Goal: Task Accomplishment & Management: Complete application form

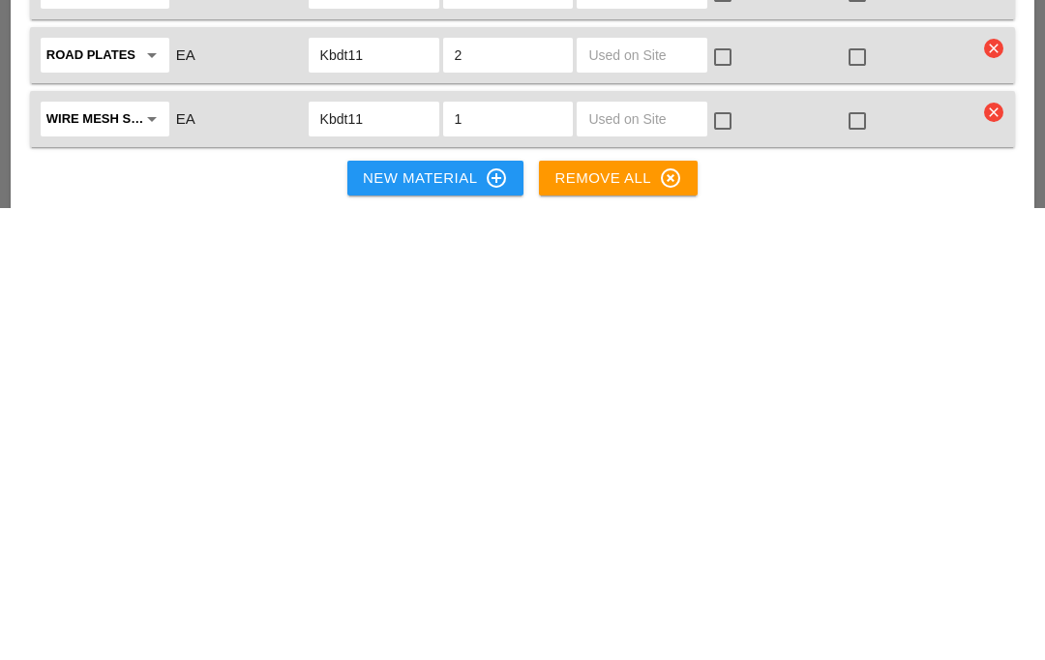
scroll to position [3420, 0]
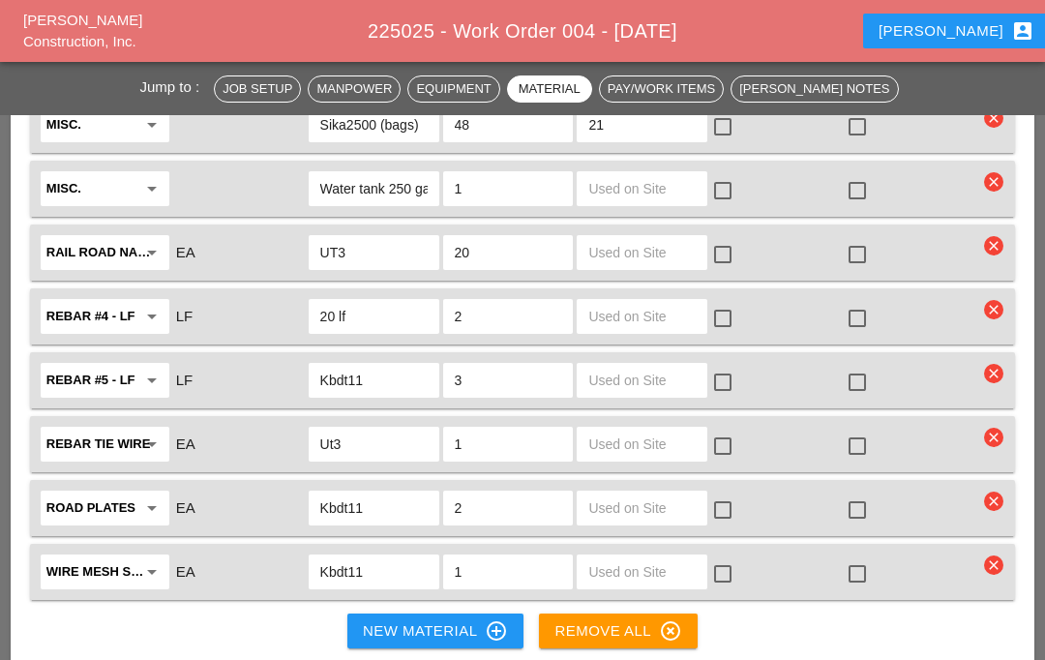
type input "48"
click at [958, 28] on div "Luca account_box" at bounding box center [956, 30] width 156 height 23
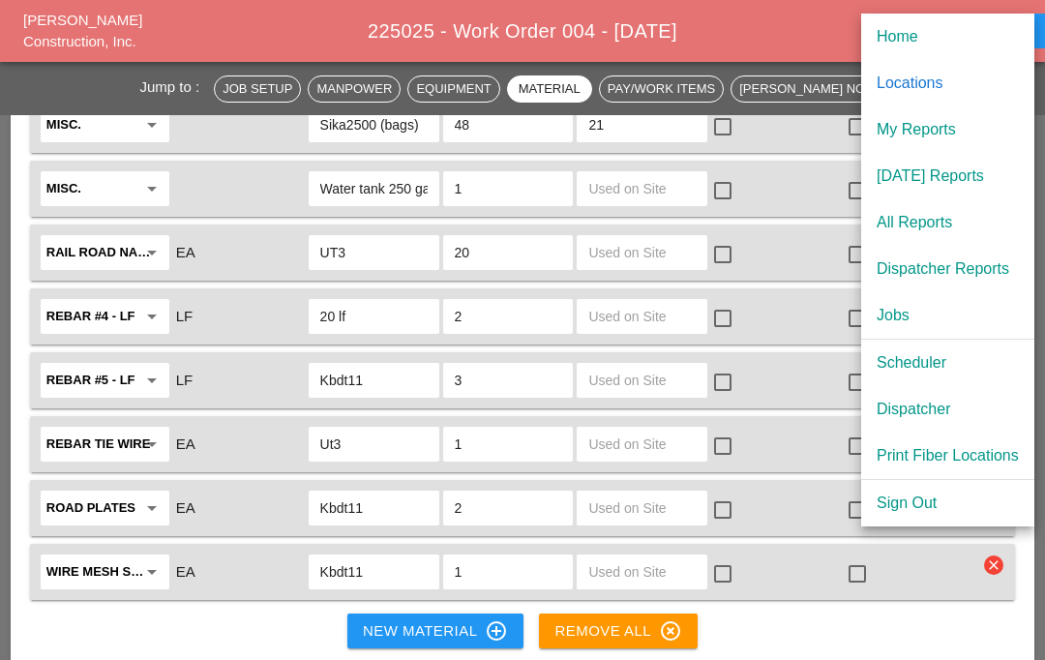
click at [923, 356] on div "Scheduler" at bounding box center [947, 362] width 142 height 23
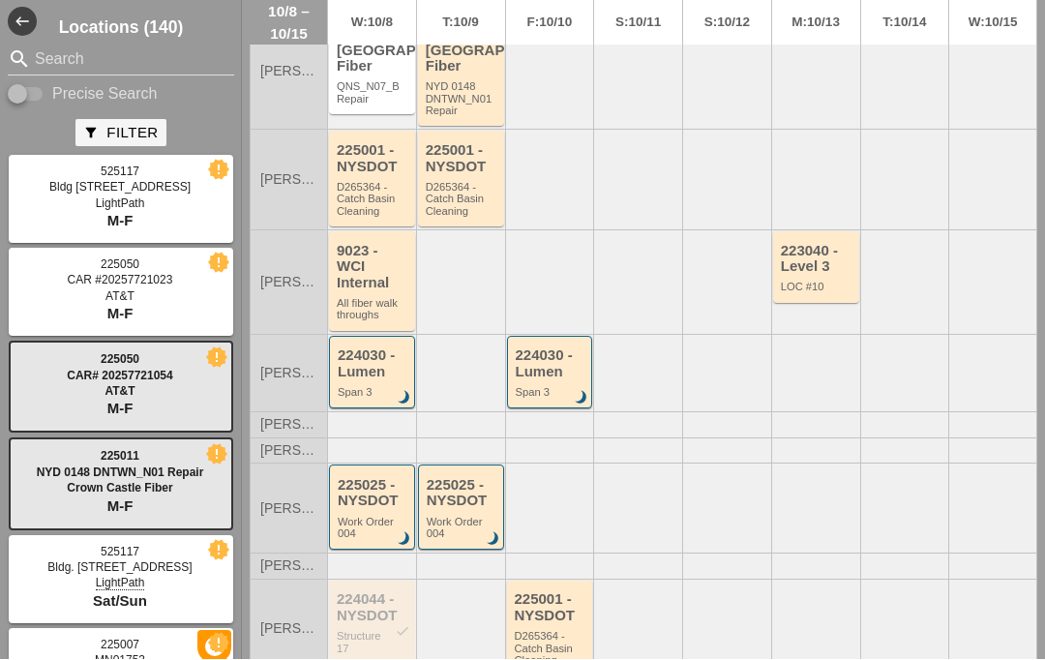
scroll to position [168, 0]
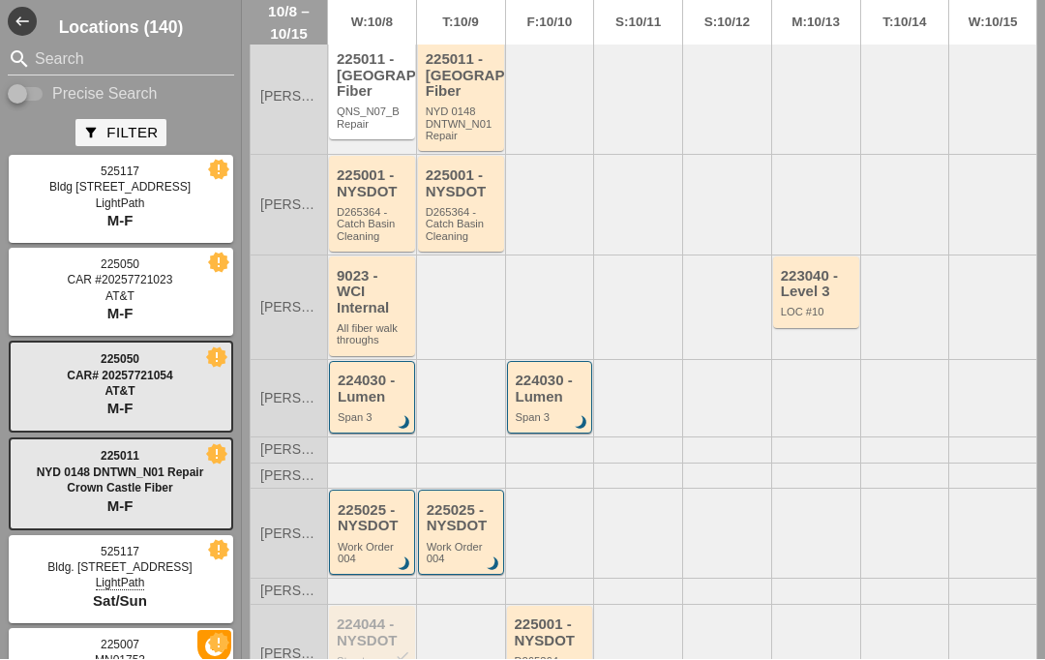
click at [458, 503] on div "225025 - NYSDOT" at bounding box center [463, 519] width 72 height 32
click at [469, 503] on div "225025 - NYSDOT" at bounding box center [463, 519] width 72 height 32
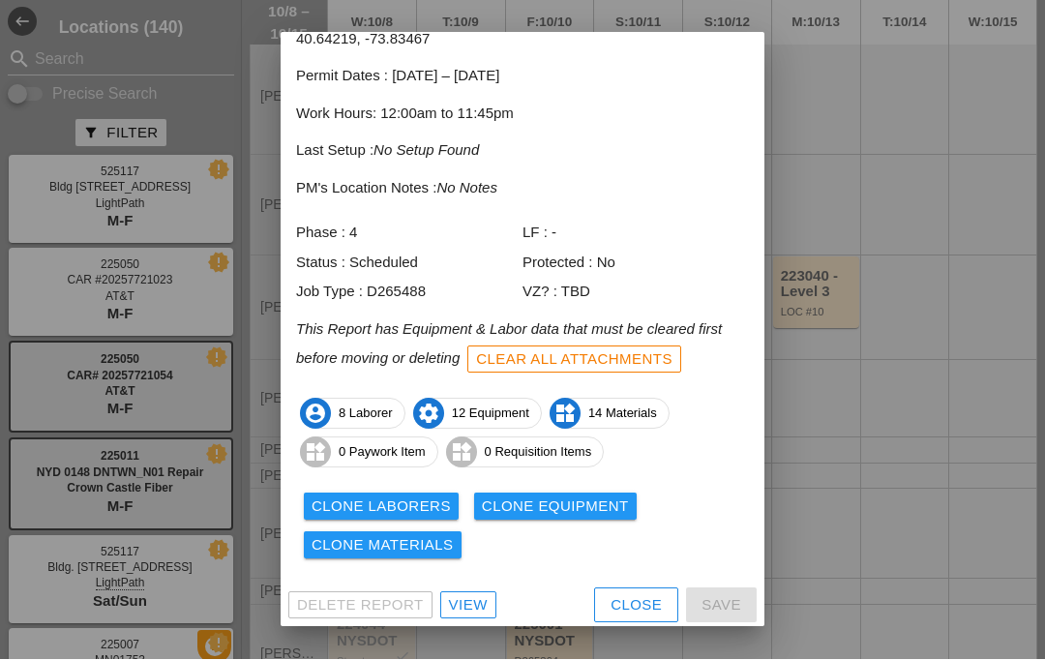
scroll to position [99, 0]
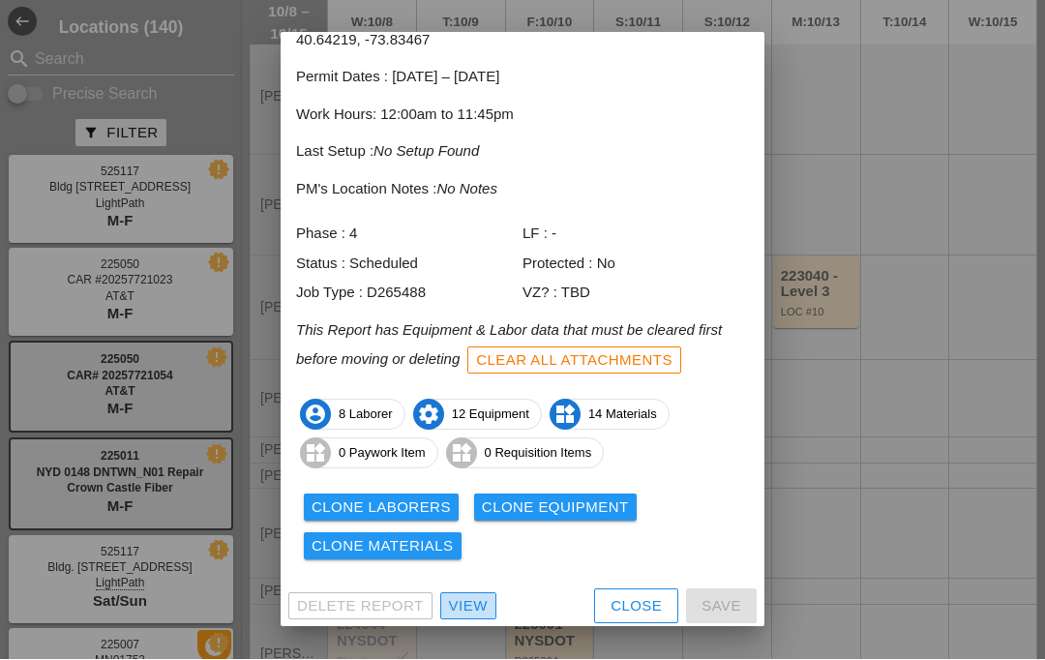
click at [463, 598] on div "View" at bounding box center [468, 607] width 39 height 22
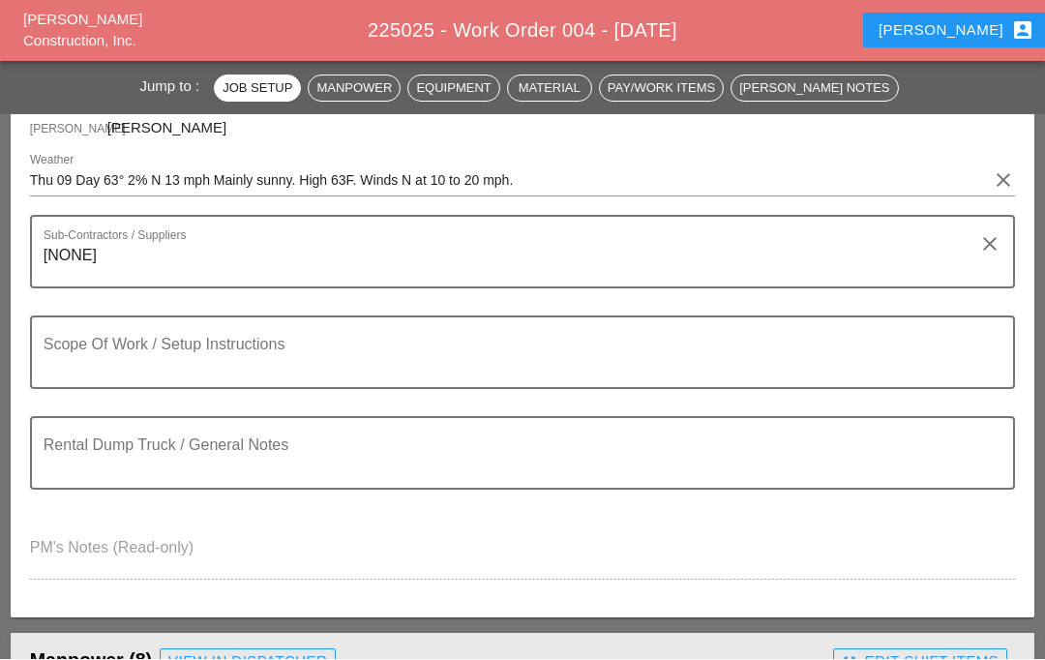
click at [364, 343] on textarea "Scope Of Work / Setup Instructions" at bounding box center [515, 364] width 942 height 46
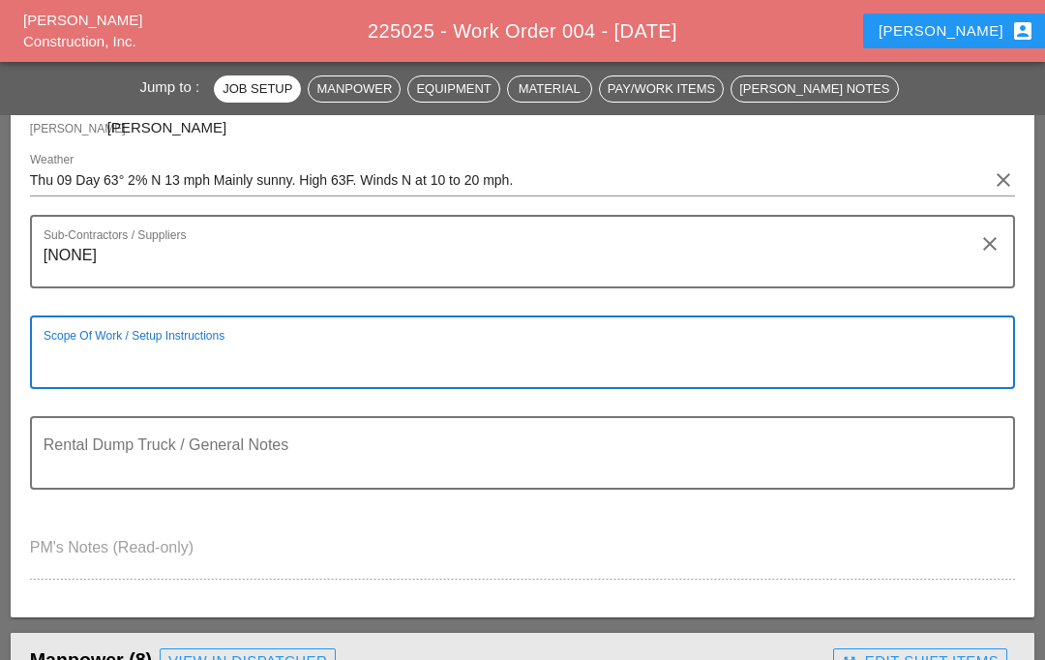
scroll to position [312, 0]
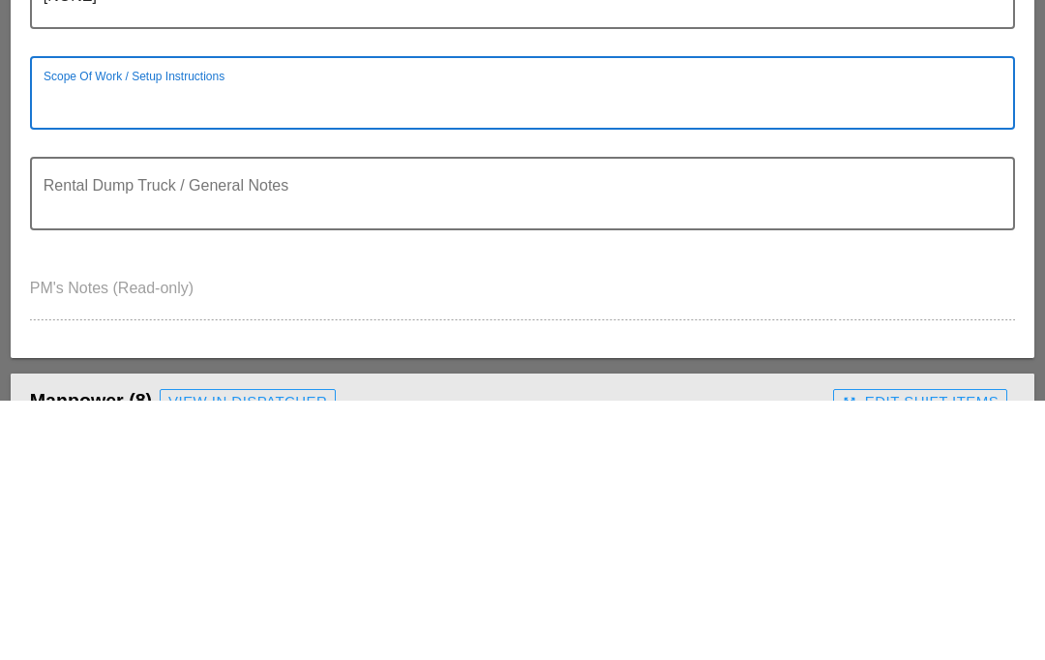
paste textarea "Description: Perform concrete deck repairs at various deck spall locations on t…"
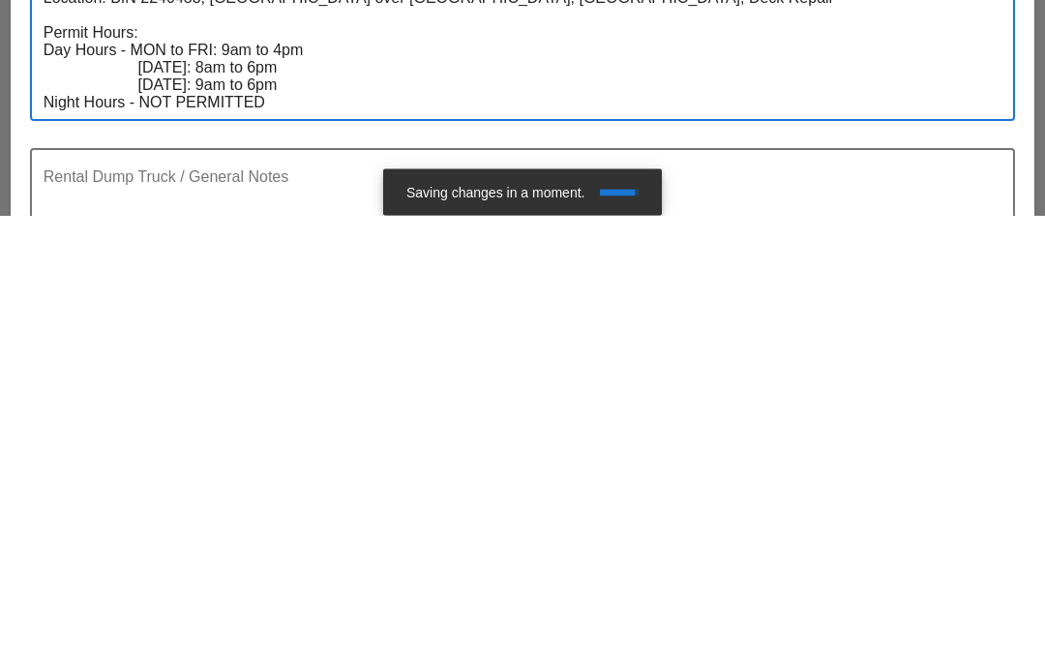
scroll to position [314, 0]
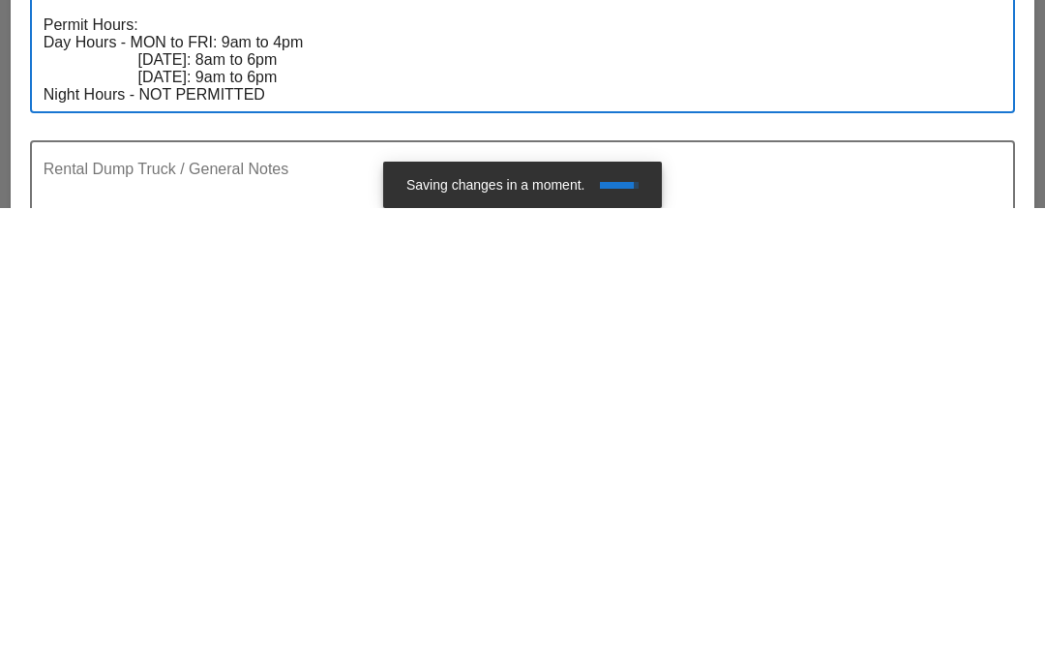
type textarea "Description: Perform concrete deck repairs at various deck spall locations on t…"
click at [58, 617] on textarea "Rental Dump Truck / General Notes" at bounding box center [515, 640] width 942 height 46
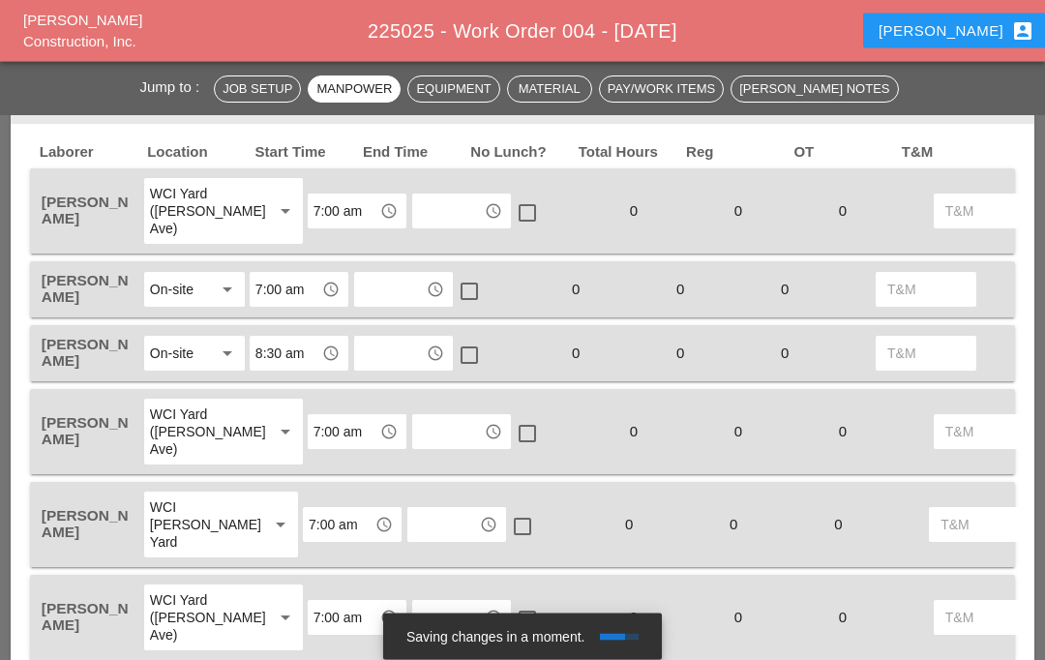
scroll to position [1053, 0]
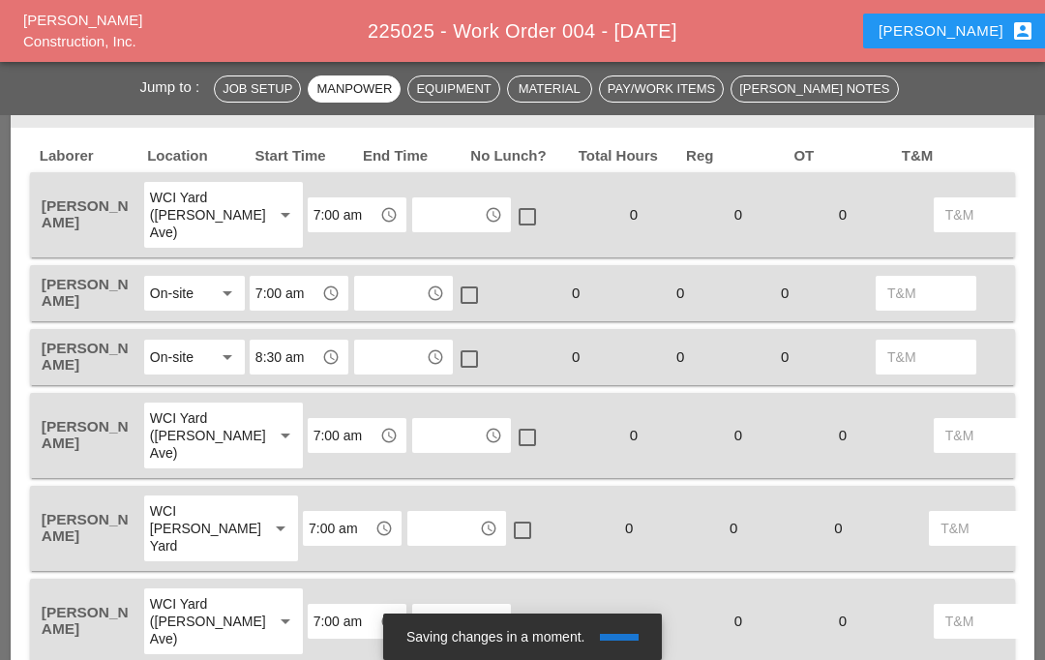
type textarea "None"
click at [168, 285] on div "On-site" at bounding box center [172, 292] width 44 height 17
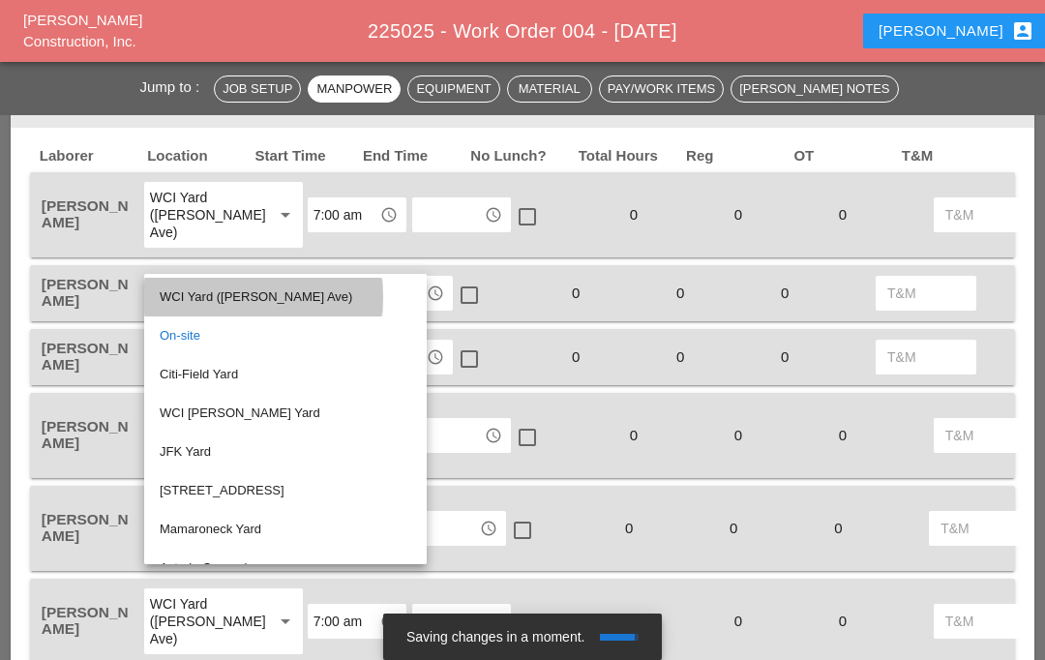
click at [173, 299] on div "WCI Yard ([PERSON_NAME] Ave)" at bounding box center [286, 296] width 252 height 23
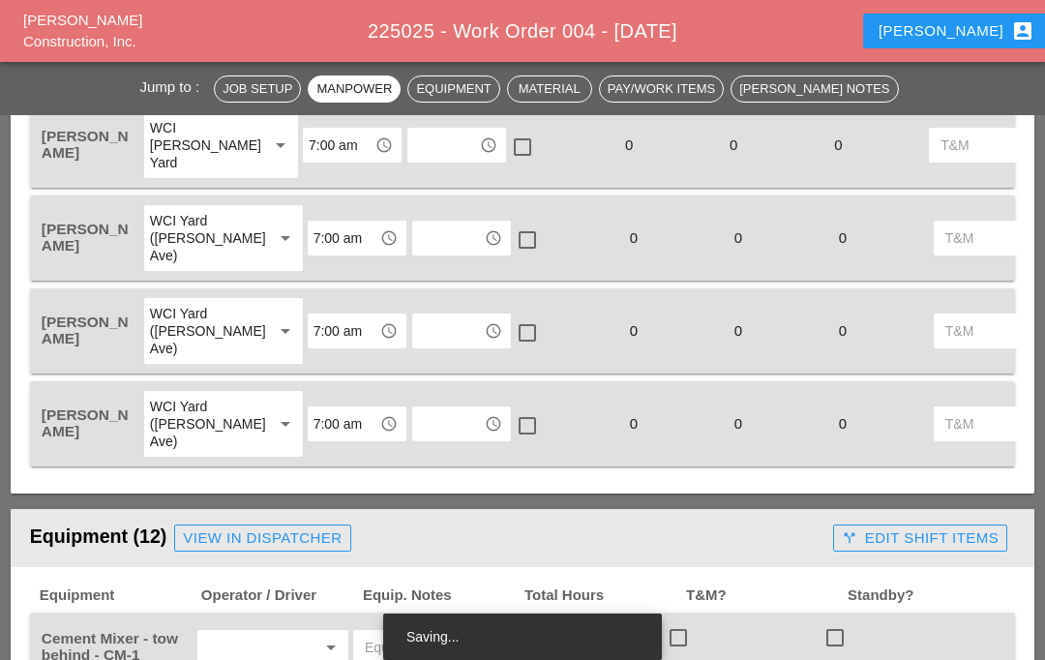
scroll to position [1470, 0]
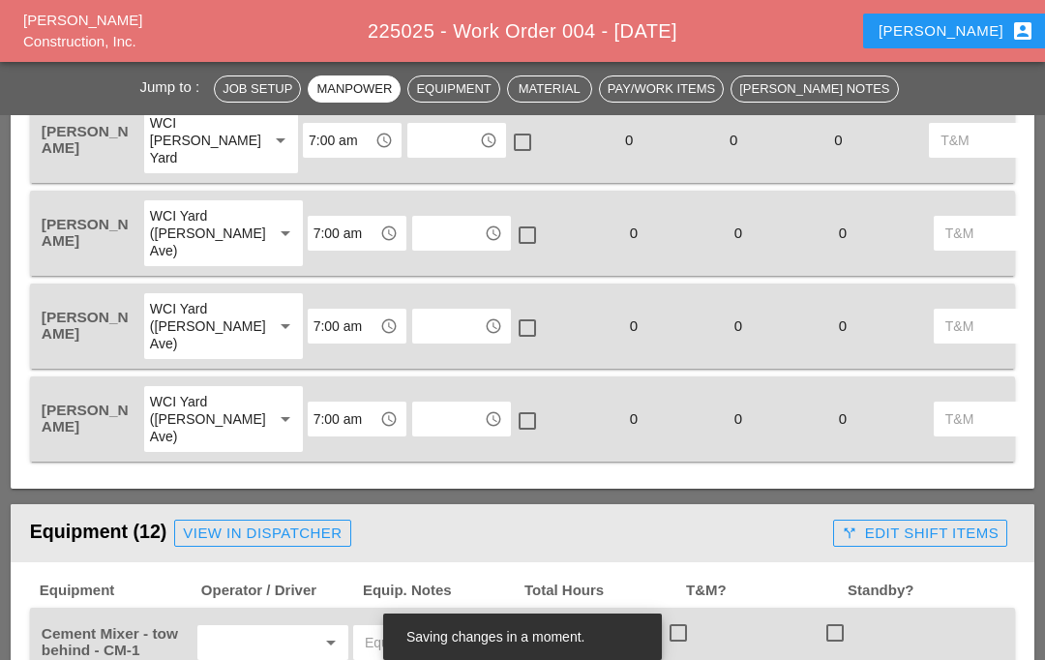
click at [182, 414] on div "WCI Yard ([PERSON_NAME] Ave)" at bounding box center [203, 419] width 107 height 52
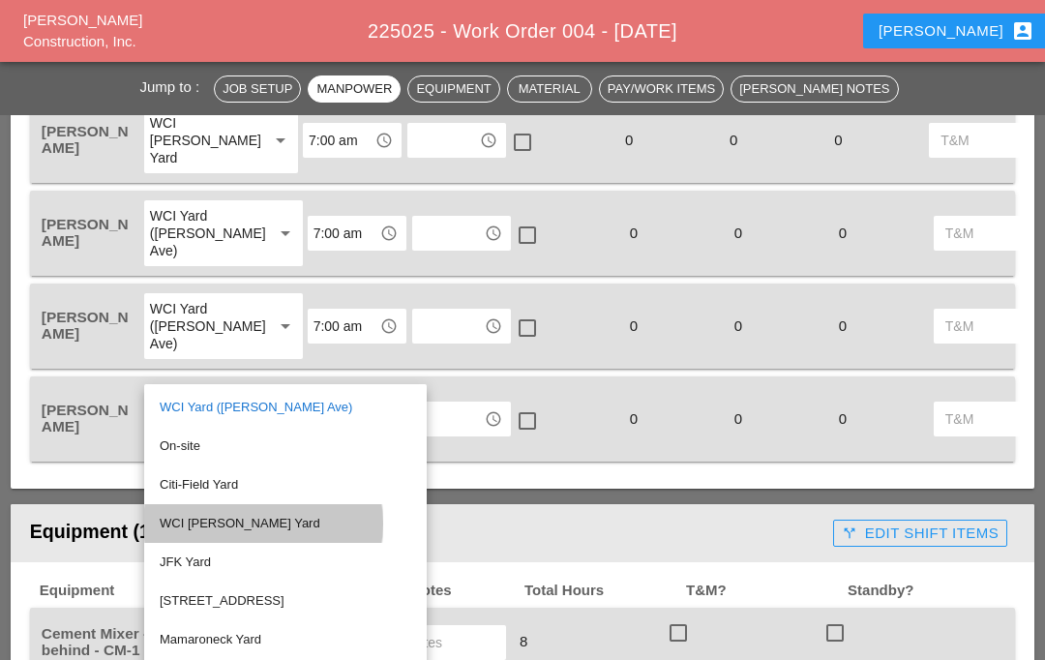
click at [191, 518] on div "WCI [PERSON_NAME] Yard" at bounding box center [286, 523] width 252 height 23
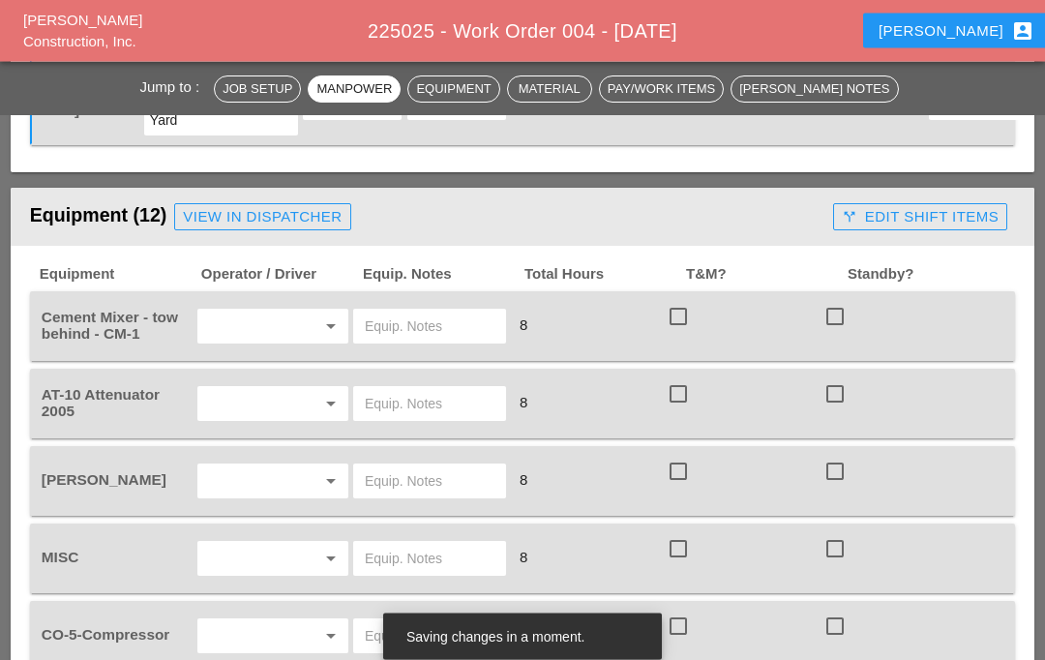
scroll to position [1785, 0]
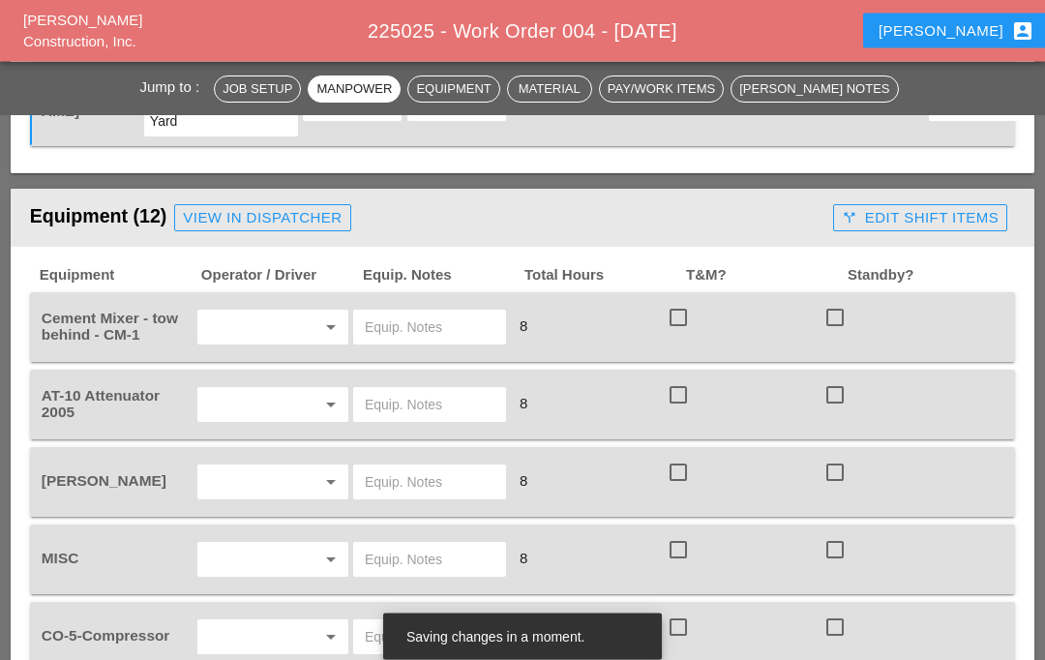
click at [233, 329] on input "text" at bounding box center [245, 327] width 85 height 31
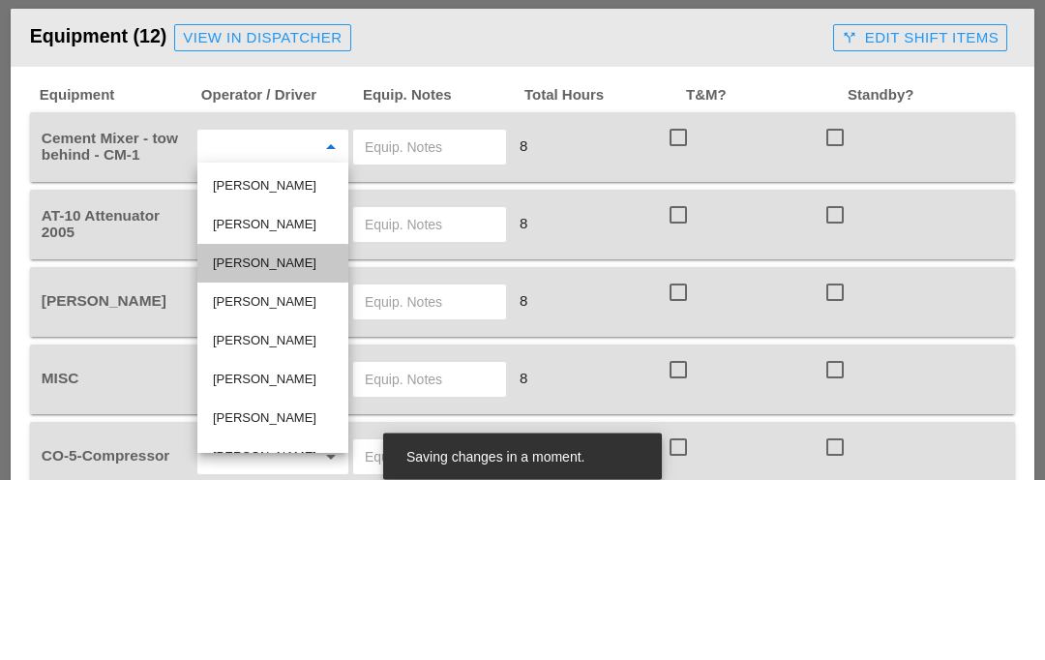
click at [297, 432] on div "[PERSON_NAME]" at bounding box center [273, 443] width 120 height 23
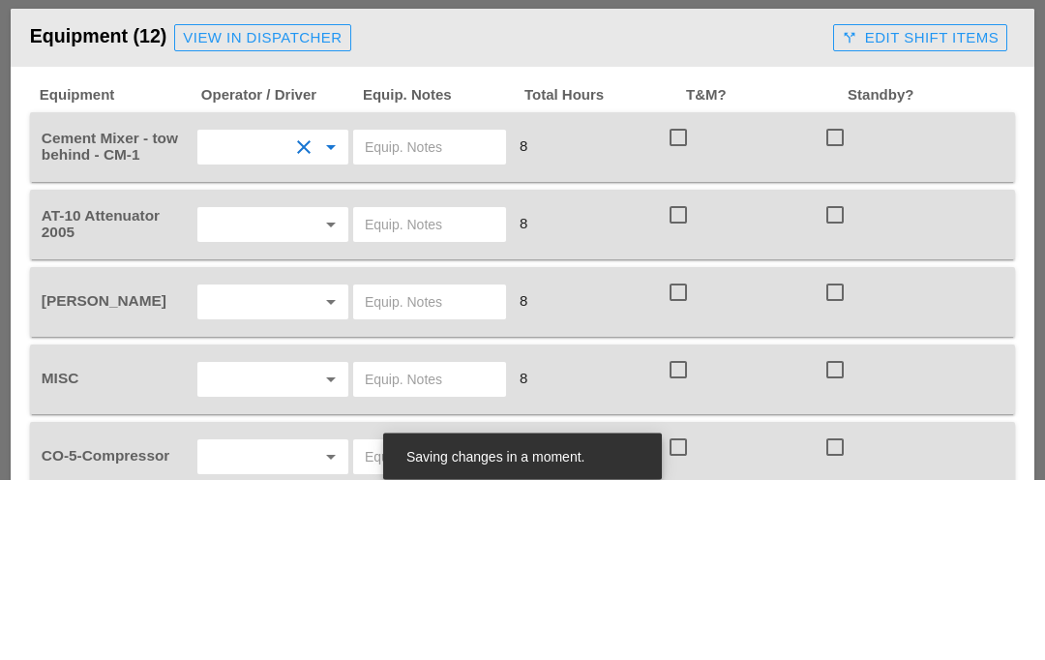
click at [427, 312] on input "text" at bounding box center [430, 327] width 130 height 31
type input "FT9"
click at [281, 390] on input "text" at bounding box center [245, 405] width 85 height 31
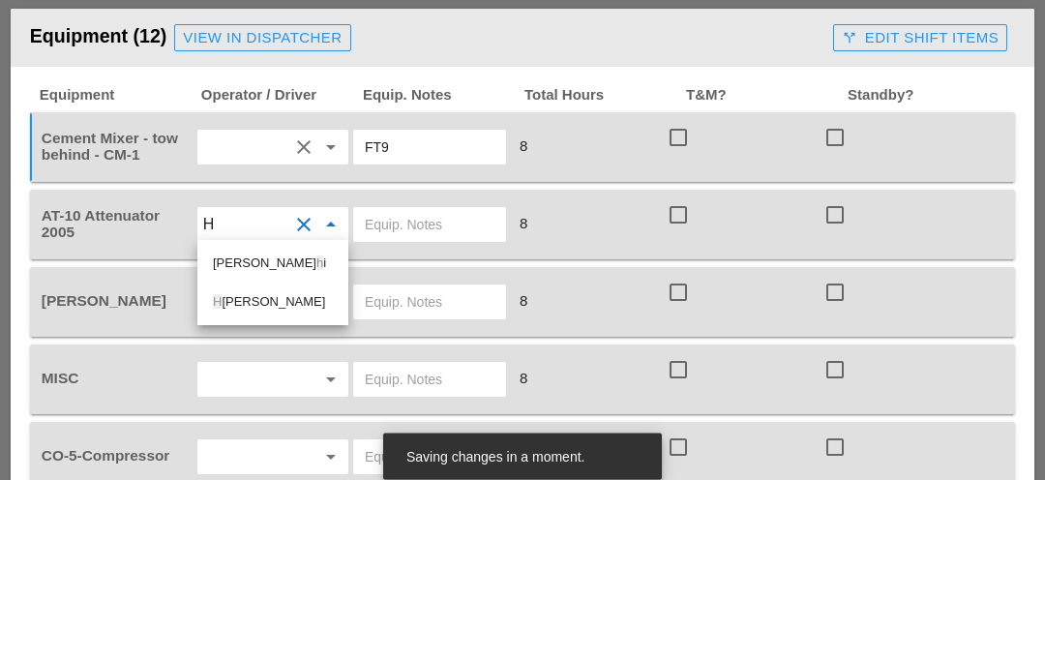
type input "Hu"
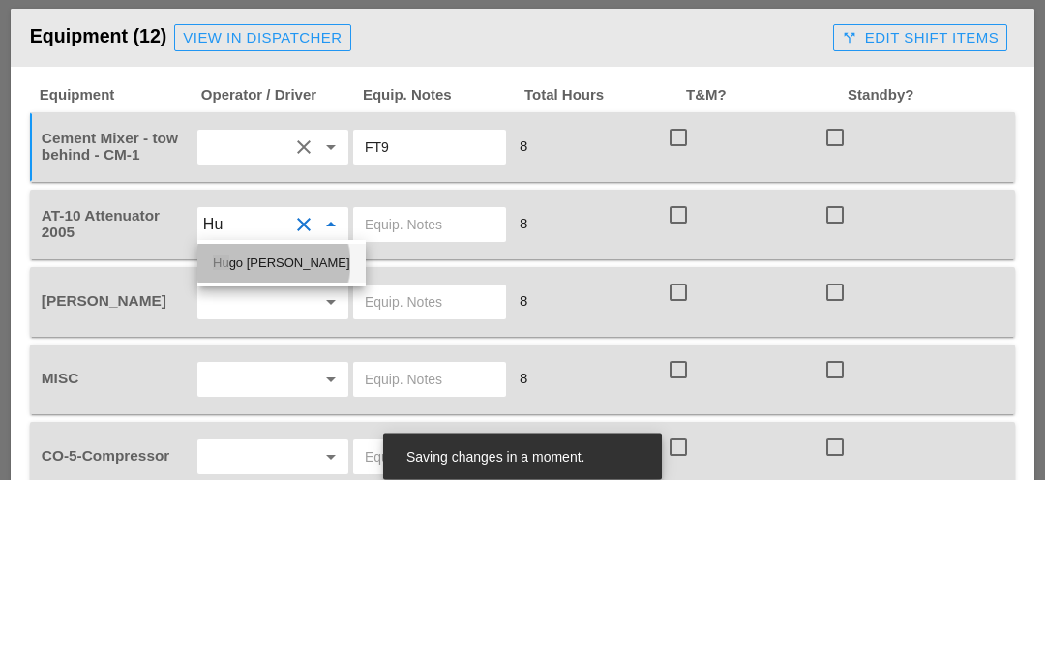
click at [312, 432] on div "Hu go [PERSON_NAME]" at bounding box center [281, 443] width 137 height 23
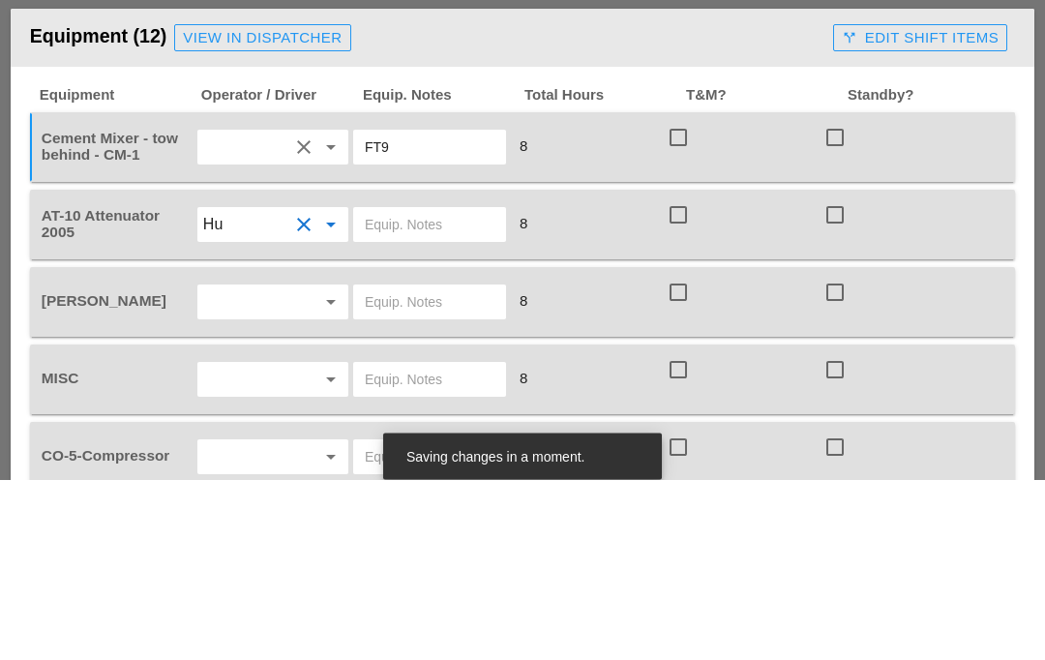
click at [430, 390] on input "text" at bounding box center [430, 405] width 130 height 31
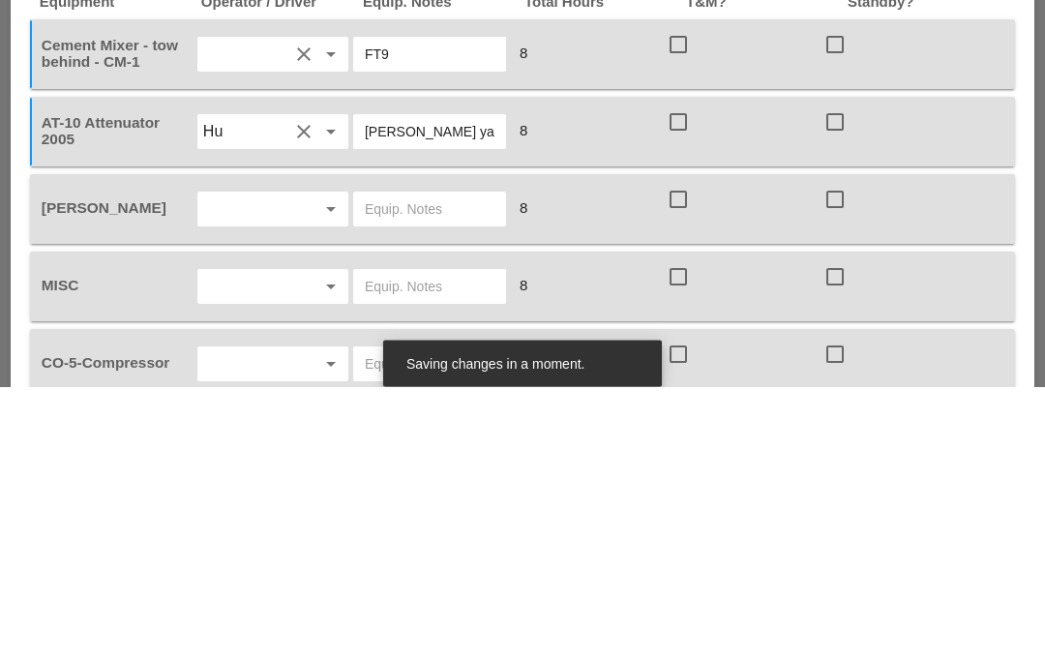
type input "[PERSON_NAME] yard"
click at [267, 467] on input "text" at bounding box center [245, 482] width 85 height 31
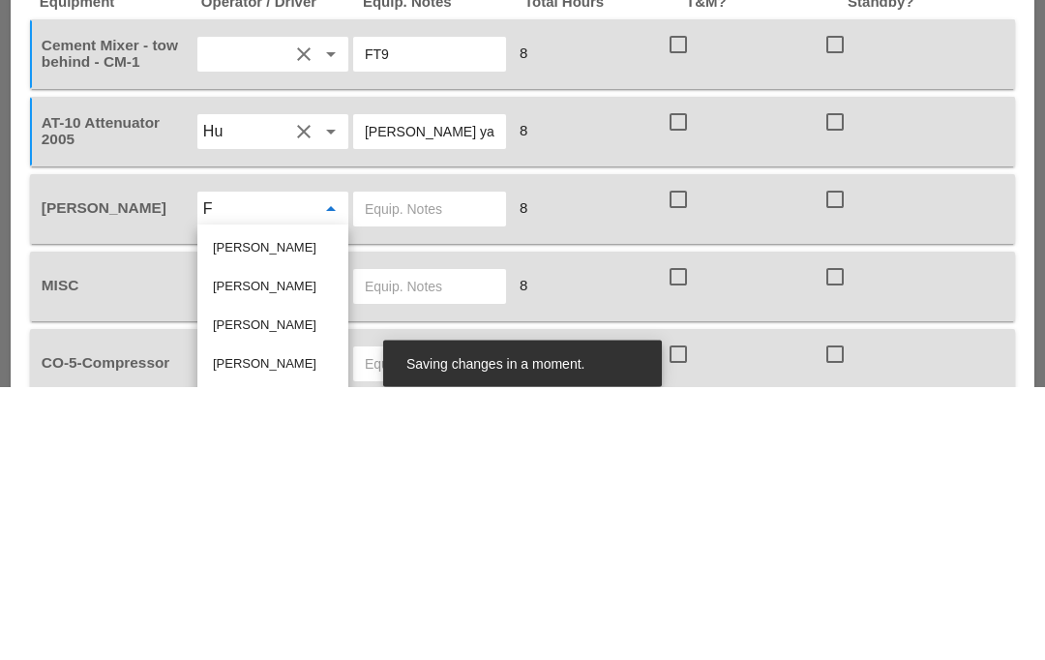
type input "Fr"
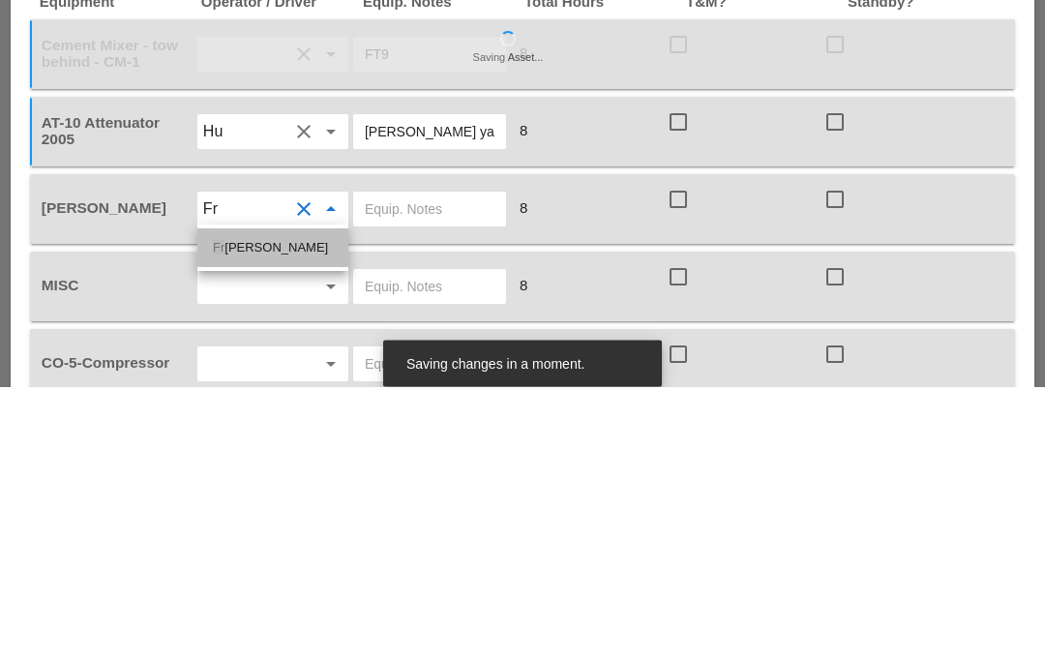
click at [288, 510] on div "Fr [PERSON_NAME]" at bounding box center [273, 521] width 120 height 23
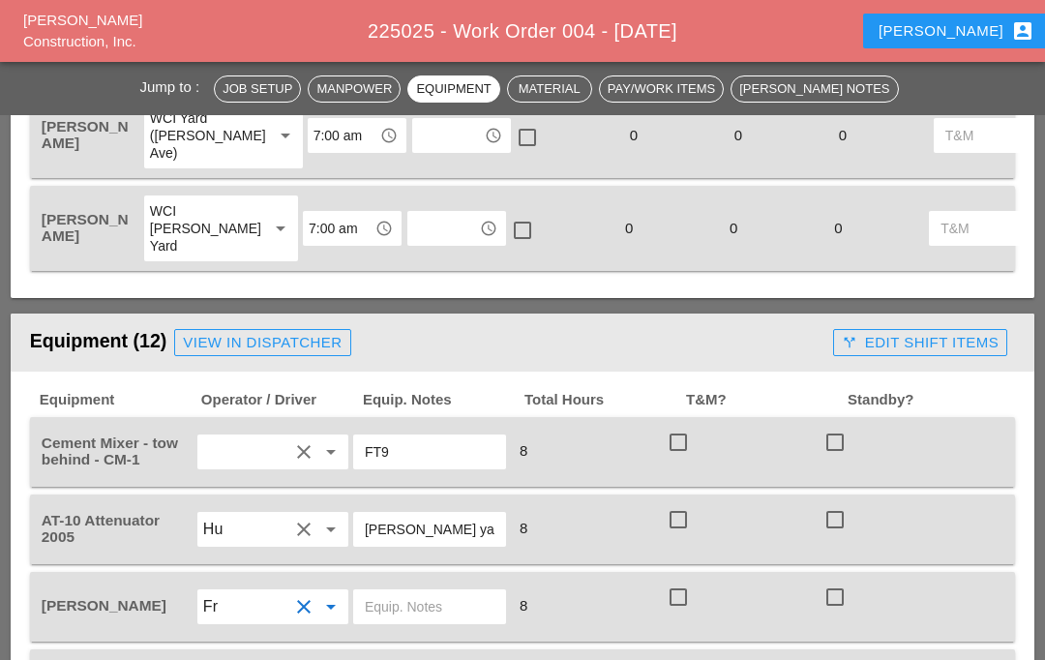
scroll to position [1660, 0]
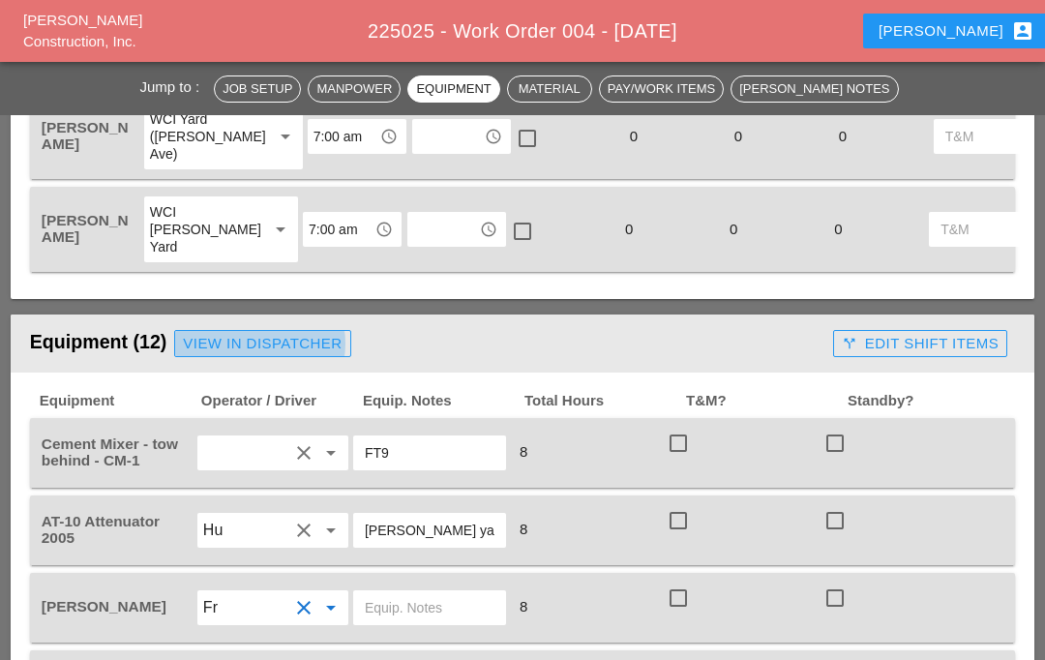
click at [227, 333] on div "View in Dispatcher" at bounding box center [262, 344] width 159 height 22
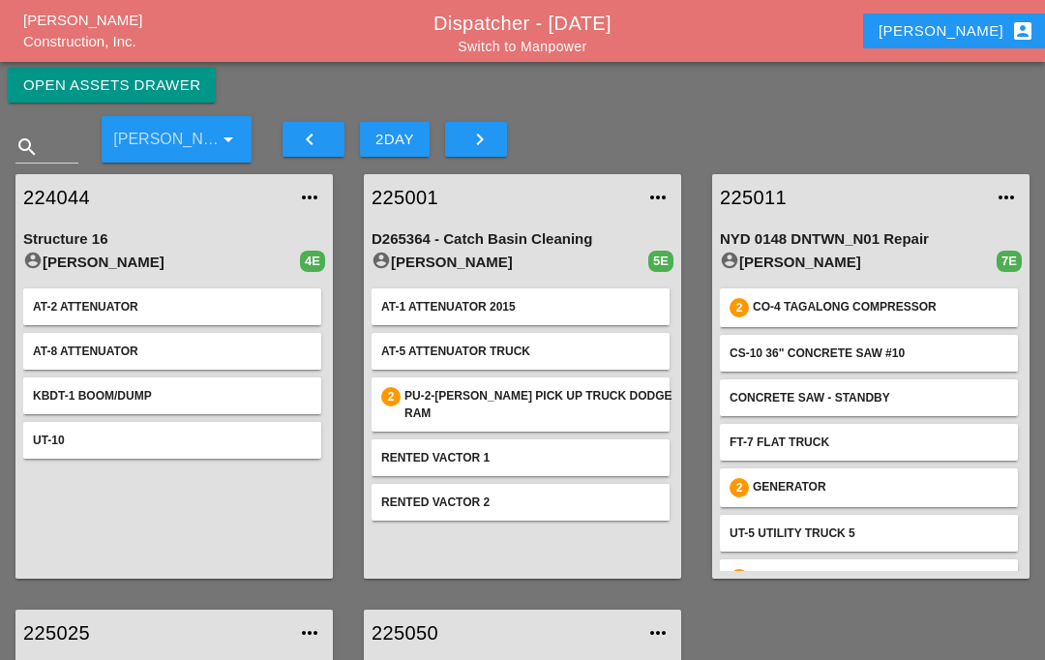
click at [72, 85] on div "Open Assets Drawer" at bounding box center [111, 85] width 177 height 22
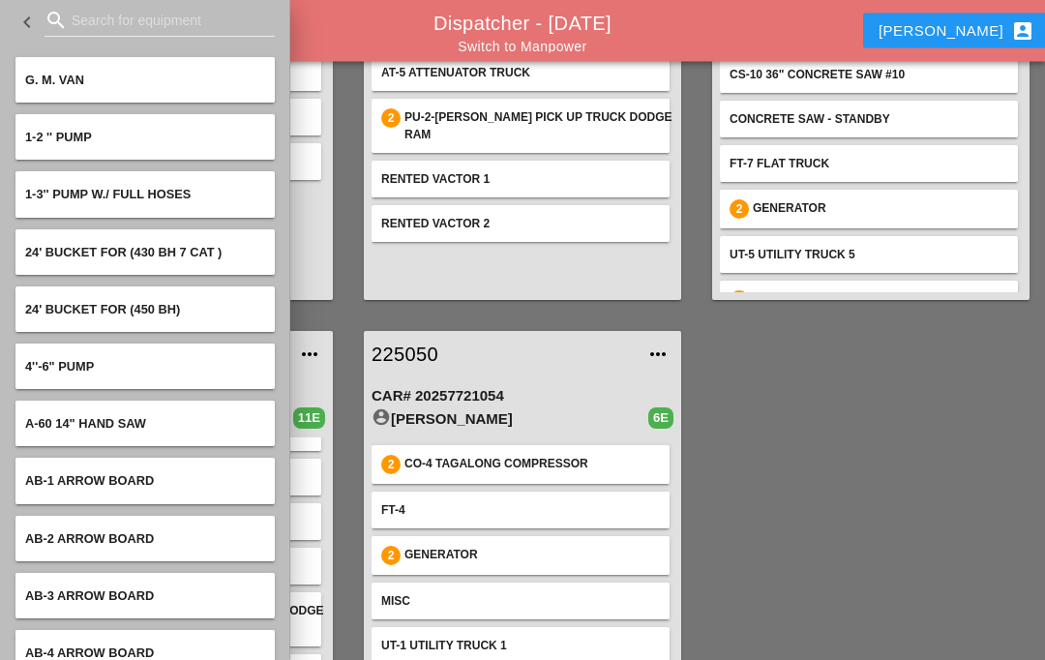
scroll to position [238, 0]
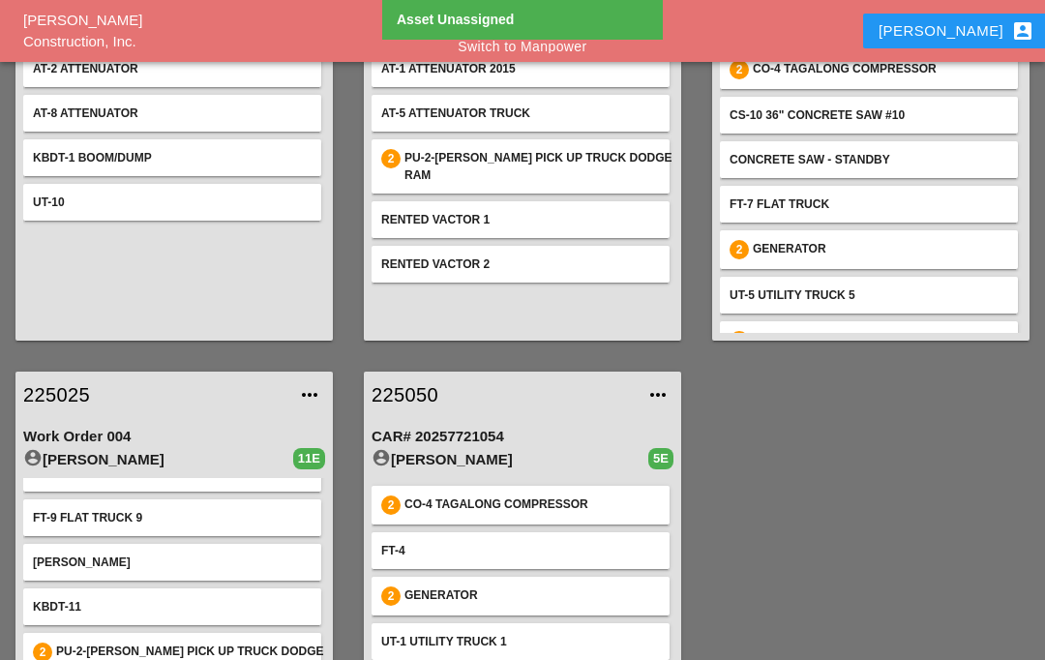
click at [53, 386] on link "225025" at bounding box center [154, 394] width 263 height 29
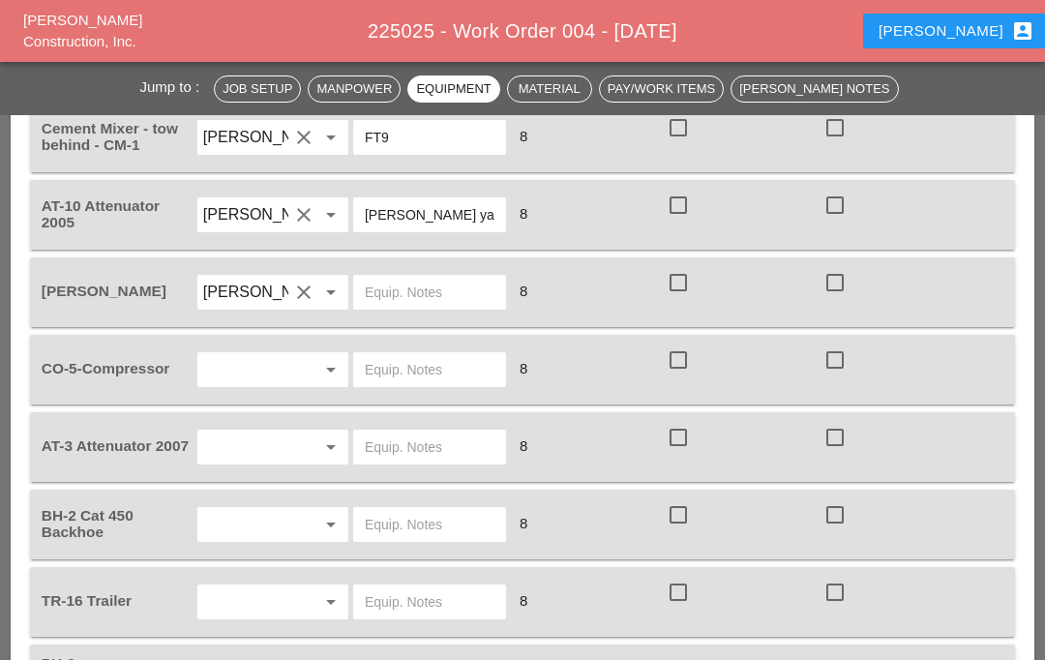
scroll to position [1978, 0]
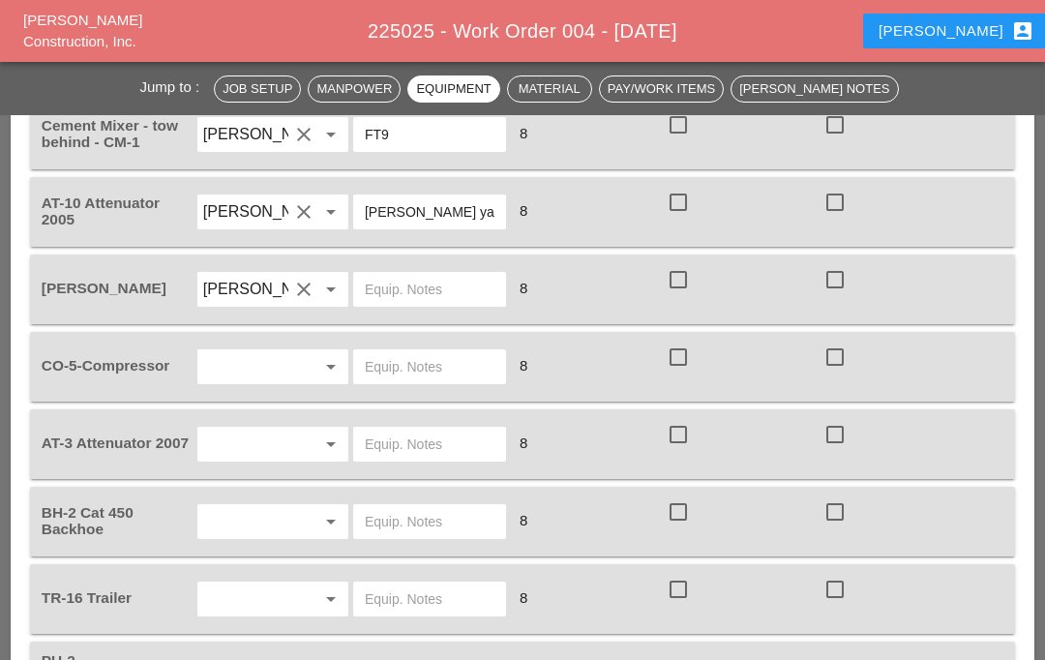
click at [281, 364] on input "text" at bounding box center [245, 366] width 85 height 31
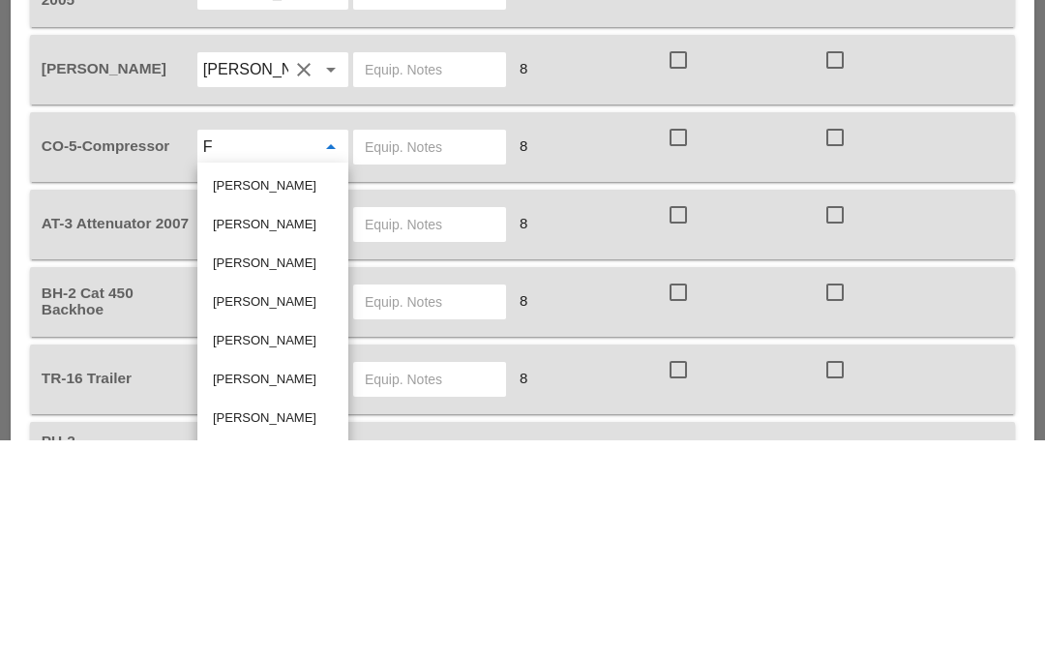
type input "Fr"
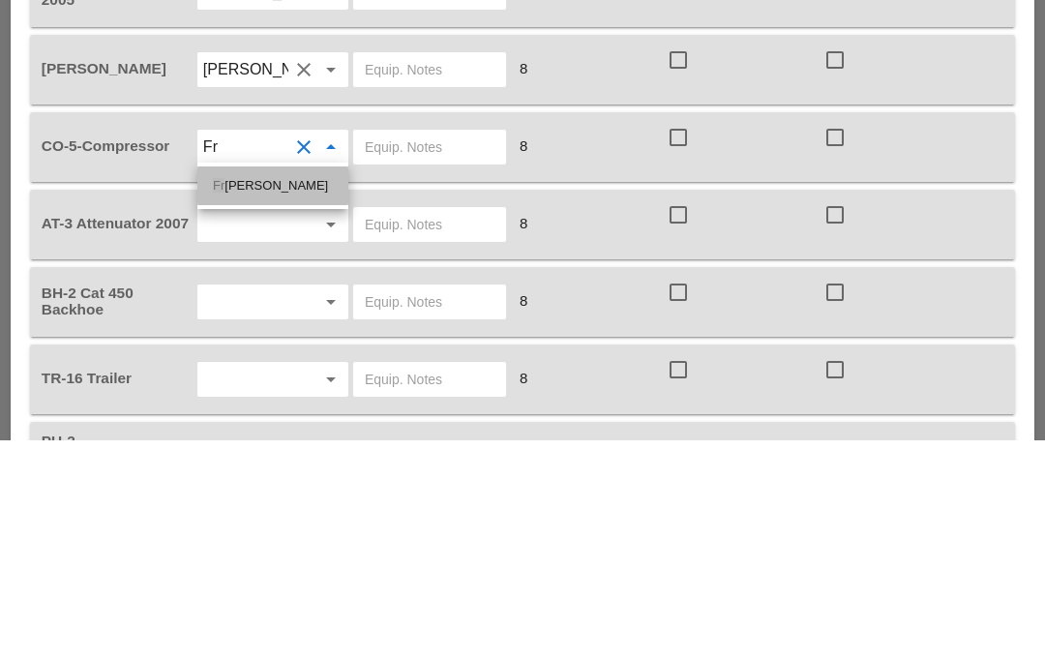
click at [289, 394] on div "Fr [PERSON_NAME]" at bounding box center [273, 405] width 120 height 23
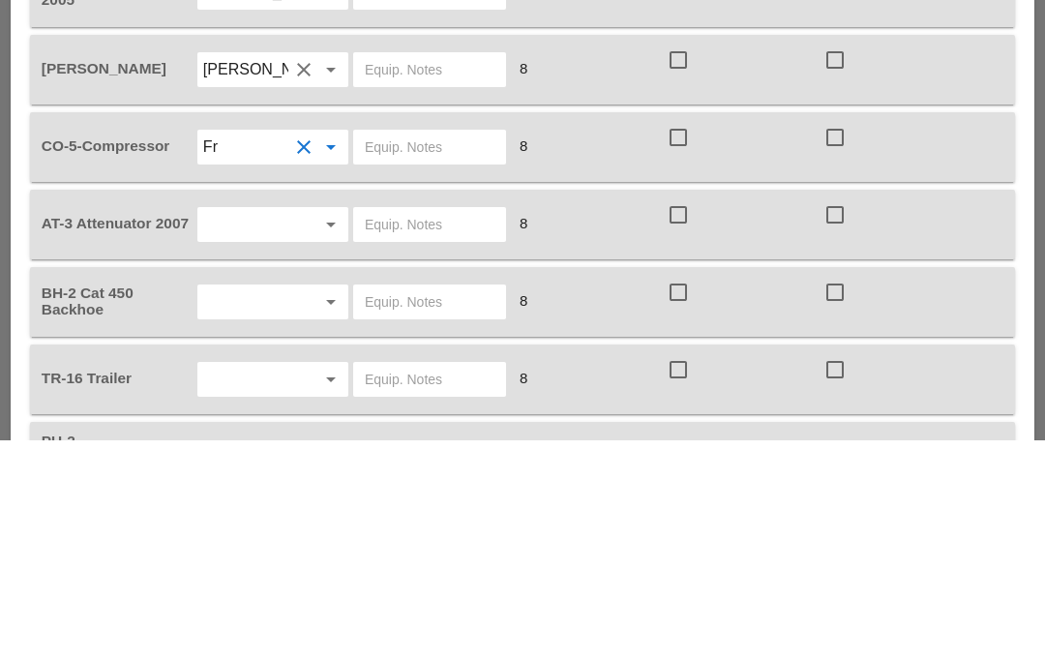
click at [399, 351] on input "text" at bounding box center [430, 366] width 130 height 31
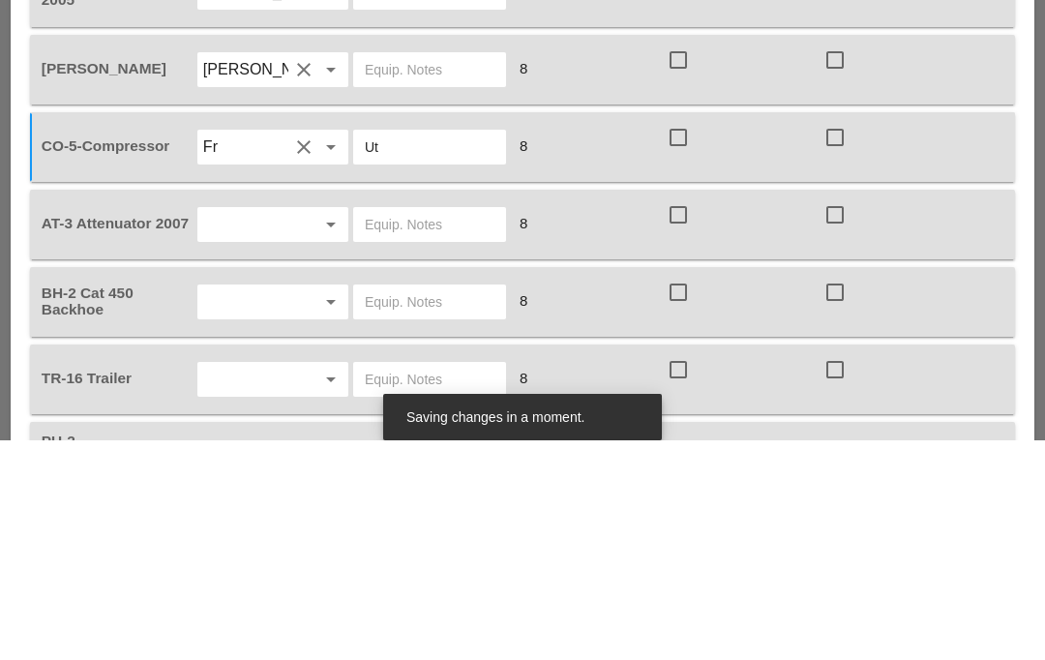
type input "Ut3"
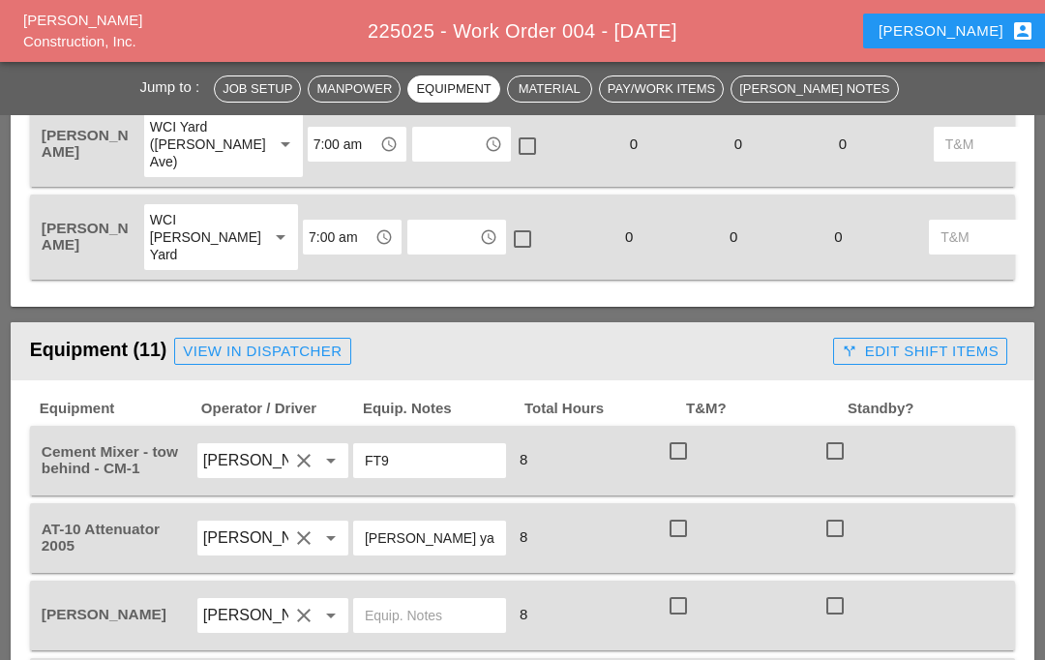
scroll to position [1653, 0]
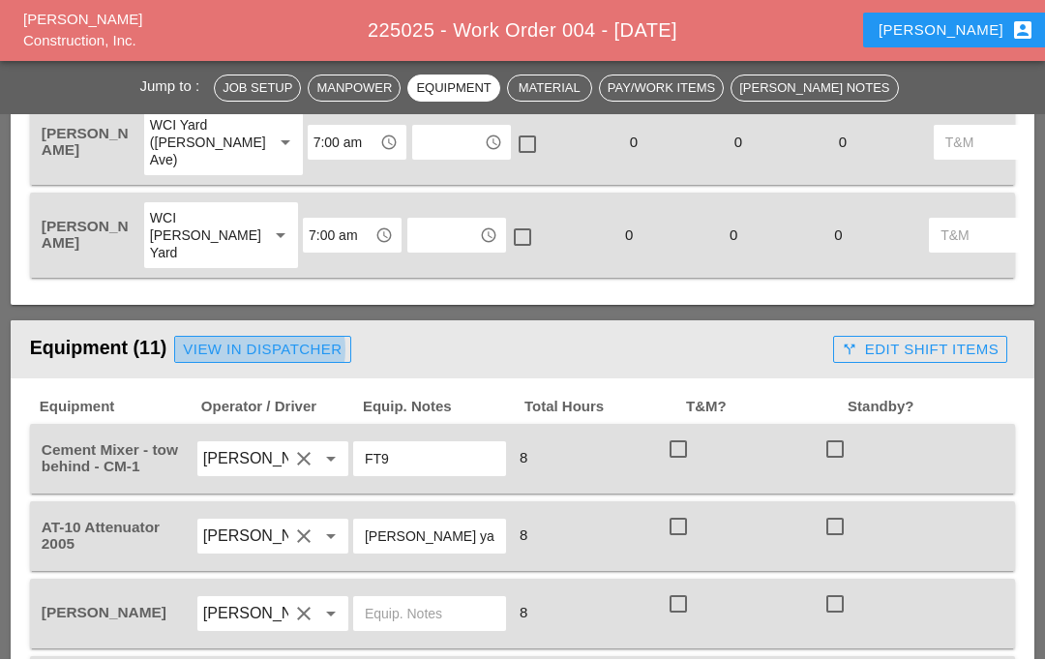
click at [312, 355] on div "View in Dispatcher" at bounding box center [262, 351] width 159 height 22
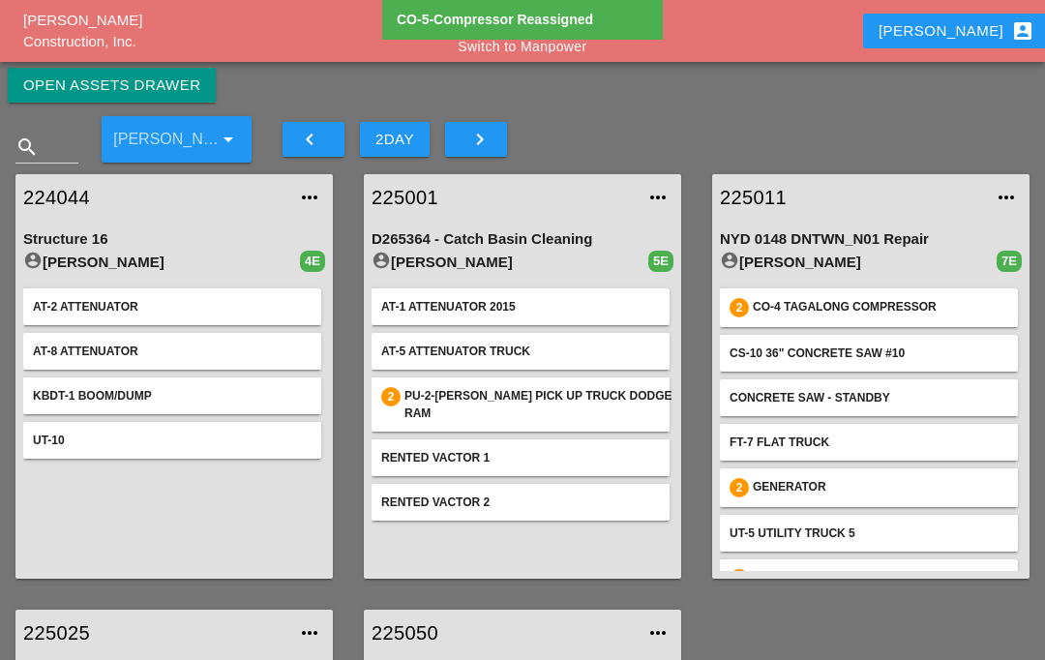
click at [68, 85] on div "Open Assets Drawer" at bounding box center [111, 85] width 177 height 22
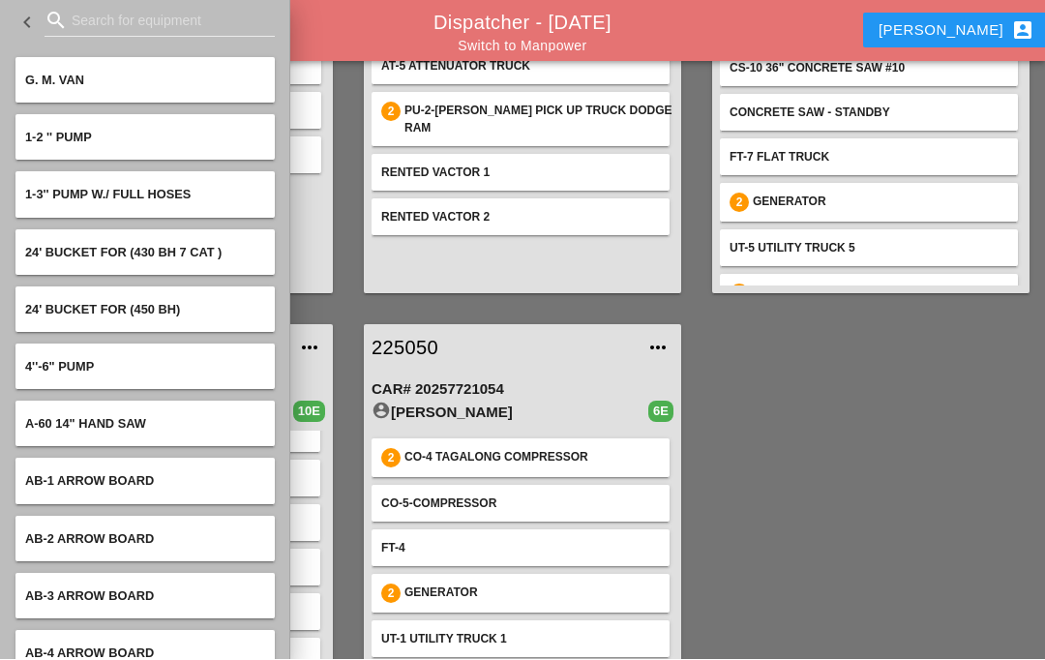
scroll to position [319, 0]
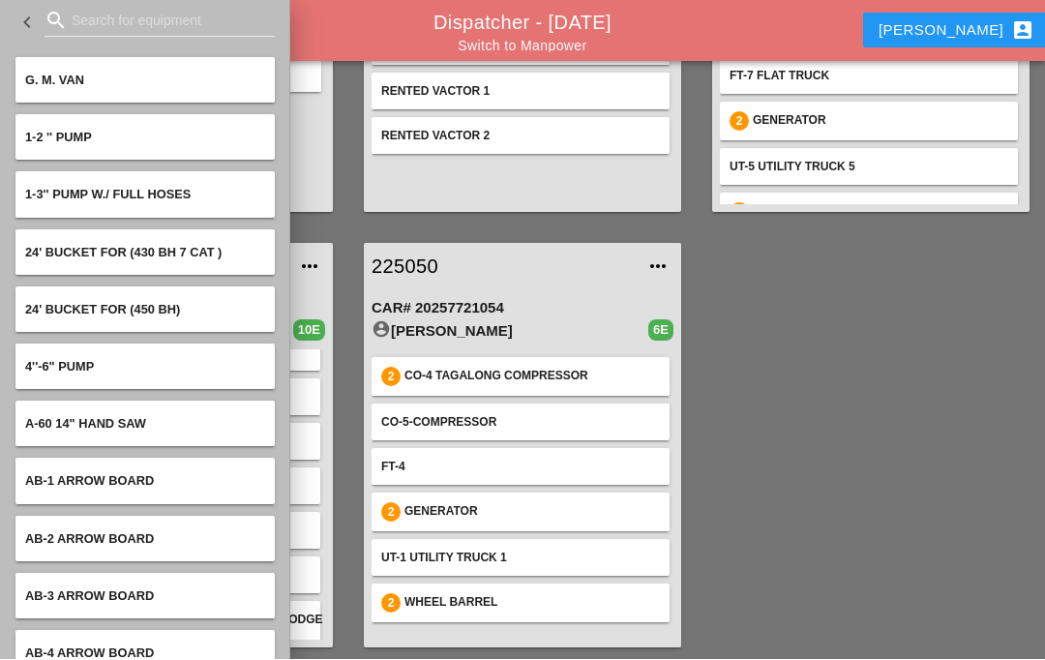
click at [148, 16] on input "Search for equipment" at bounding box center [160, 21] width 176 height 31
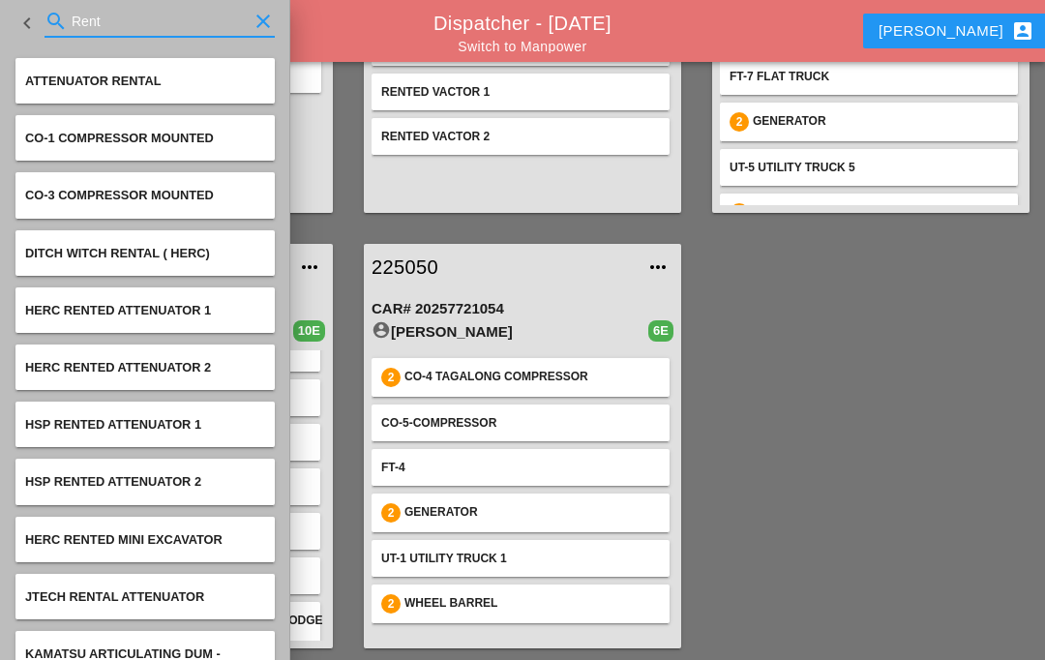
type input "Renta"
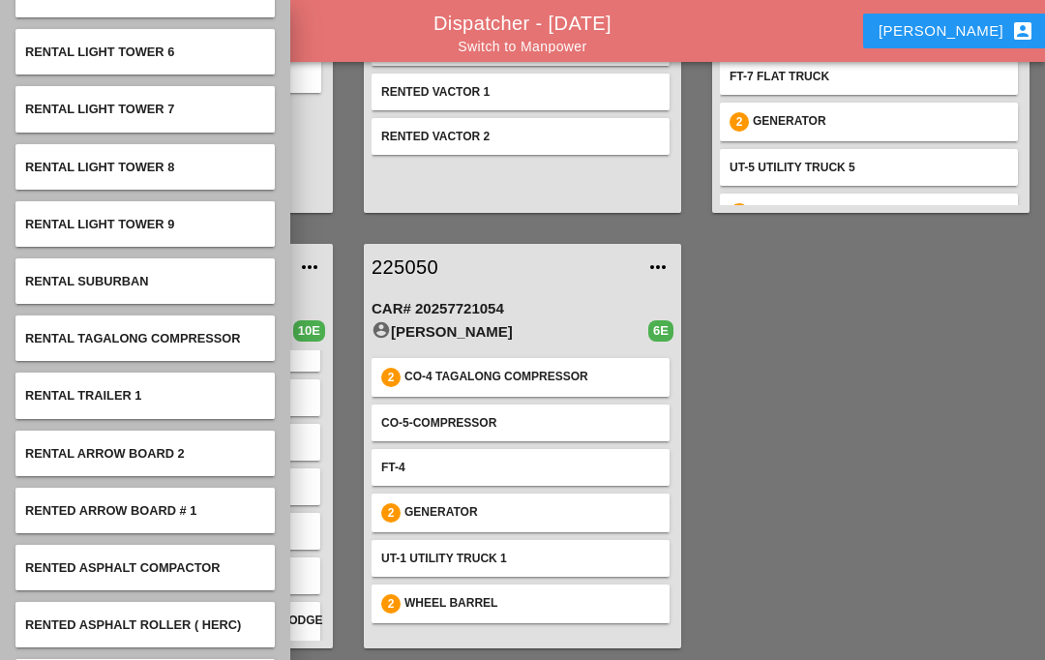
scroll to position [1803, 0]
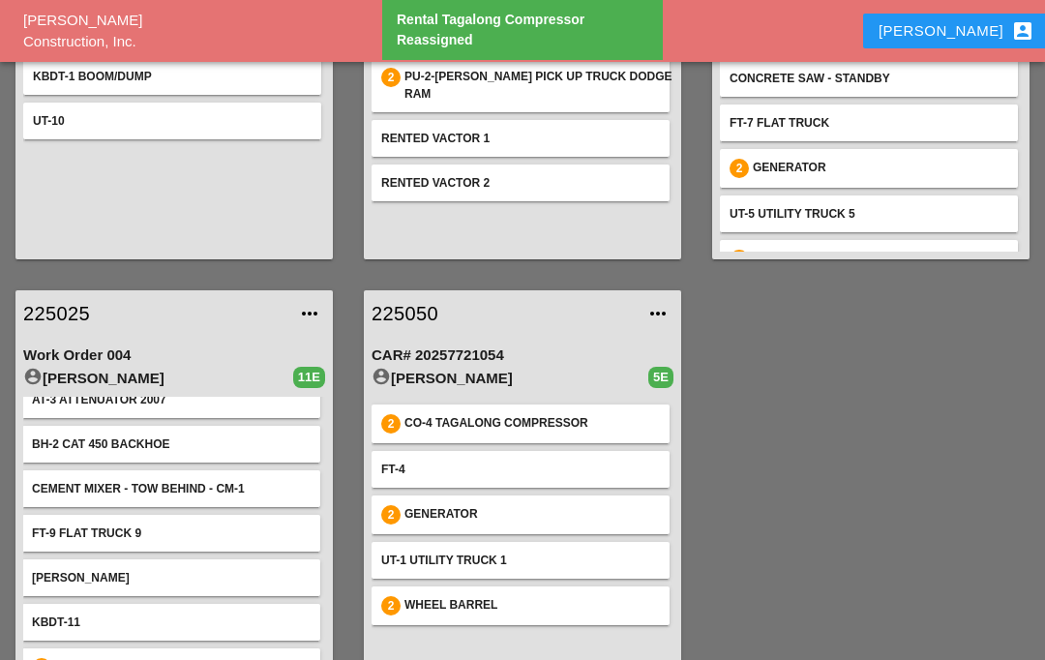
click at [91, 317] on link "225025" at bounding box center [154, 313] width 263 height 29
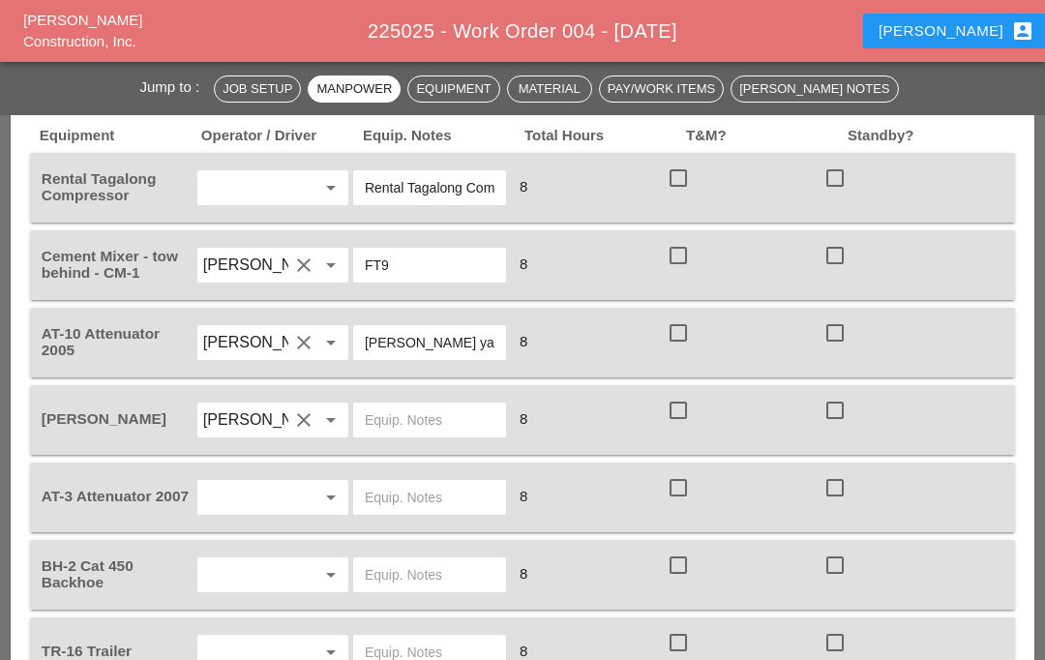
scroll to position [1900, 0]
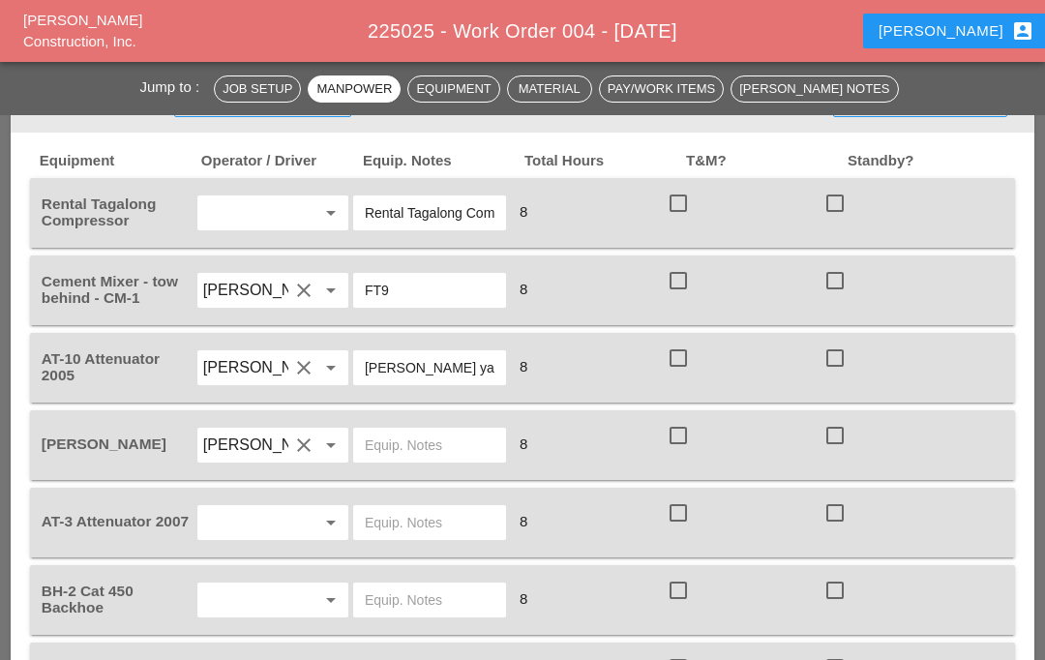
click at [484, 207] on input "Rental Tagalong Compressor" at bounding box center [430, 212] width 130 height 31
click at [285, 222] on input "text" at bounding box center [245, 213] width 85 height 31
click at [281, 212] on input "text" at bounding box center [245, 213] width 85 height 31
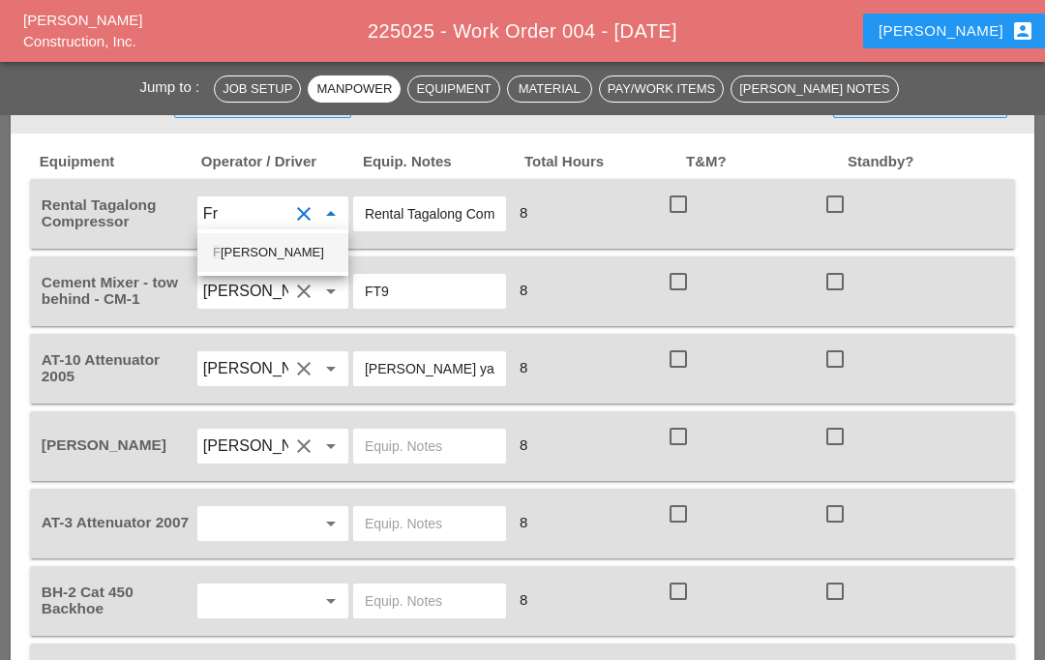
type input "Fre"
click at [297, 248] on div "Fre [PERSON_NAME]" at bounding box center [274, 252] width 122 height 23
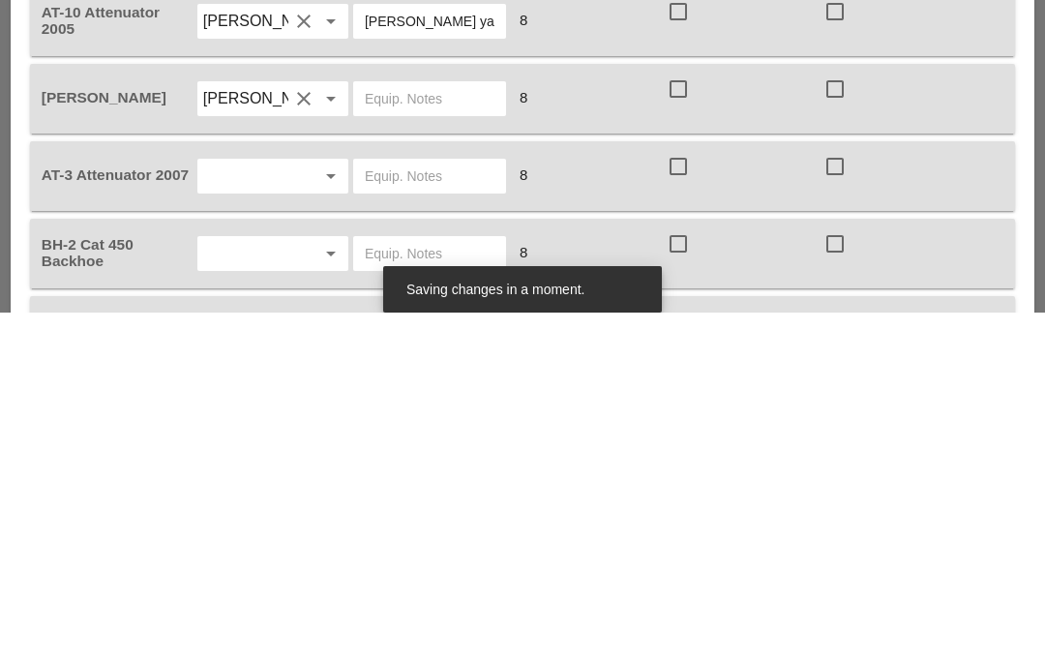
click at [263, 508] on input "text" at bounding box center [245, 523] width 85 height 31
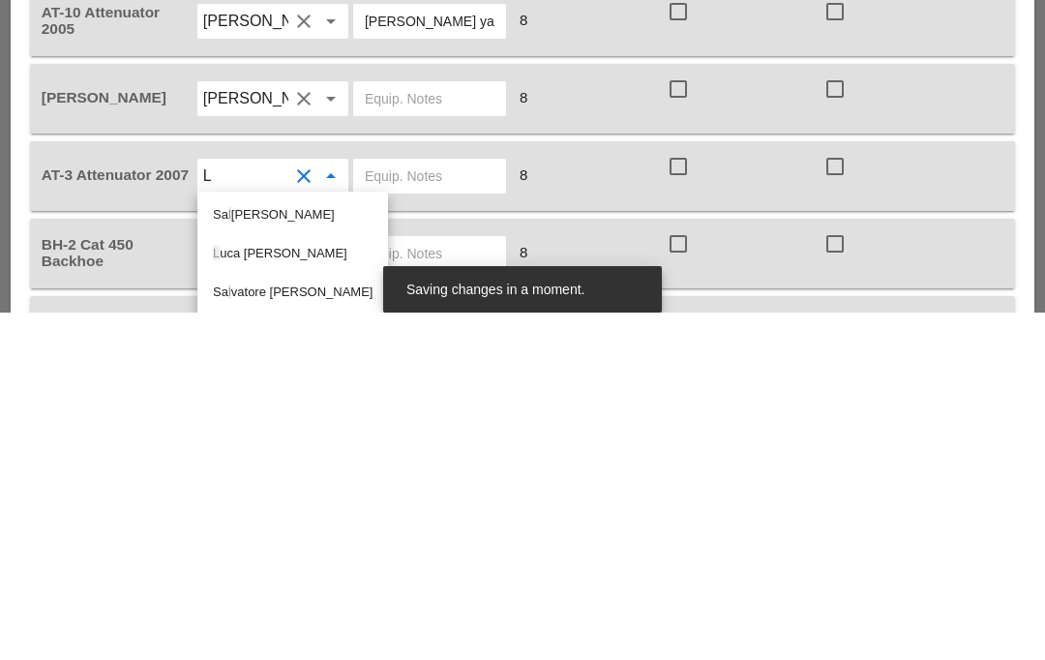
type input "La"
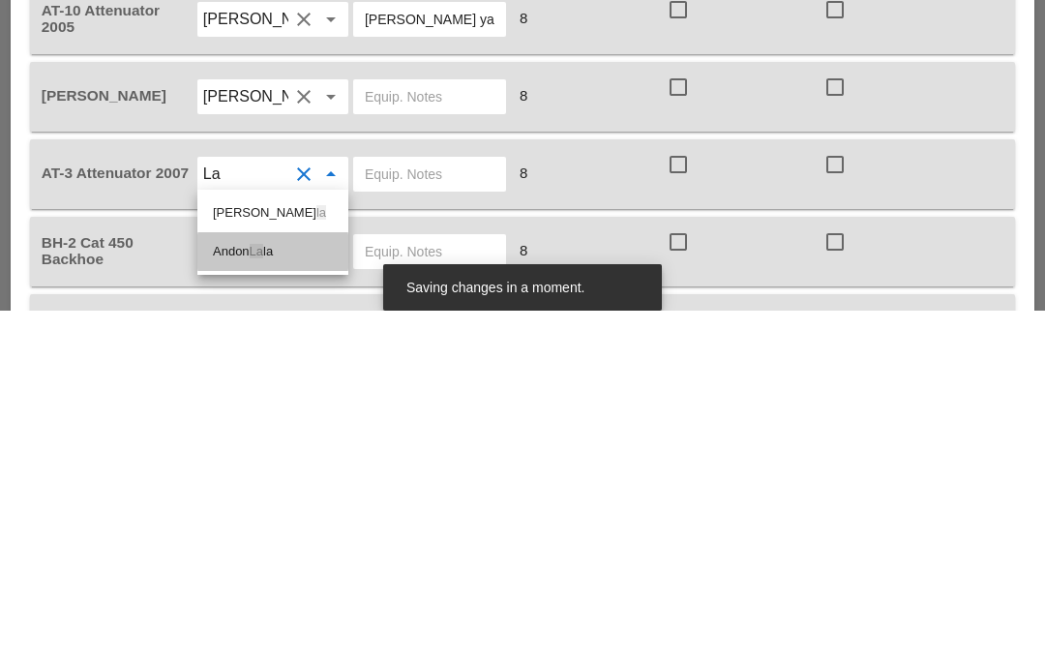
click at [287, 589] on div "Andon La la" at bounding box center [273, 600] width 120 height 23
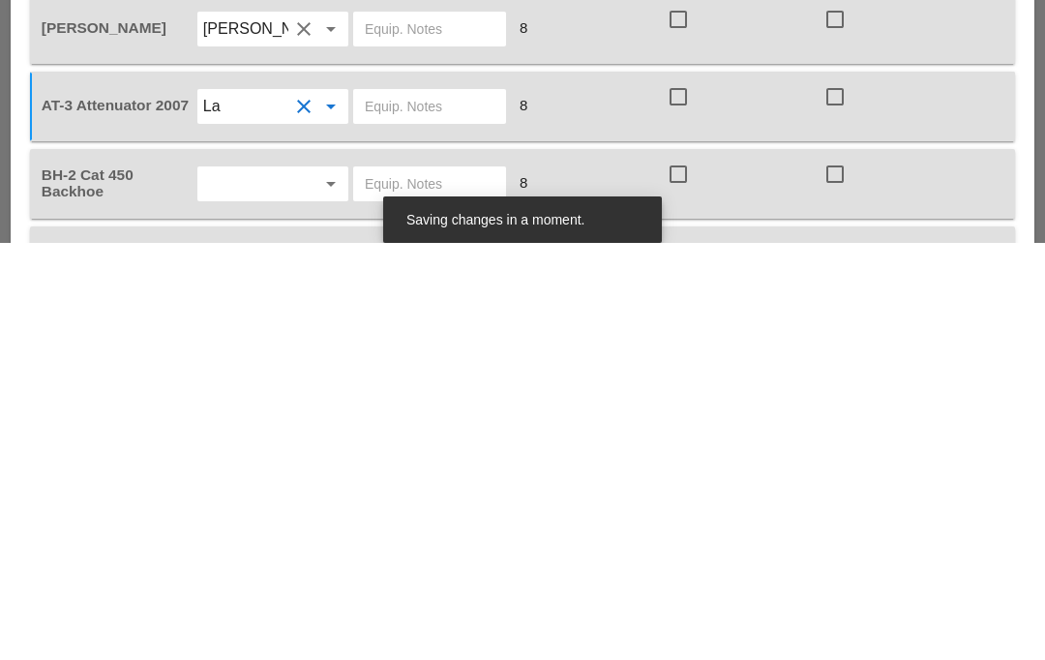
click at [281, 585] on input "text" at bounding box center [245, 600] width 85 height 31
type input "Ce"
click at [282, 628] on div "[PERSON_NAME] [PERSON_NAME]" at bounding box center [324, 639] width 222 height 23
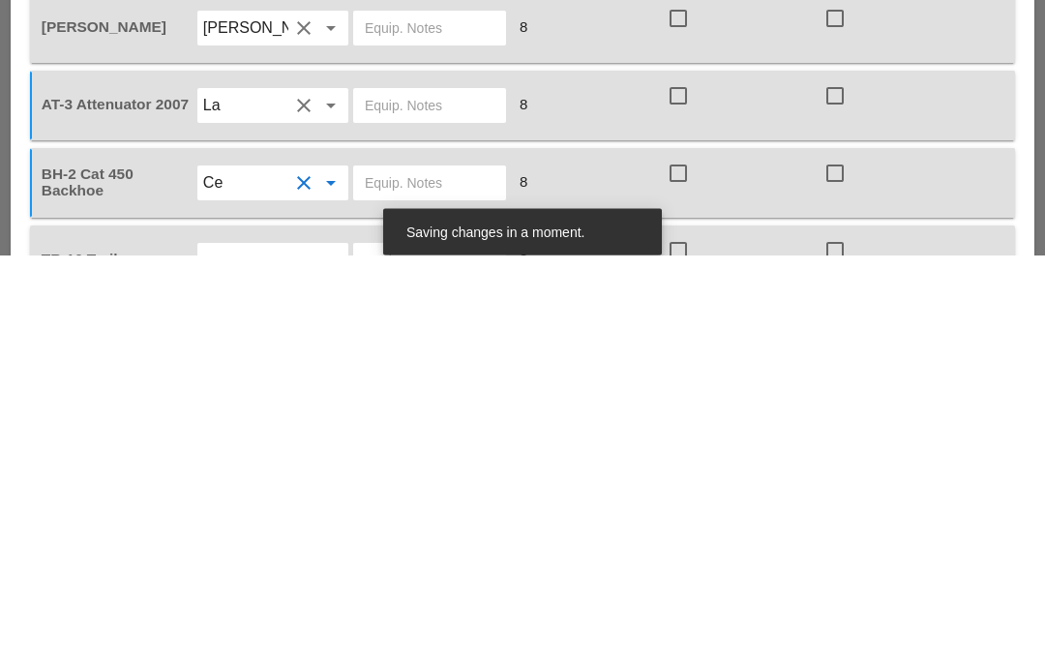
scroll to position [1929, 0]
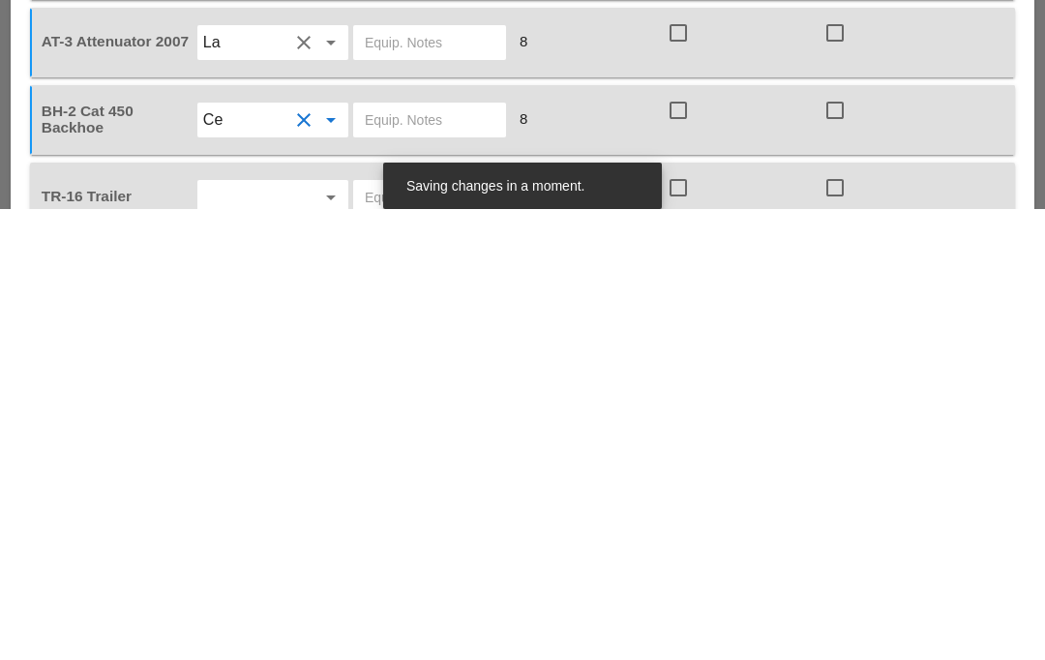
click at [284, 633] on input "text" at bounding box center [245, 648] width 85 height 31
type input "Ce"
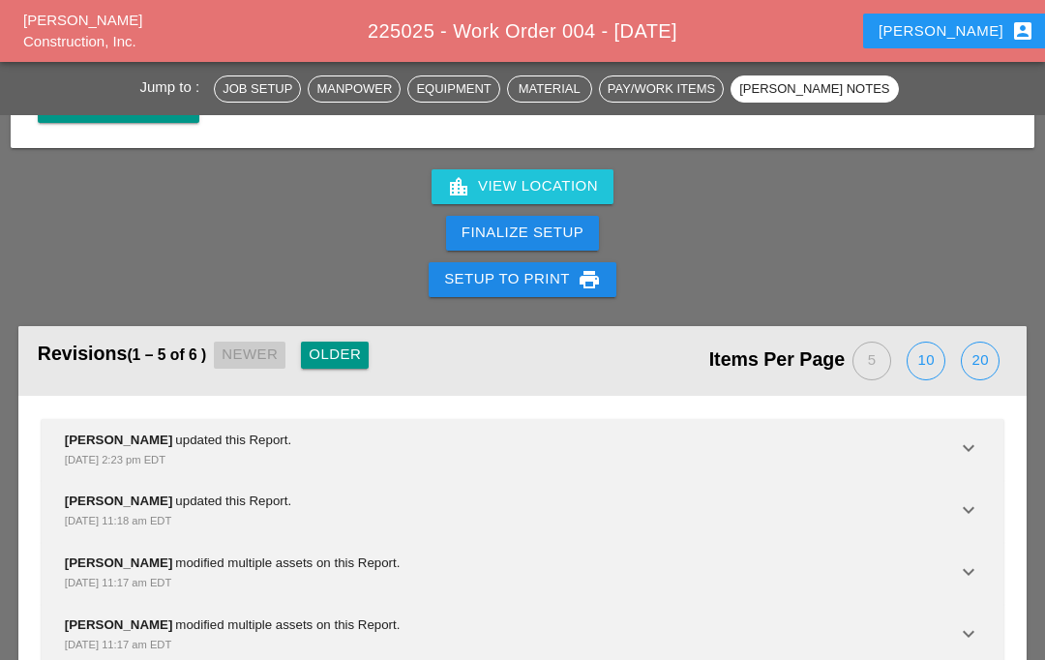
scroll to position [4945, 0]
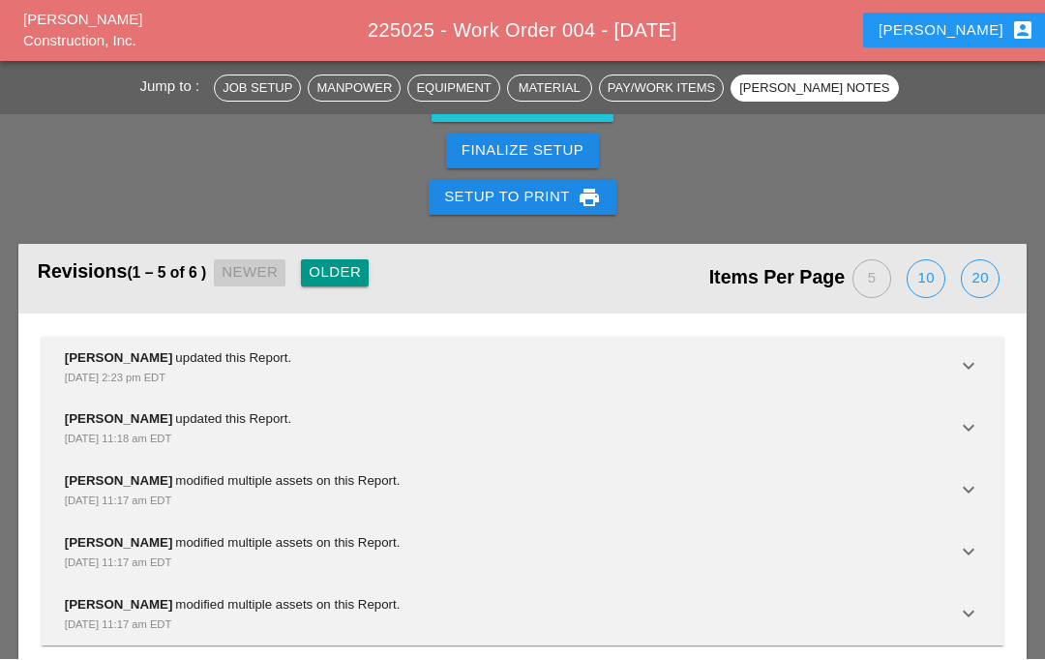
click at [969, 262] on div "20" at bounding box center [980, 279] width 37 height 37
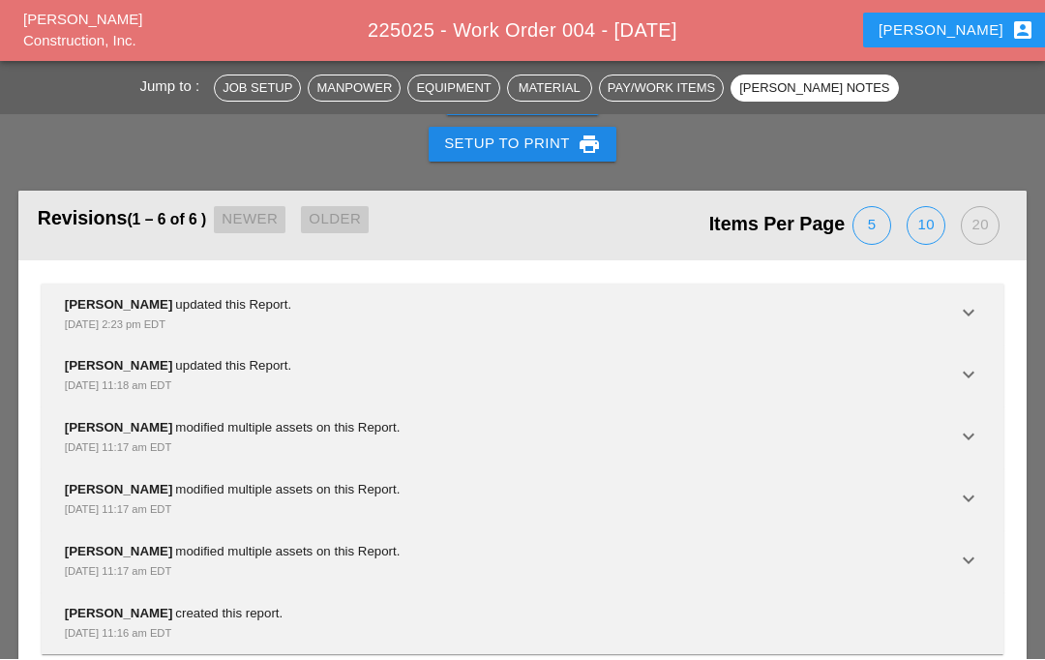
scroll to position [5005, 0]
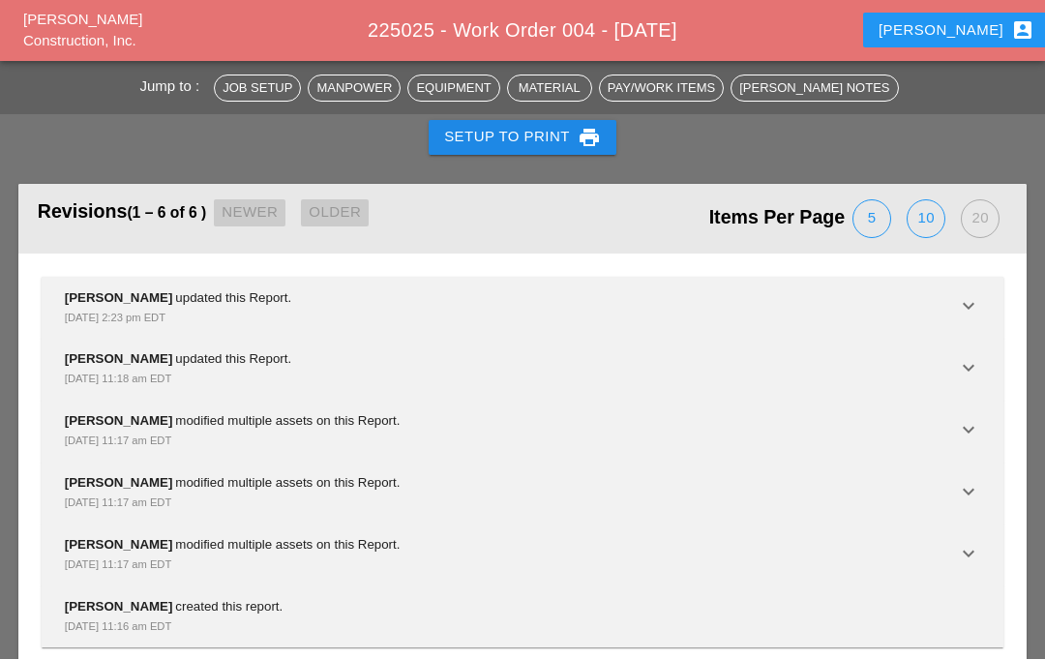
click at [929, 201] on div "10" at bounding box center [925, 219] width 37 height 37
click at [966, 201] on div "20" at bounding box center [980, 219] width 37 height 37
click at [922, 201] on div "10" at bounding box center [925, 219] width 37 height 37
click at [334, 196] on div "Revisions (1 – 6 of 6 ) Newer Older" at bounding box center [280, 219] width 485 height 50
click at [354, 194] on div "Revisions (1 – 6 of 6 ) Newer Older" at bounding box center [280, 219] width 485 height 50
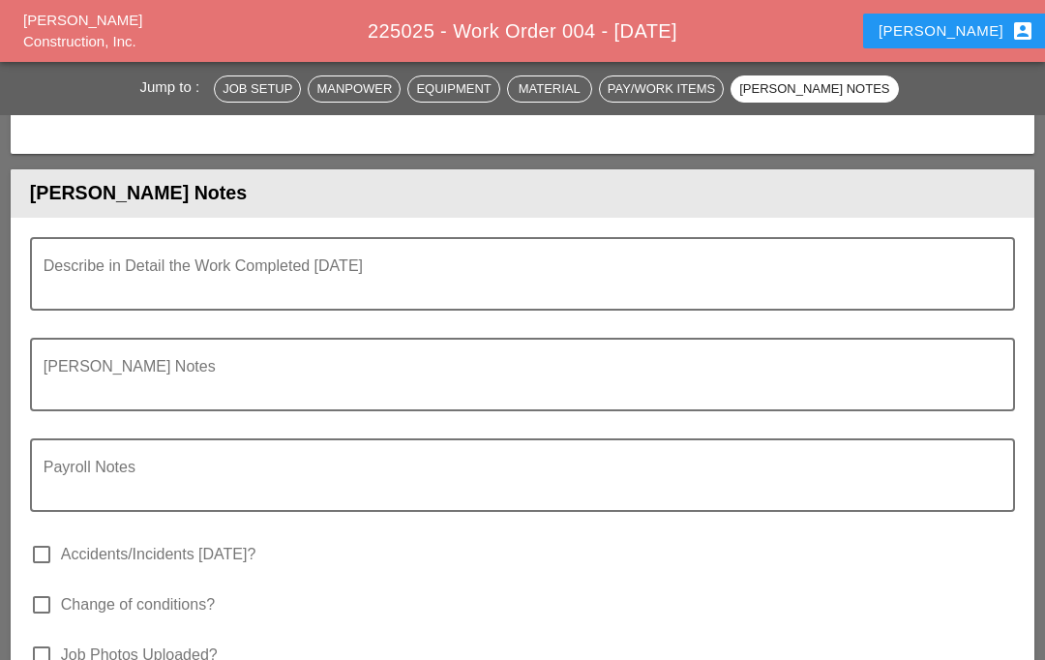
scroll to position [4159, 0]
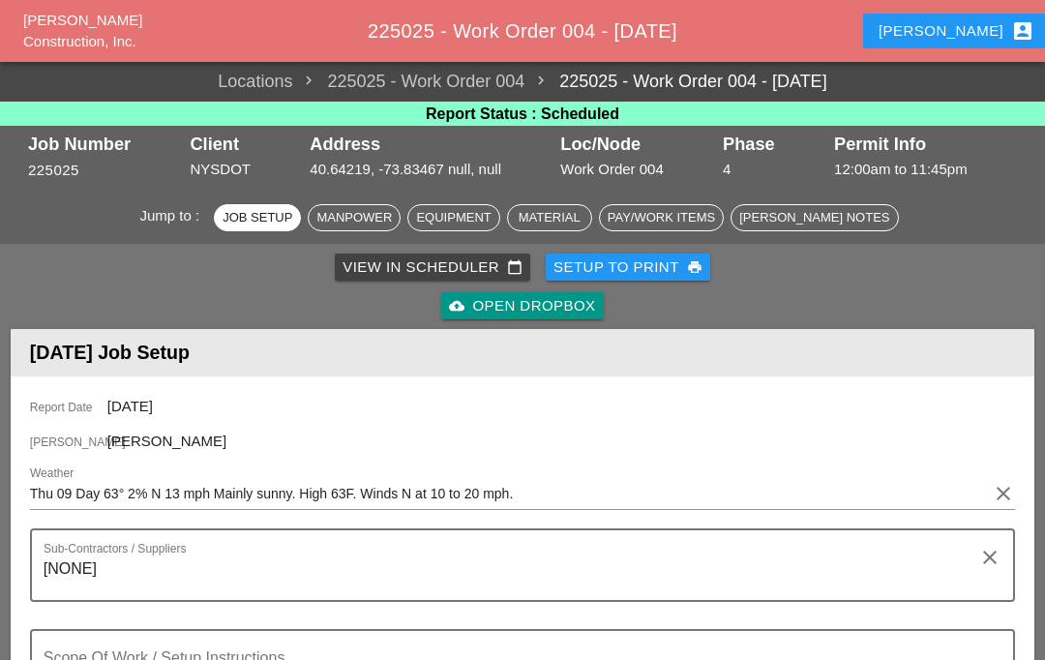
click at [938, 31] on div "Luca account_box" at bounding box center [956, 30] width 156 height 23
click at [952, 29] on div "Luca account_box" at bounding box center [956, 30] width 156 height 23
click at [953, 22] on div "Luca account_box" at bounding box center [956, 30] width 156 height 23
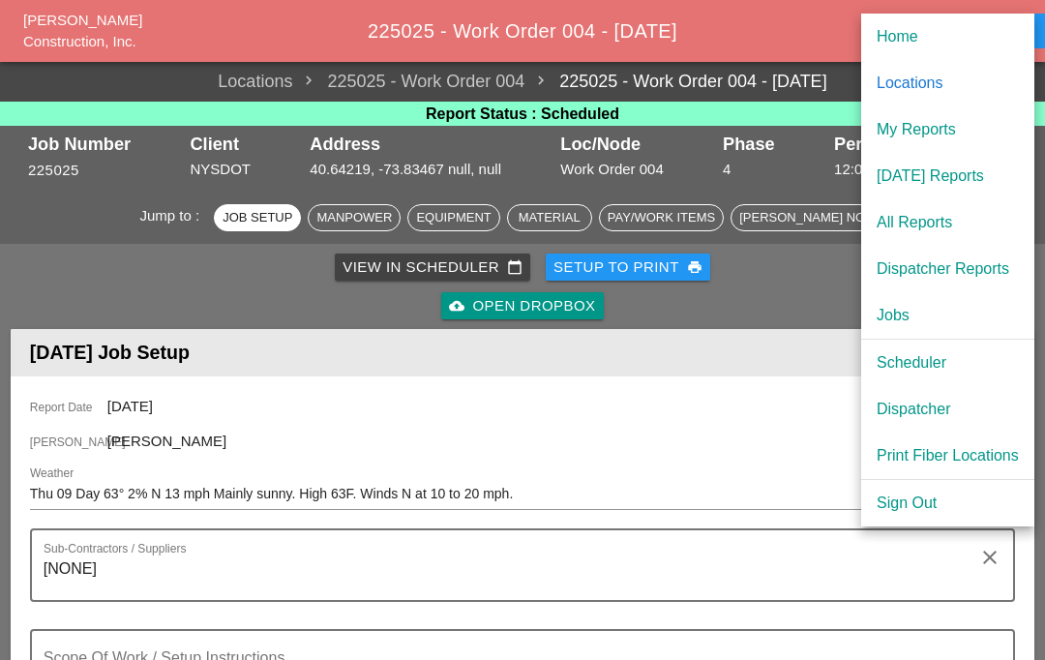
click at [935, 358] on div "Scheduler" at bounding box center [947, 362] width 142 height 23
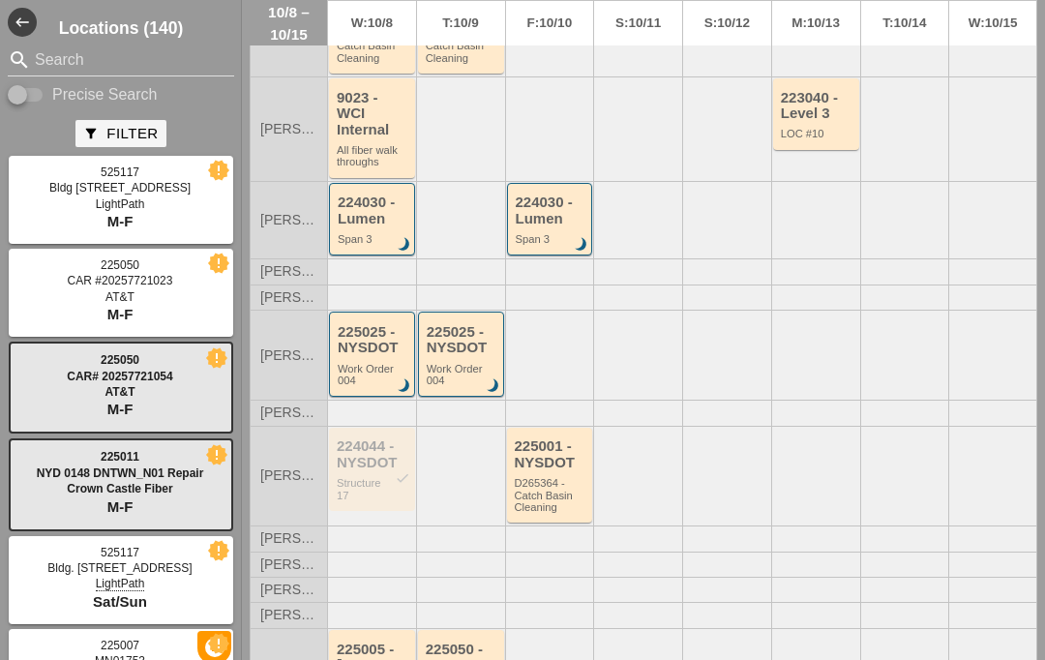
scroll to position [347, 0]
click at [383, 356] on div "225025 - NYSDOT" at bounding box center [374, 340] width 72 height 32
click at [365, 367] on div "Work Order 004" at bounding box center [374, 375] width 72 height 24
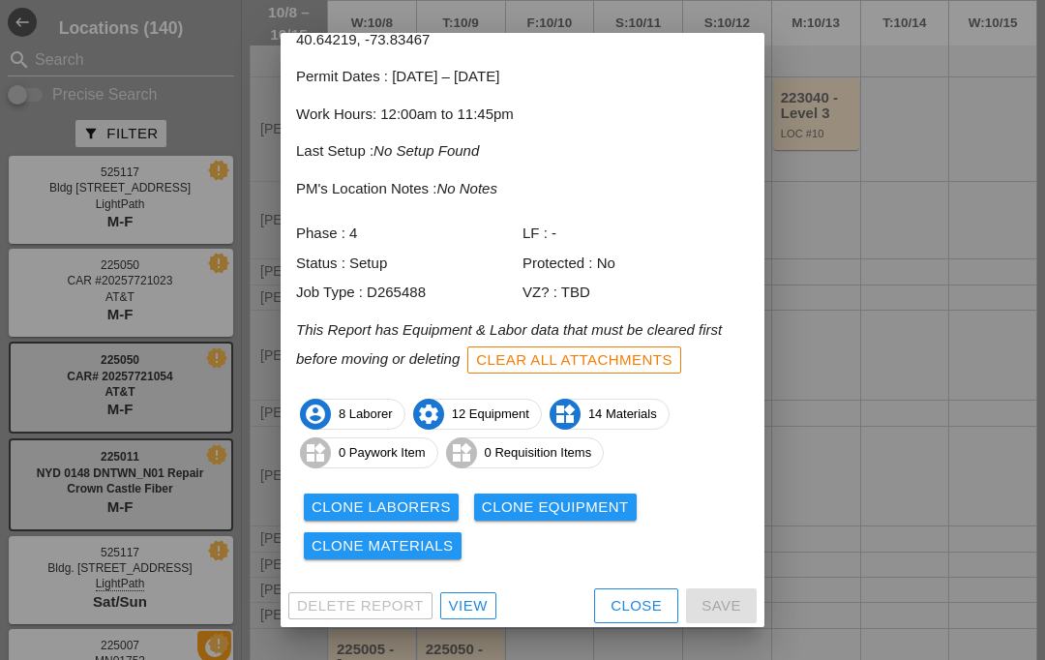
scroll to position [99, 0]
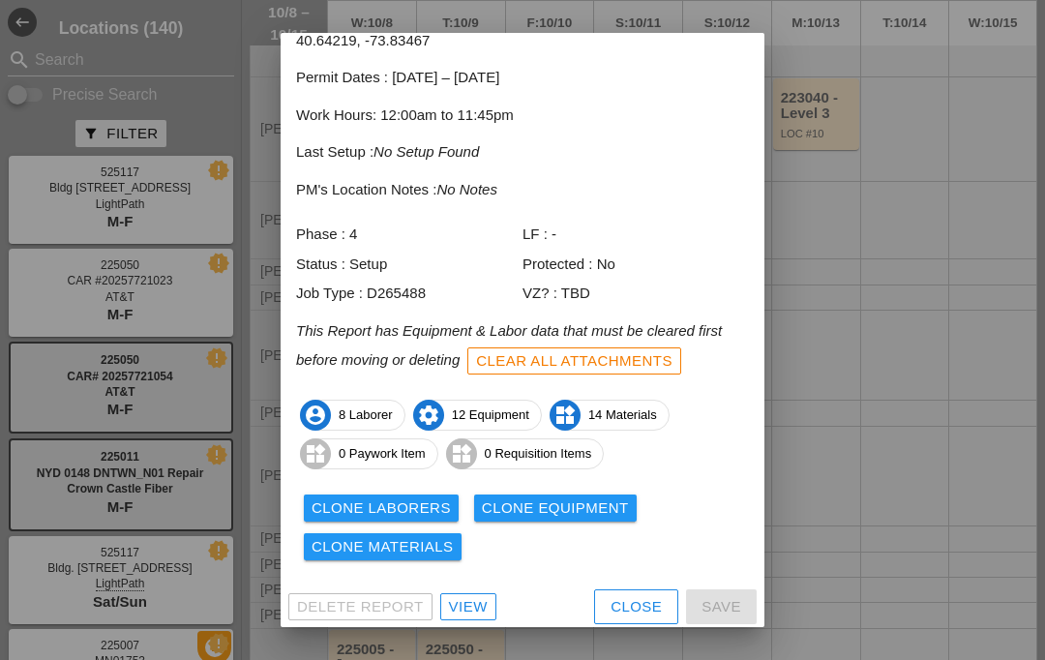
click at [466, 597] on div "View" at bounding box center [468, 607] width 39 height 22
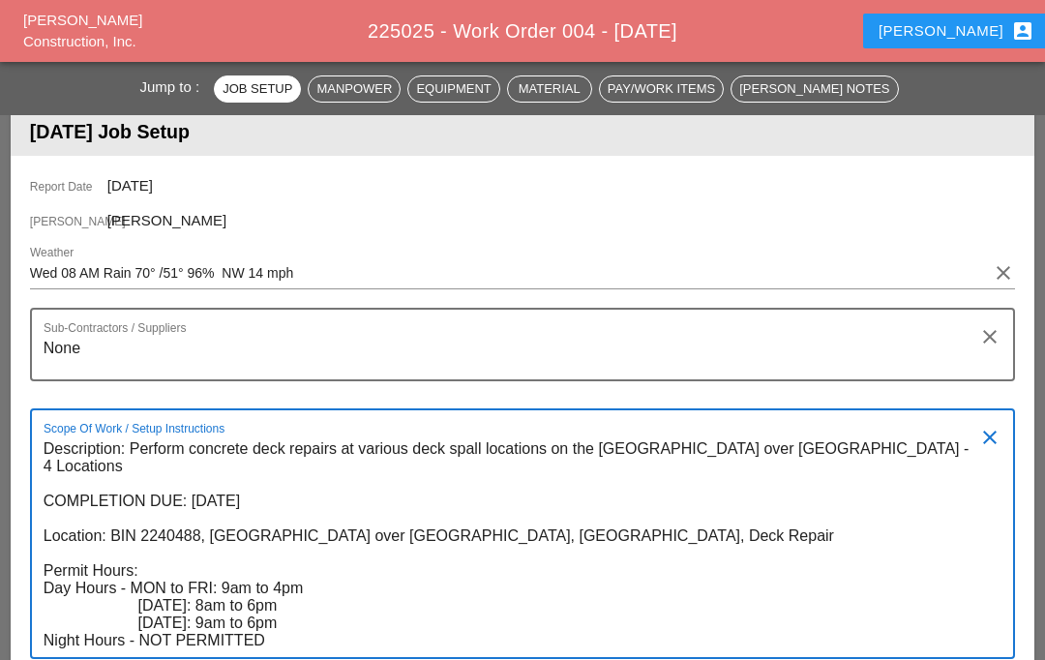
scroll to position [202, 0]
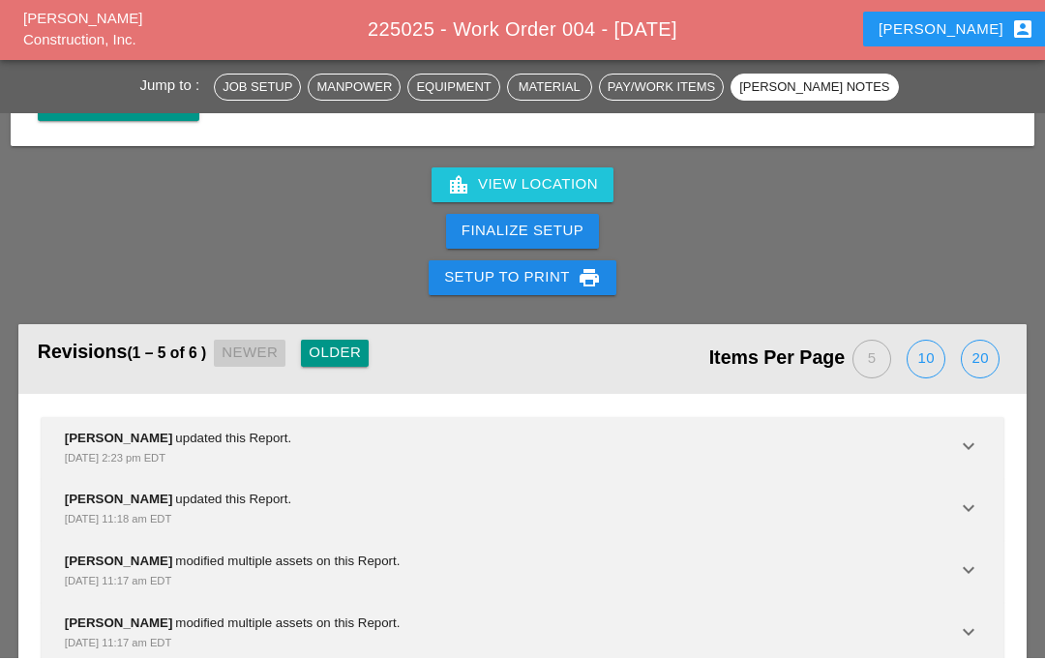
scroll to position [4945, 0]
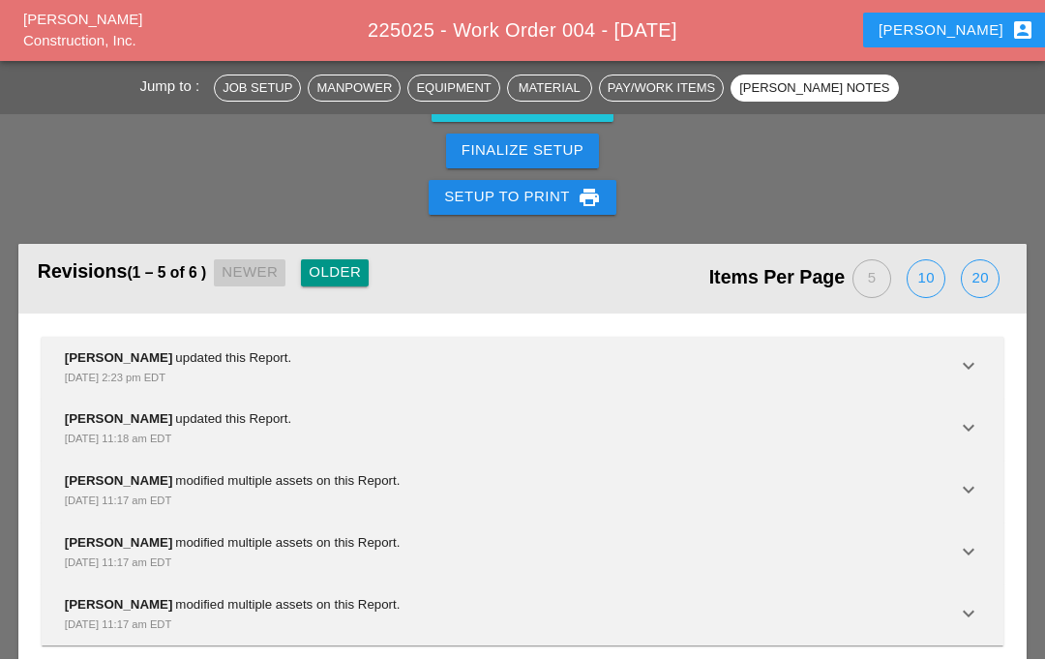
click at [967, 266] on div "20" at bounding box center [980, 279] width 37 height 37
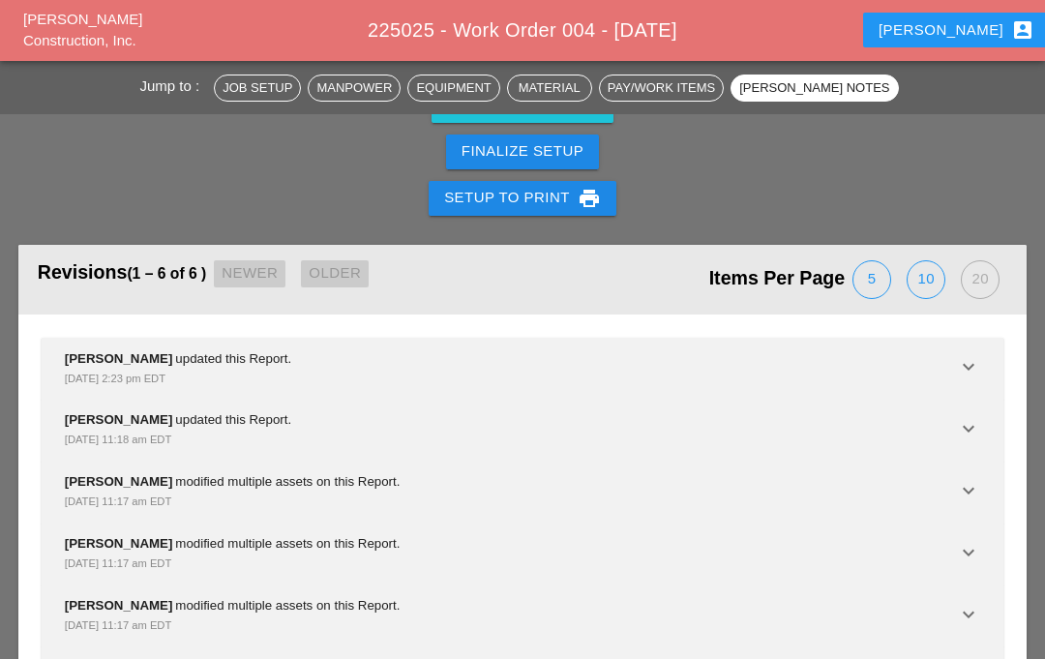
scroll to position [4947, 0]
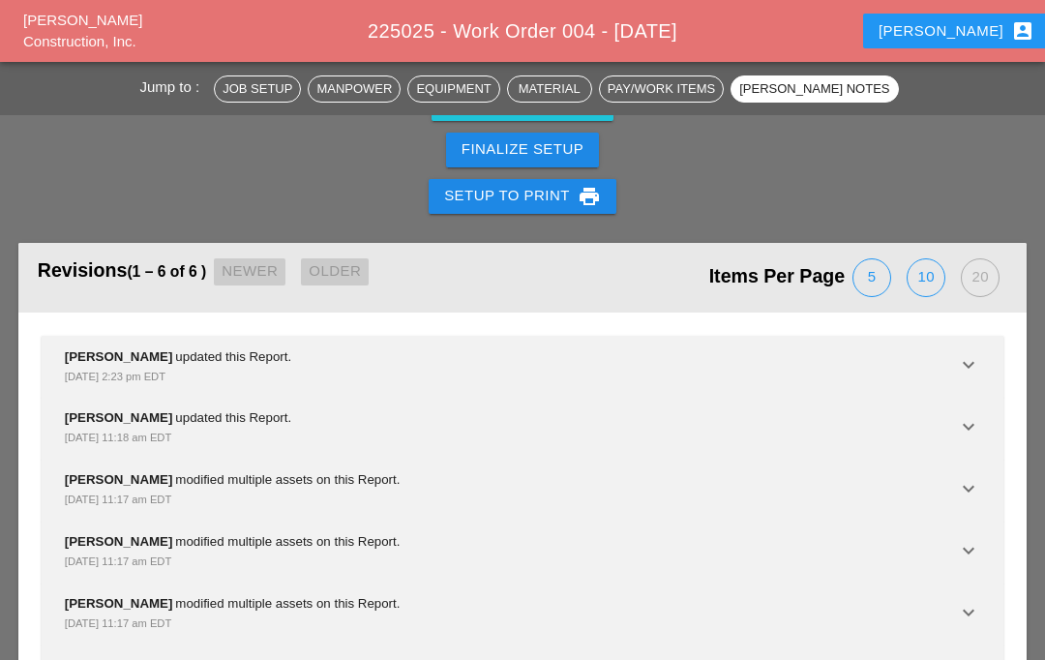
click at [969, 353] on icon "keyboard_arrow_down" at bounding box center [968, 364] width 23 height 23
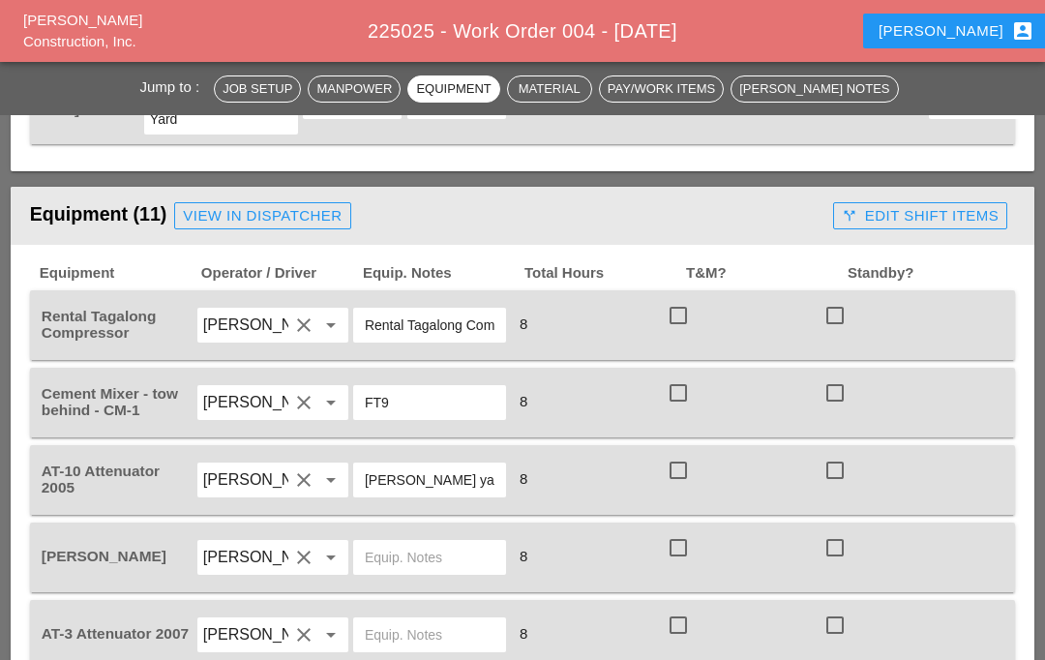
scroll to position [1713, 0]
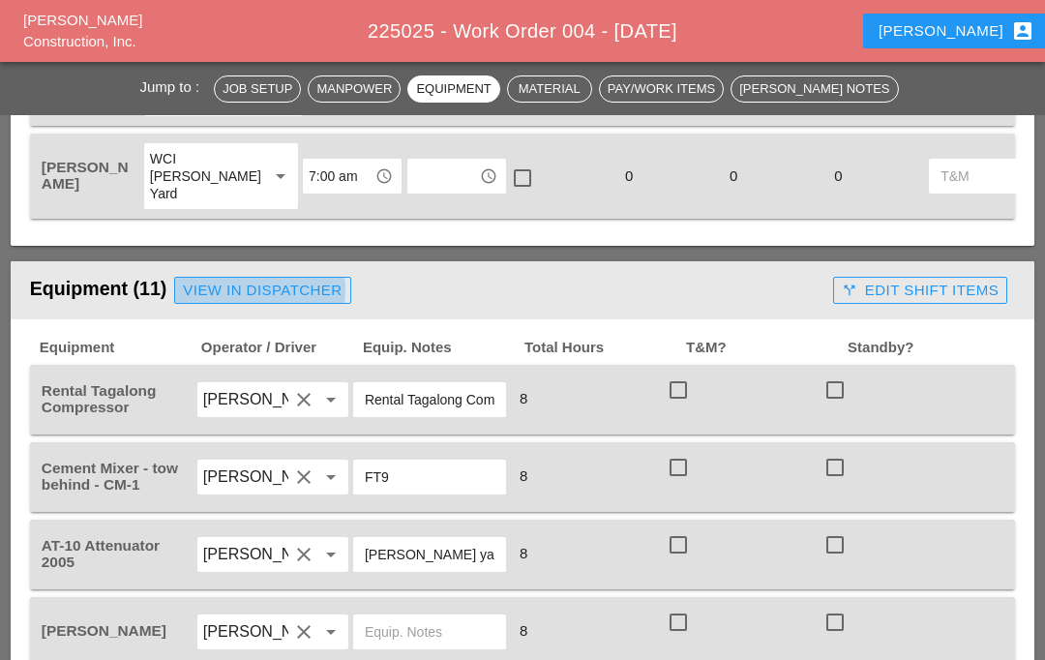
click at [310, 297] on div "View in Dispatcher" at bounding box center [262, 291] width 159 height 22
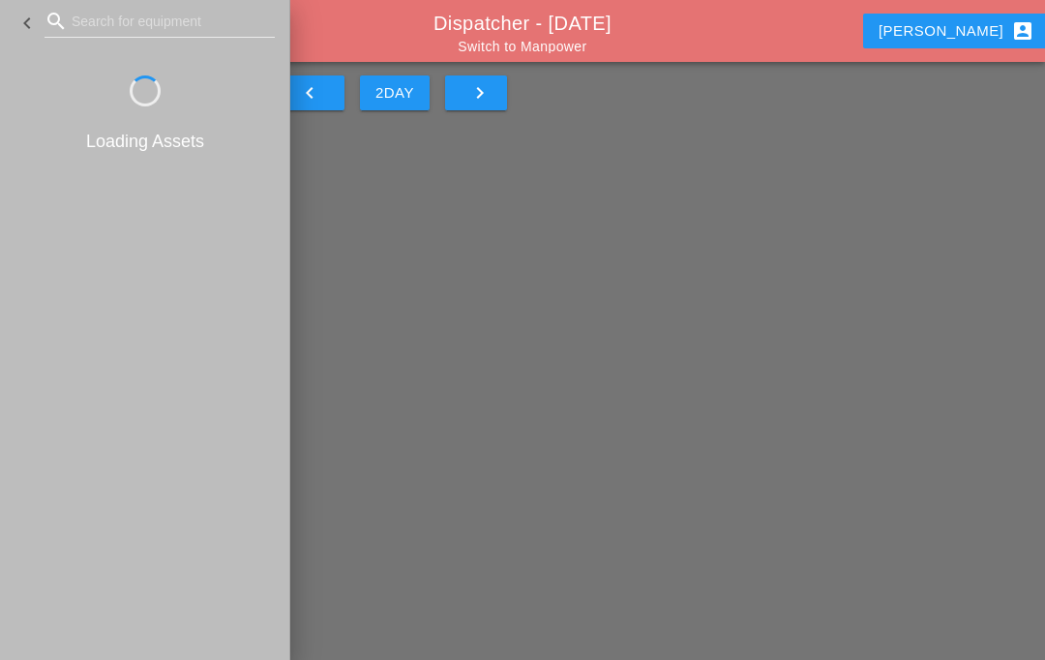
scroll to position [81, 0]
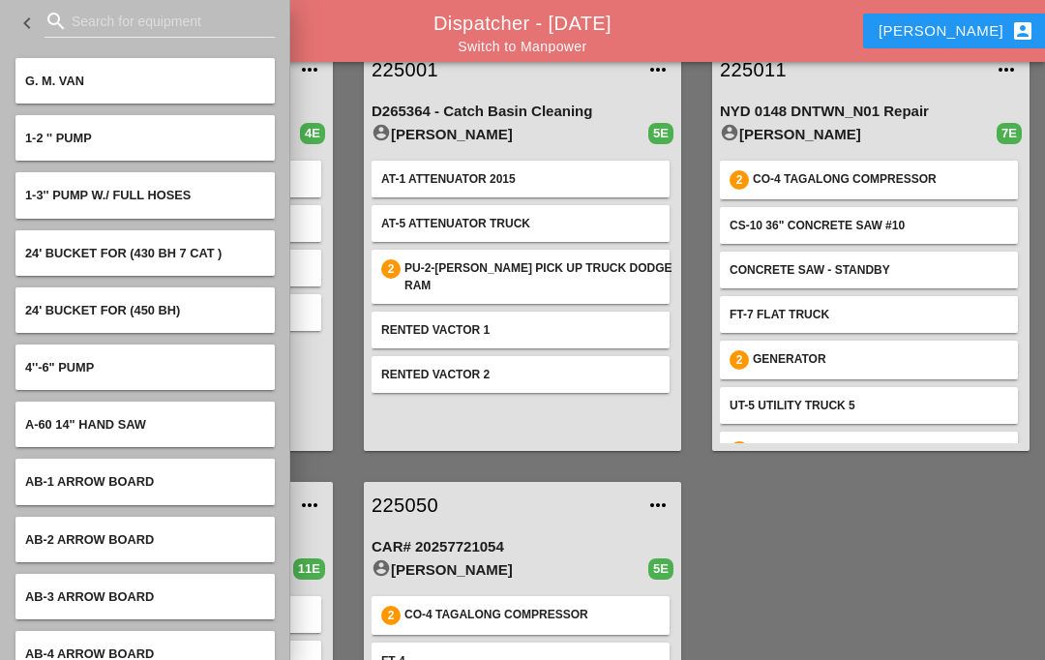
click at [739, 573] on div "224044 more_horiz Structure 16 account_circle Filipe Silva 4E AT-2 Attenuator A…" at bounding box center [522, 466] width 1045 height 871
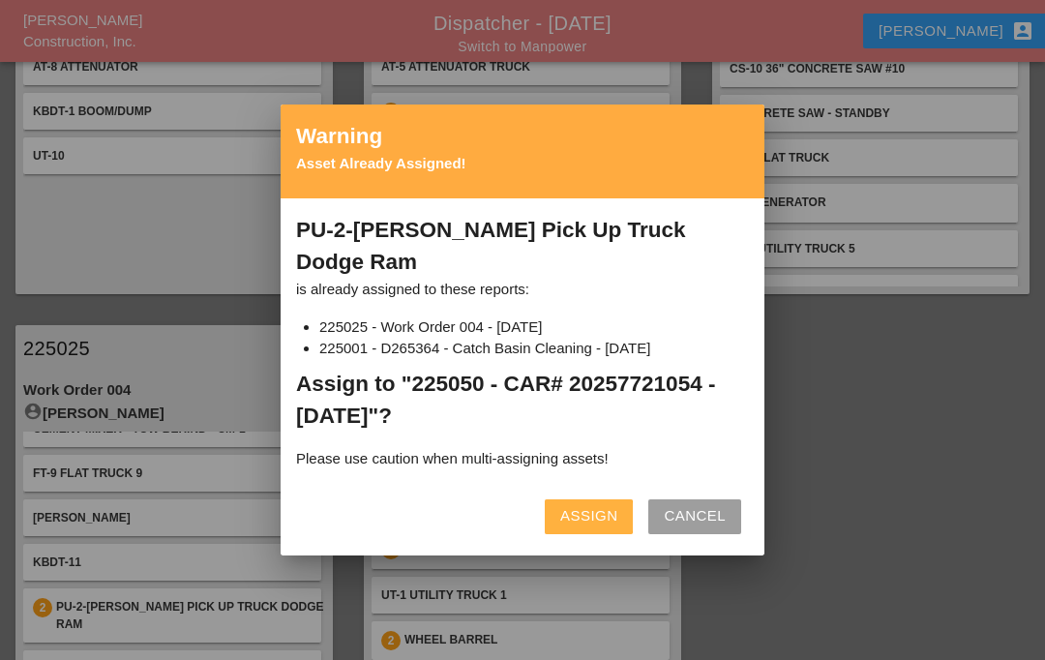
scroll to position [366, 0]
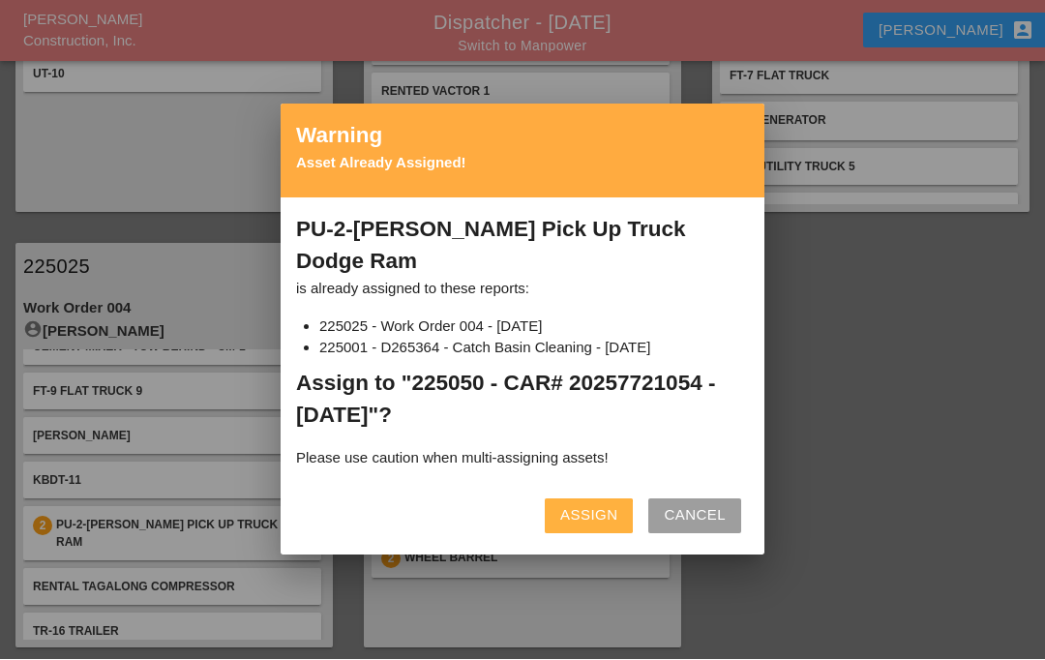
click at [579, 505] on div "Assign" at bounding box center [588, 516] width 57 height 22
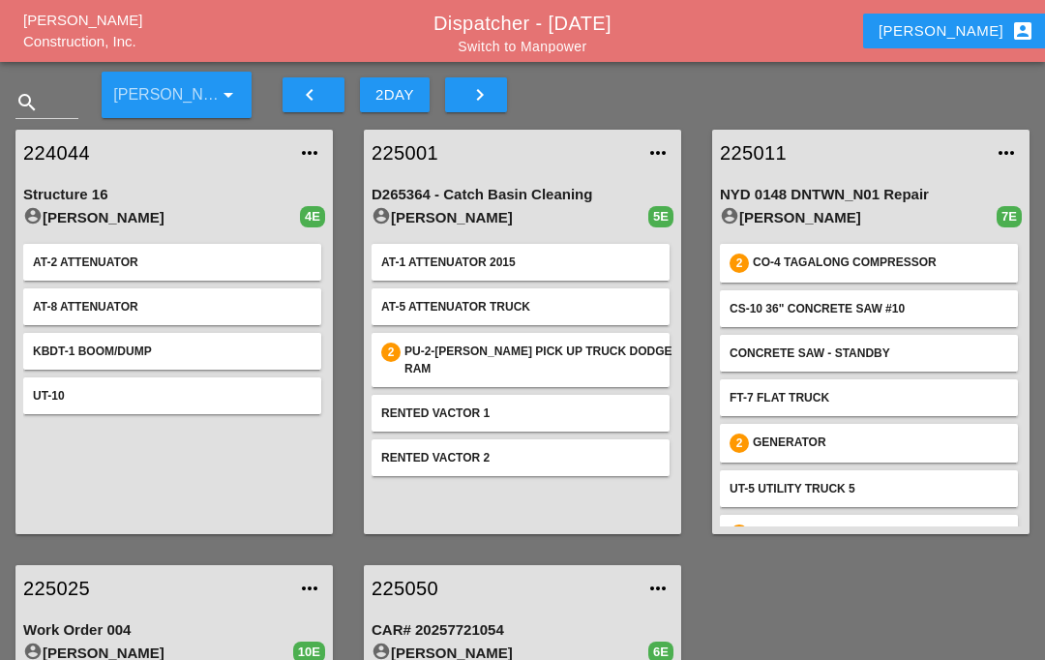
scroll to position [0, 0]
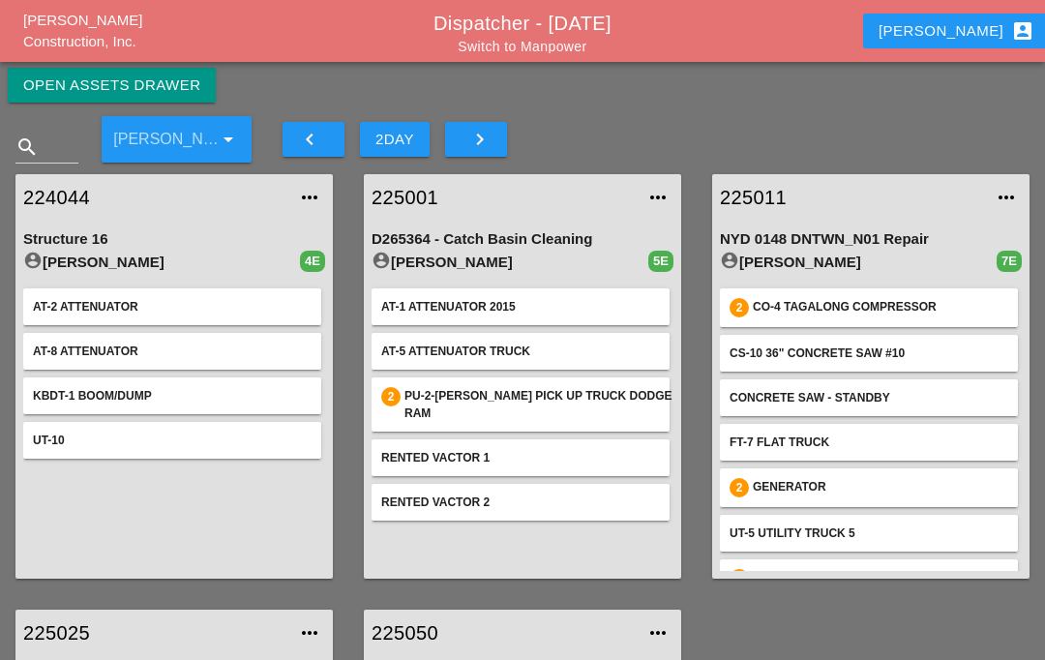
click at [186, 90] on div "Open Assets Drawer" at bounding box center [111, 85] width 177 height 22
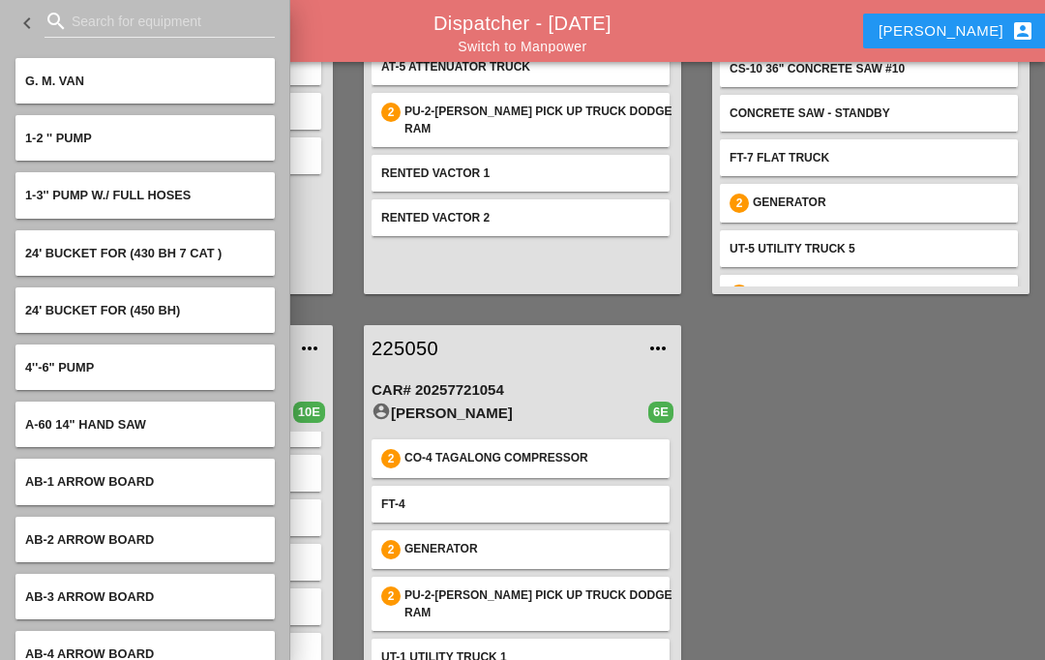
click at [151, 32] on input "Search for equipment" at bounding box center [160, 21] width 176 height 31
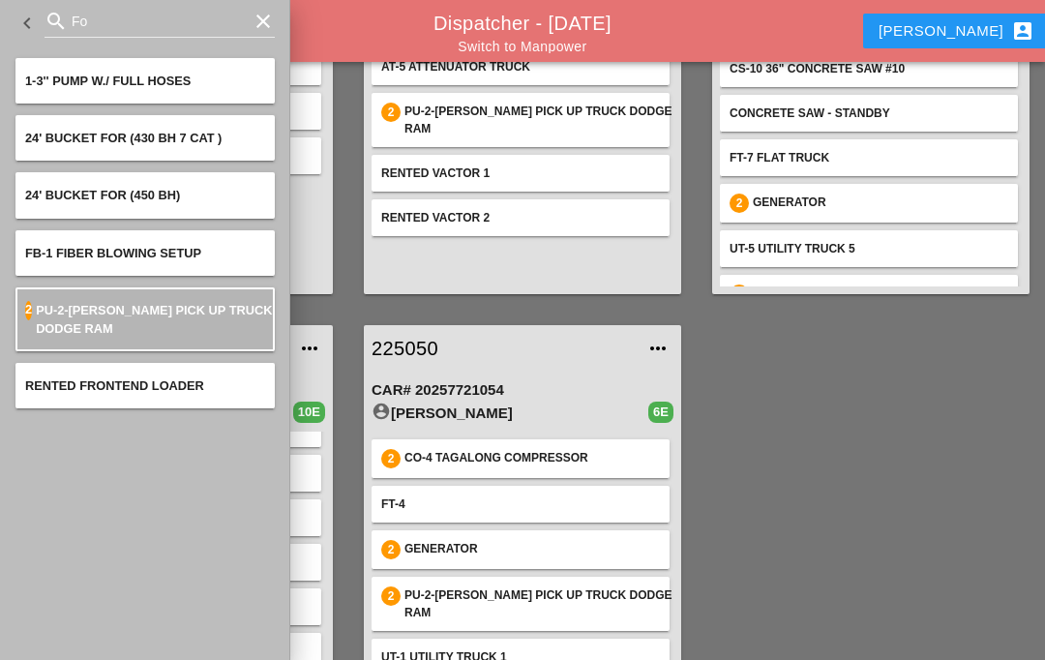
click at [141, 34] on input "Fo" at bounding box center [160, 21] width 176 height 31
type input "F"
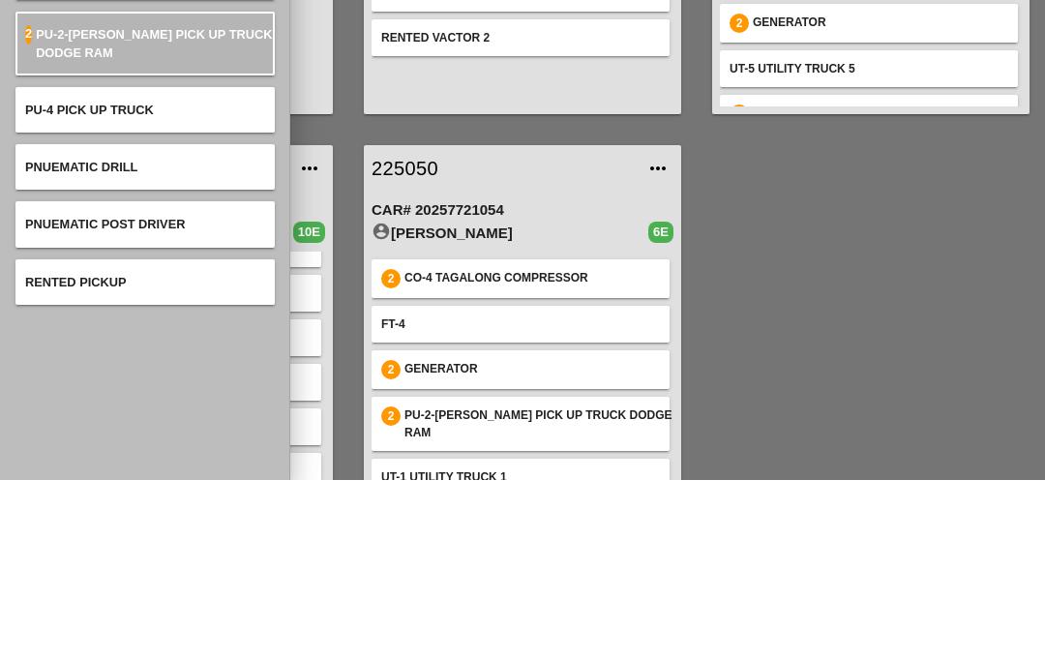
scroll to position [319, 0]
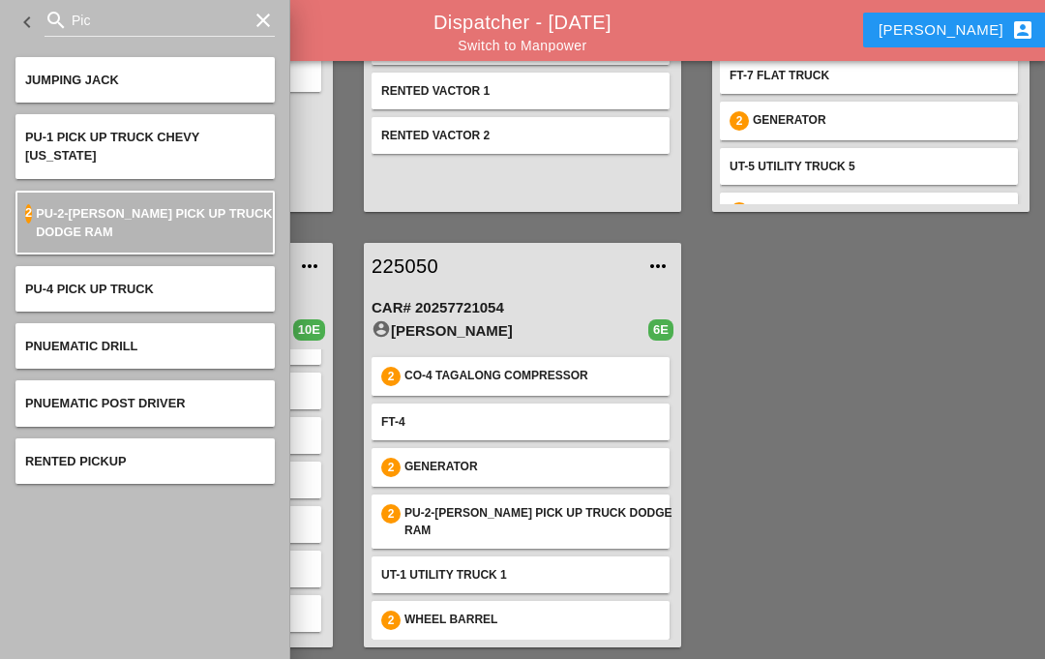
click at [159, 26] on input "Pic" at bounding box center [160, 21] width 176 height 31
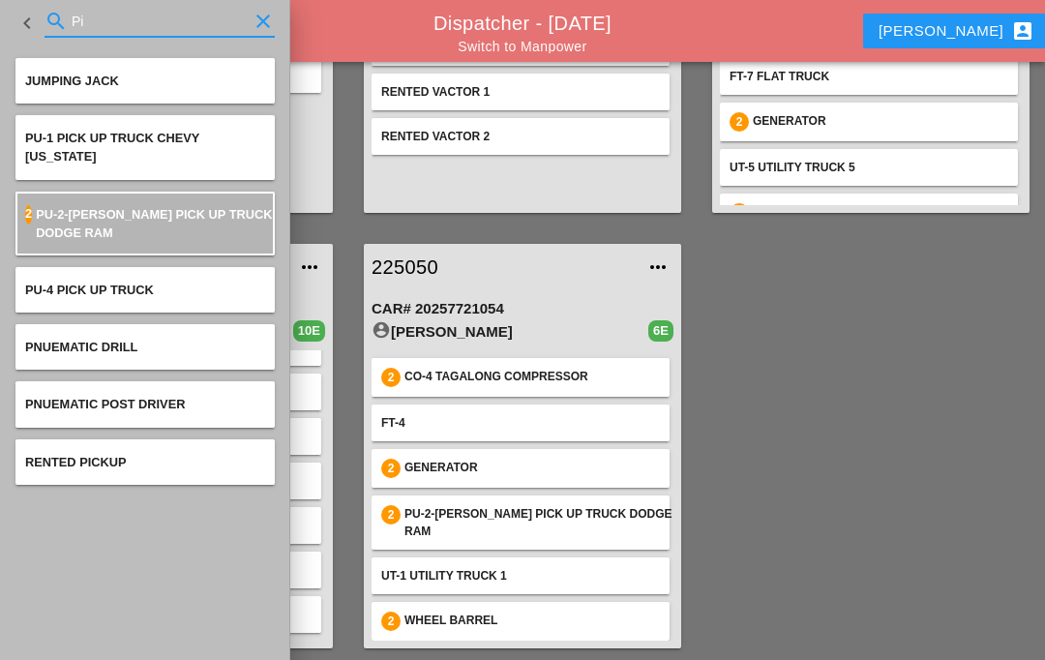
type input "P"
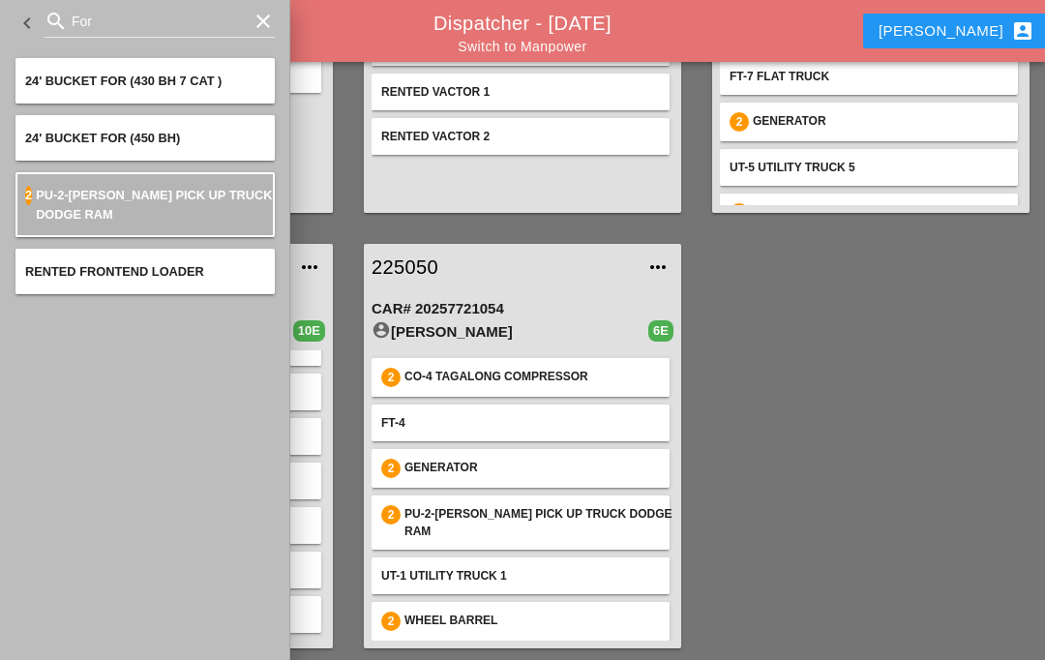
click at [149, 27] on input "For" at bounding box center [160, 21] width 176 height 31
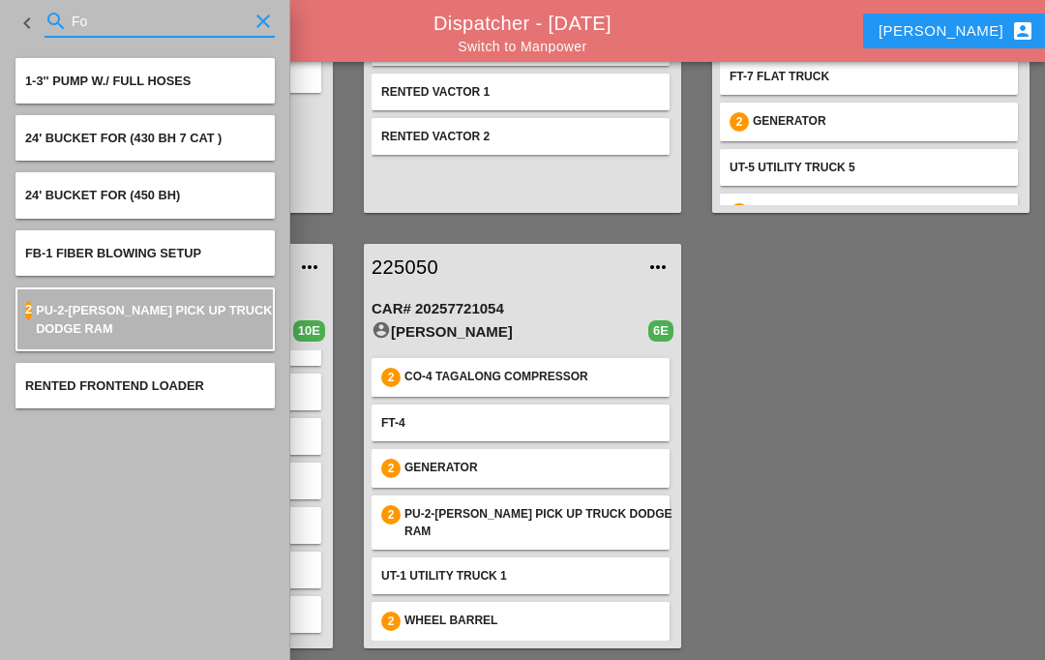
type input "F"
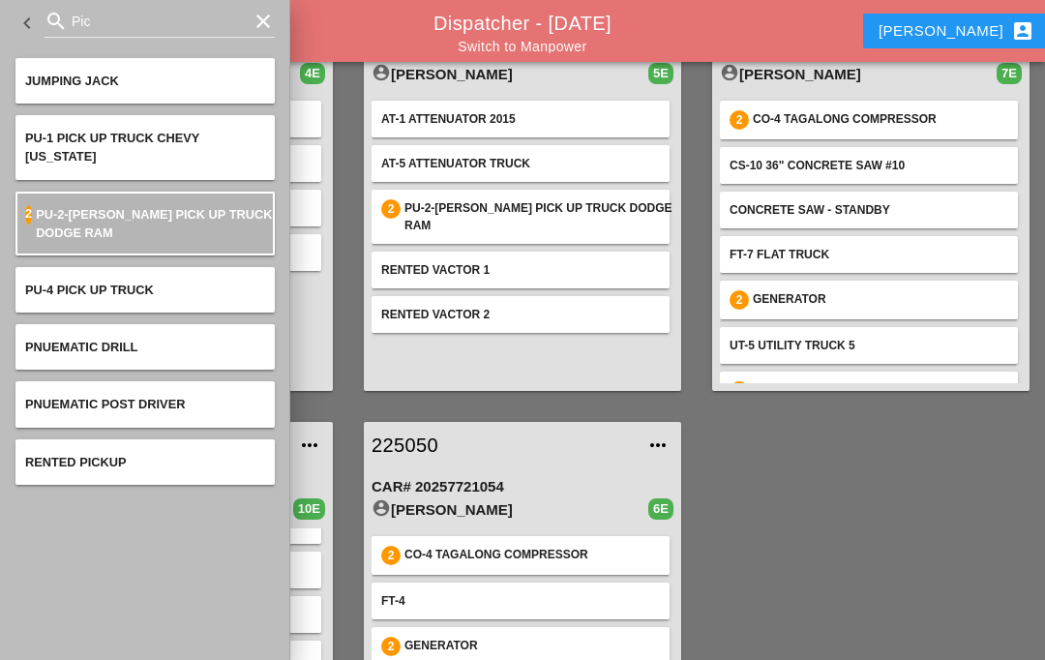
scroll to position [140, 0]
type input "Pic"
click at [784, 537] on div "224044 more_horiz Structure 16 account_circle Filipe Silva 4E AT-2 Attenuator A…" at bounding box center [522, 407] width 1045 height 871
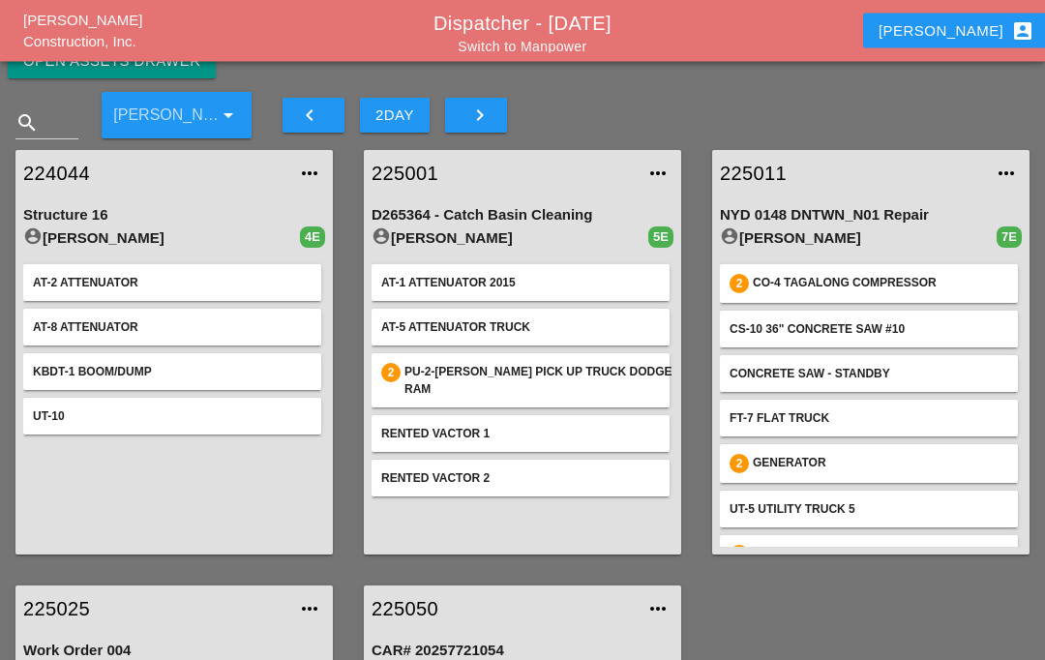
scroll to position [0, 0]
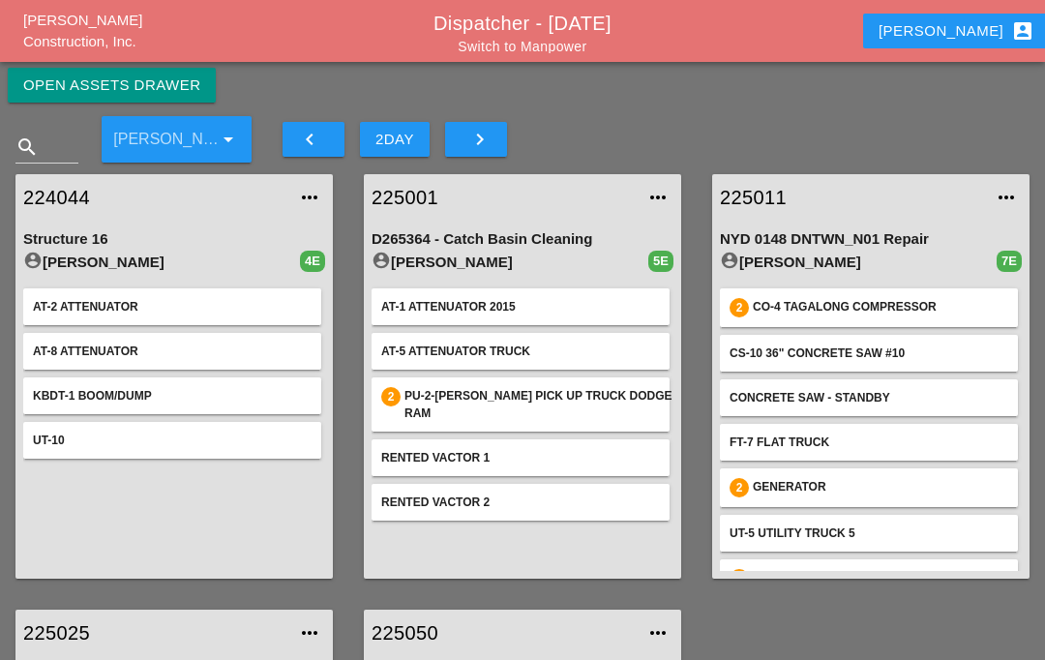
click at [67, 84] on div "Open Assets Drawer" at bounding box center [111, 85] width 177 height 22
click at [73, 88] on div "Open Assets Drawer" at bounding box center [111, 85] width 177 height 22
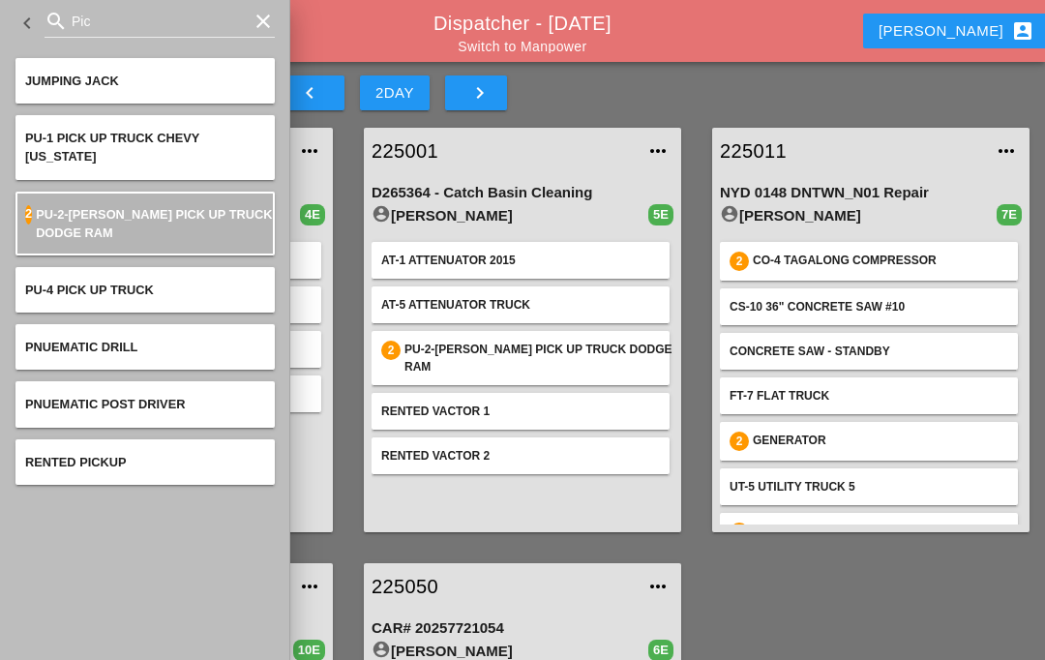
click at [891, 582] on div "224044 more_horiz Structure 16 account_circle Filipe Silva 4E AT-2 Attenuator A…" at bounding box center [522, 547] width 1045 height 871
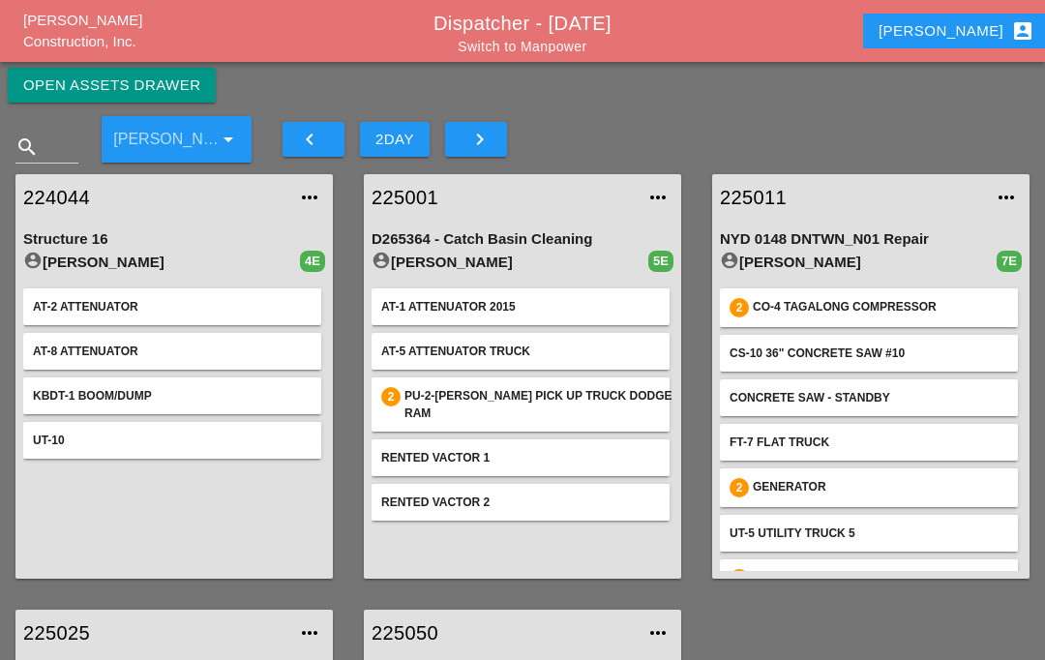
click at [184, 82] on div "Open Assets Drawer" at bounding box center [111, 85] width 177 height 22
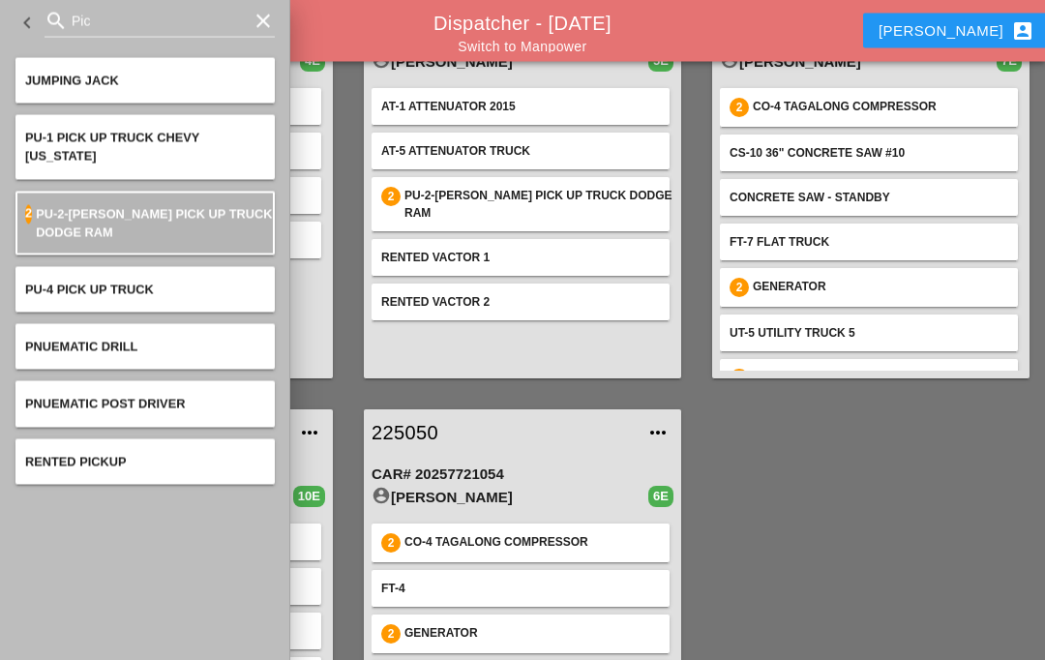
scroll to position [154, 0]
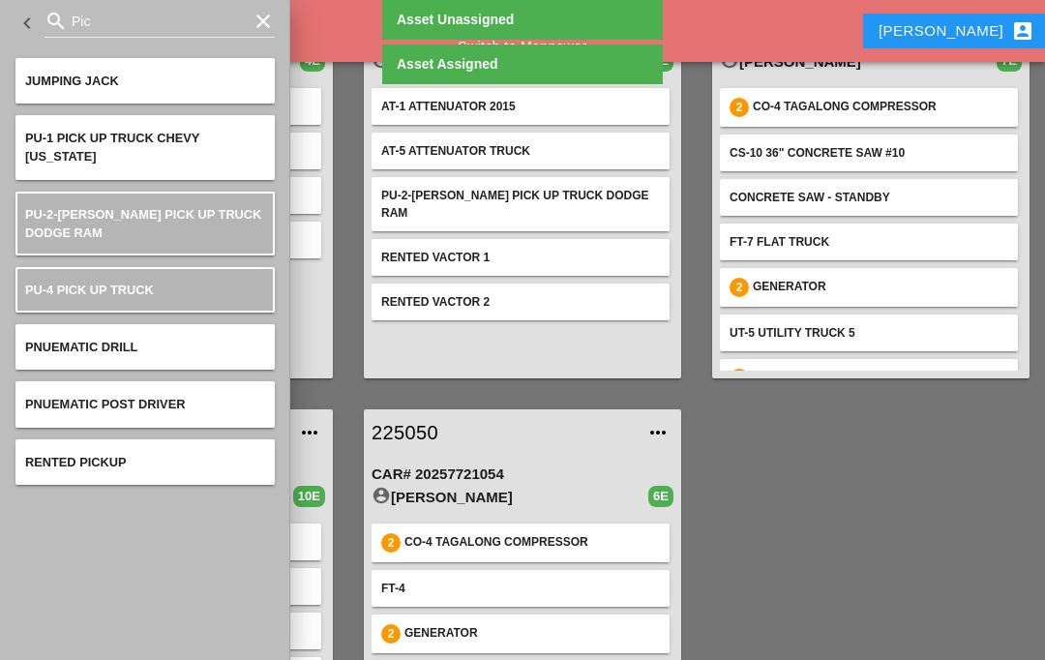
click at [769, 496] on div "224044 more_horiz Structure 16 account_circle Filipe Silva 4E AT-2 Attenuator A…" at bounding box center [522, 393] width 1045 height 871
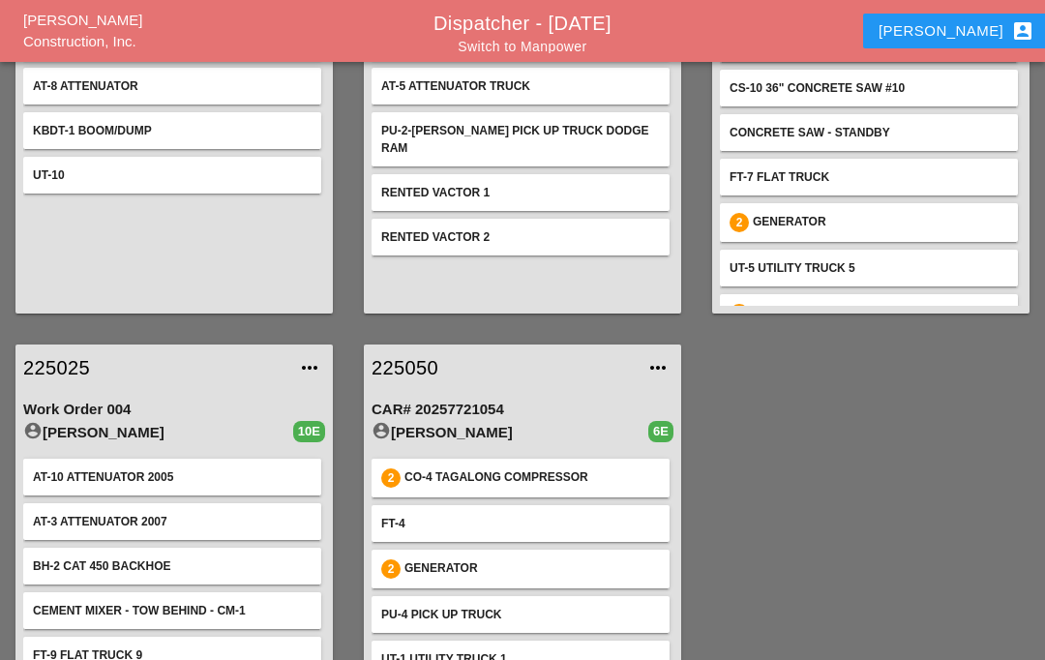
scroll to position [284, 0]
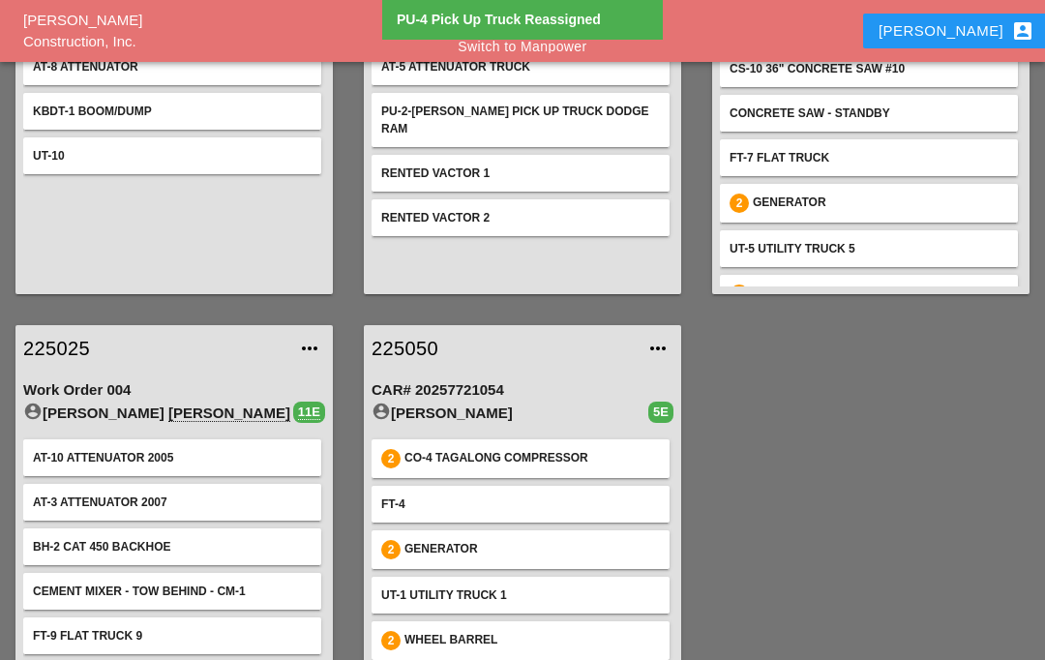
click at [86, 344] on link "225025" at bounding box center [154, 348] width 263 height 29
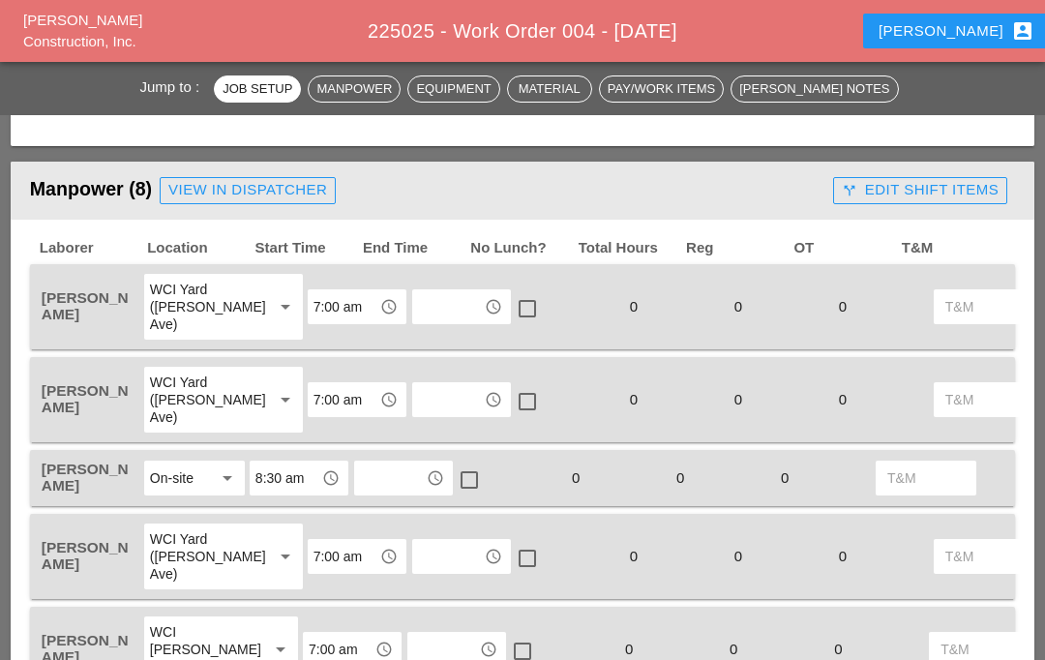
scroll to position [1003, 0]
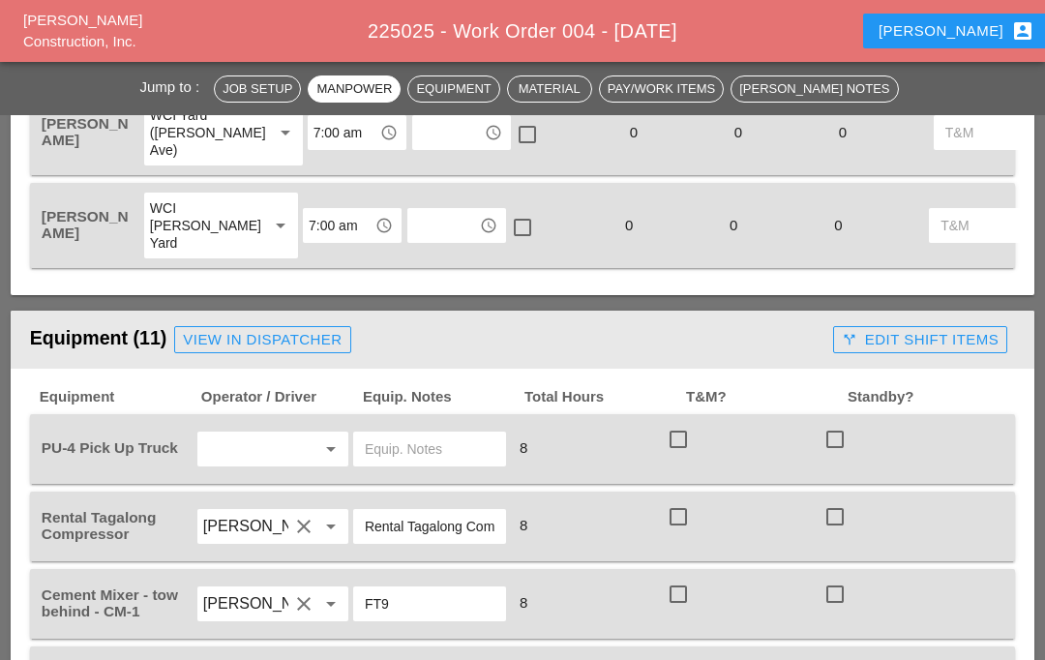
click at [287, 451] on input "text" at bounding box center [245, 448] width 85 height 31
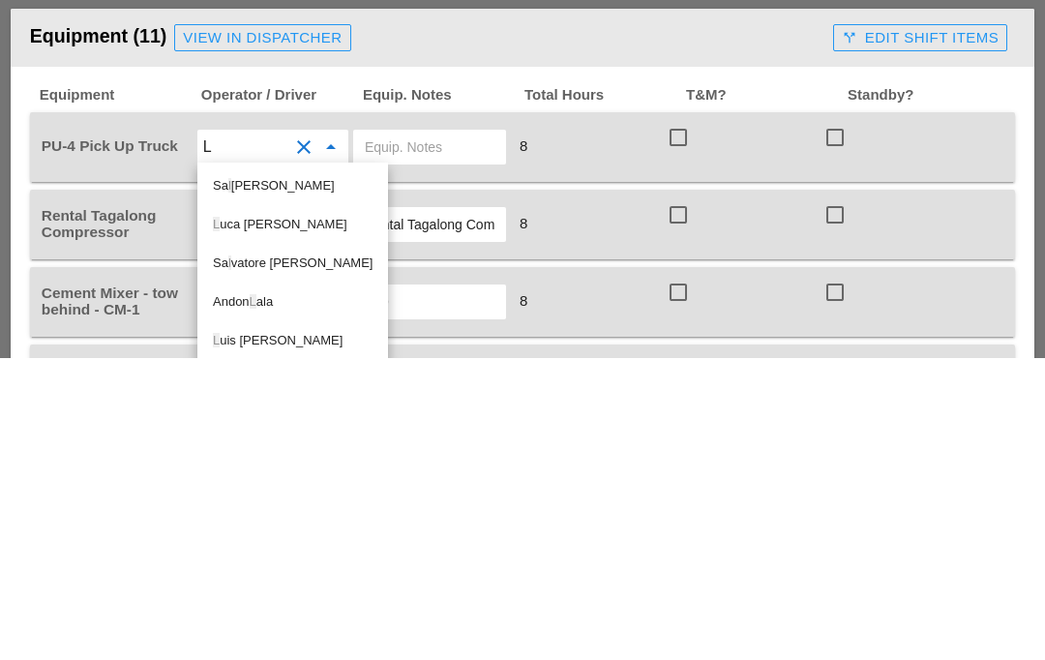
type input "Lu"
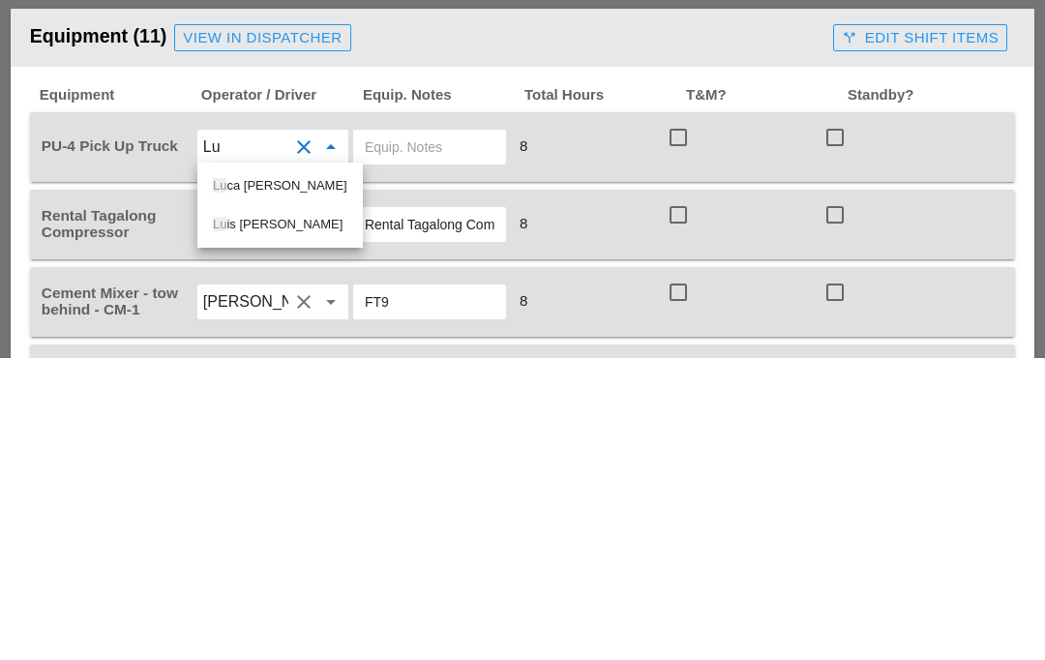
click at [285, 469] on div "Lu ca Gambardella" at bounding box center [280, 488] width 134 height 39
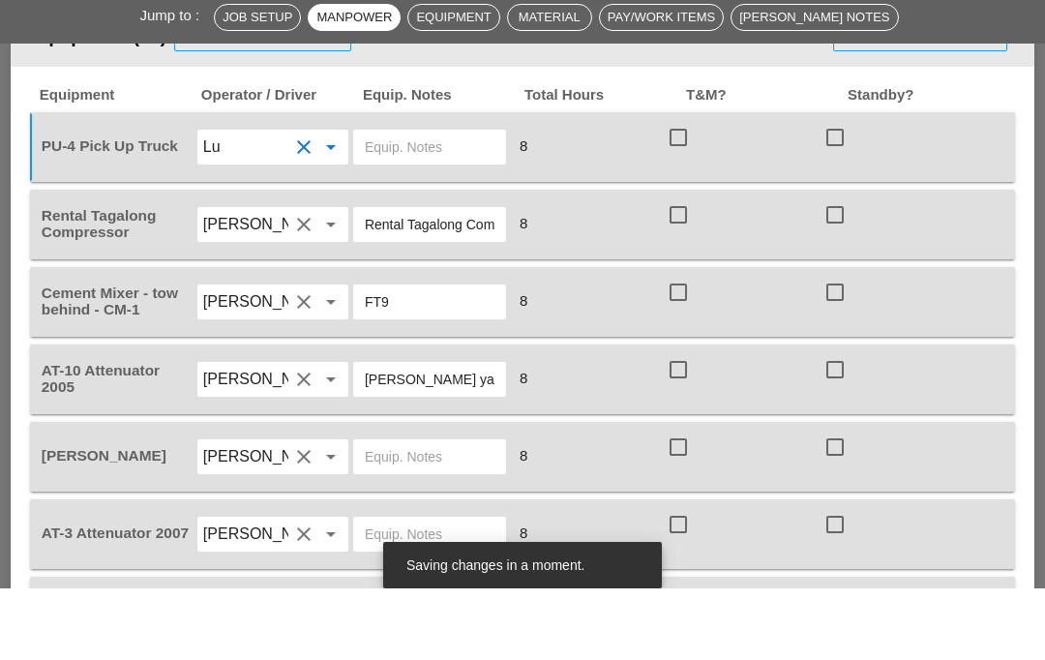
scroll to position [1903, 0]
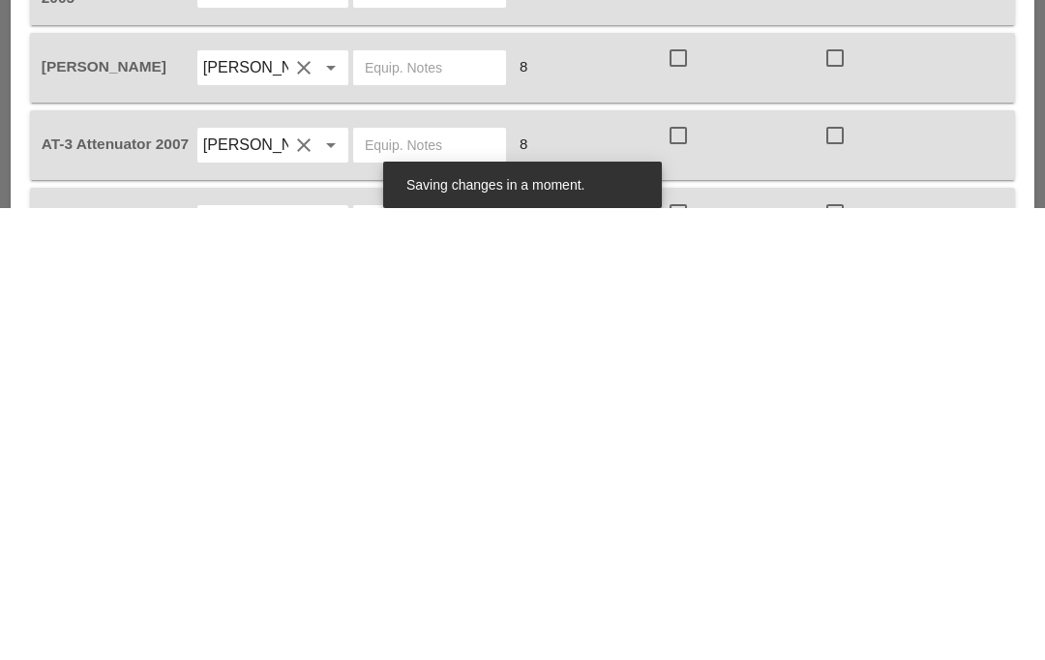
click at [448, 504] on input "text" at bounding box center [430, 519] width 130 height 31
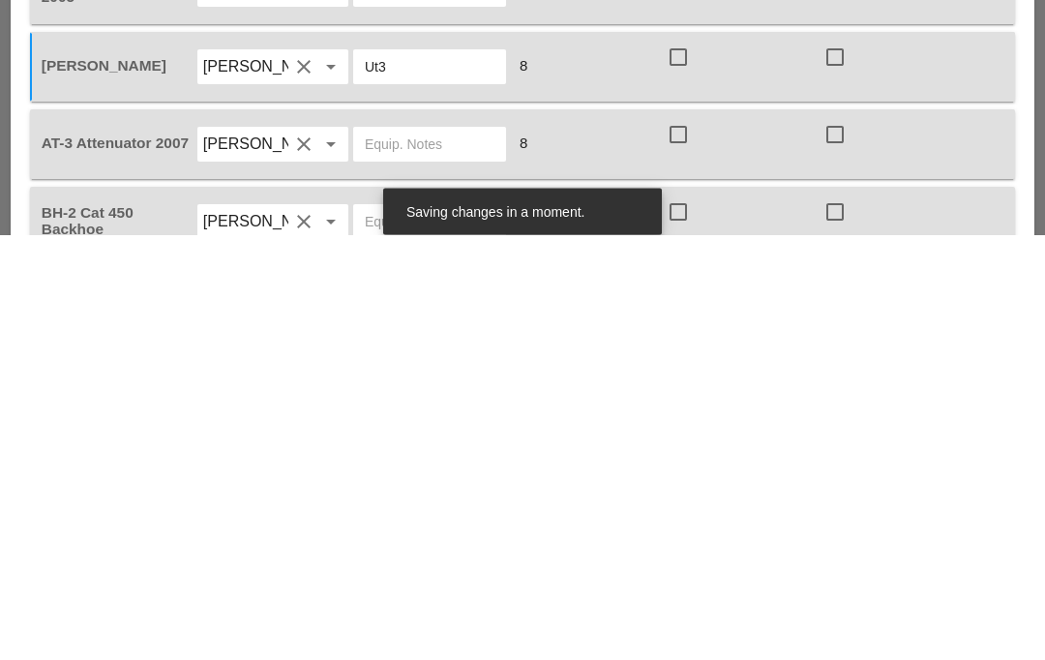
scroll to position [1948, 0]
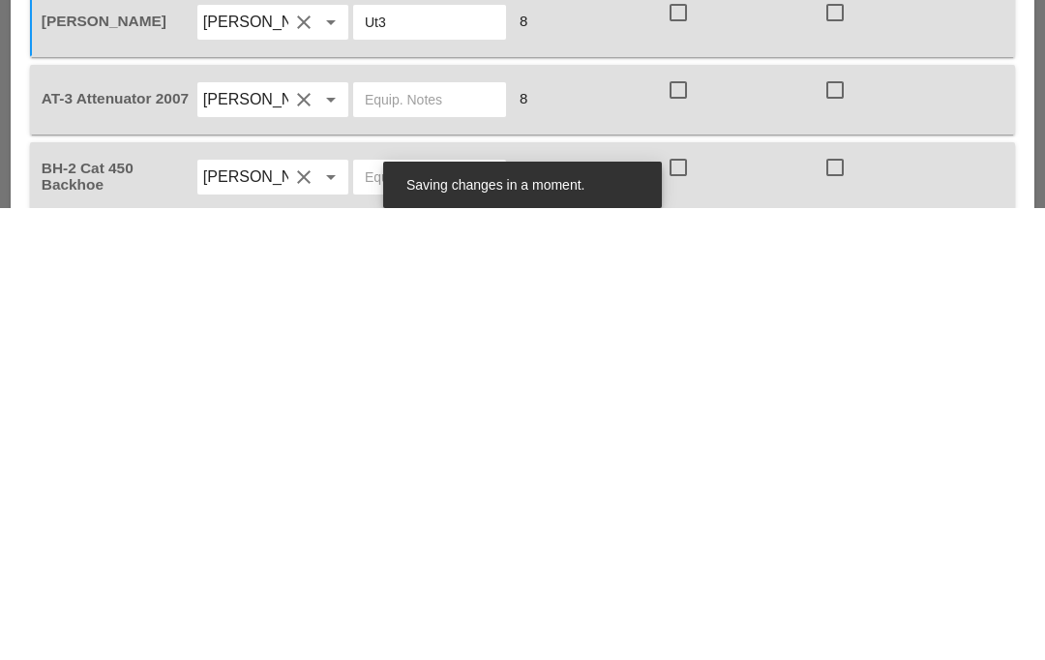
type input "Ut3"
click at [396, 536] on input "text" at bounding box center [430, 551] width 130 height 31
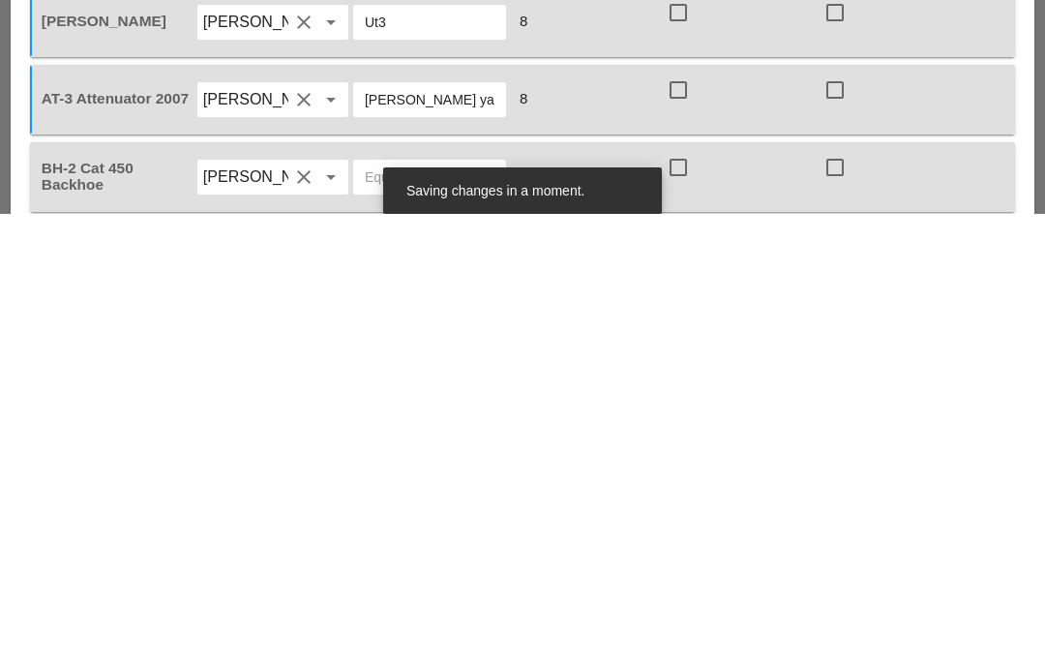
scroll to position [1980, 0]
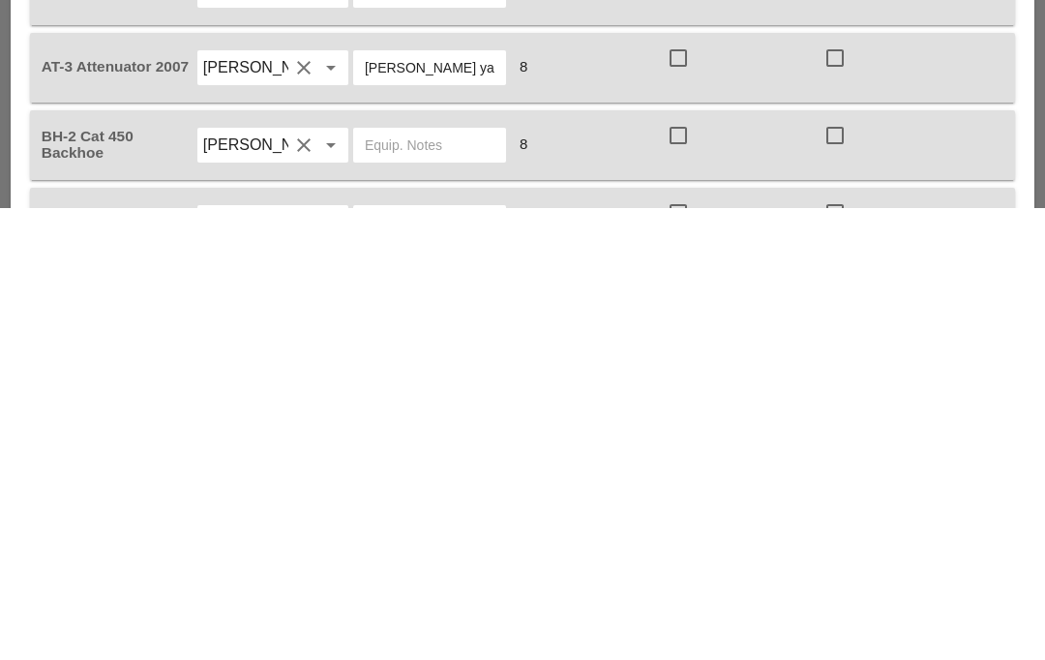
type input "[PERSON_NAME] yard"
click at [415, 581] on input "text" at bounding box center [430, 596] width 130 height 31
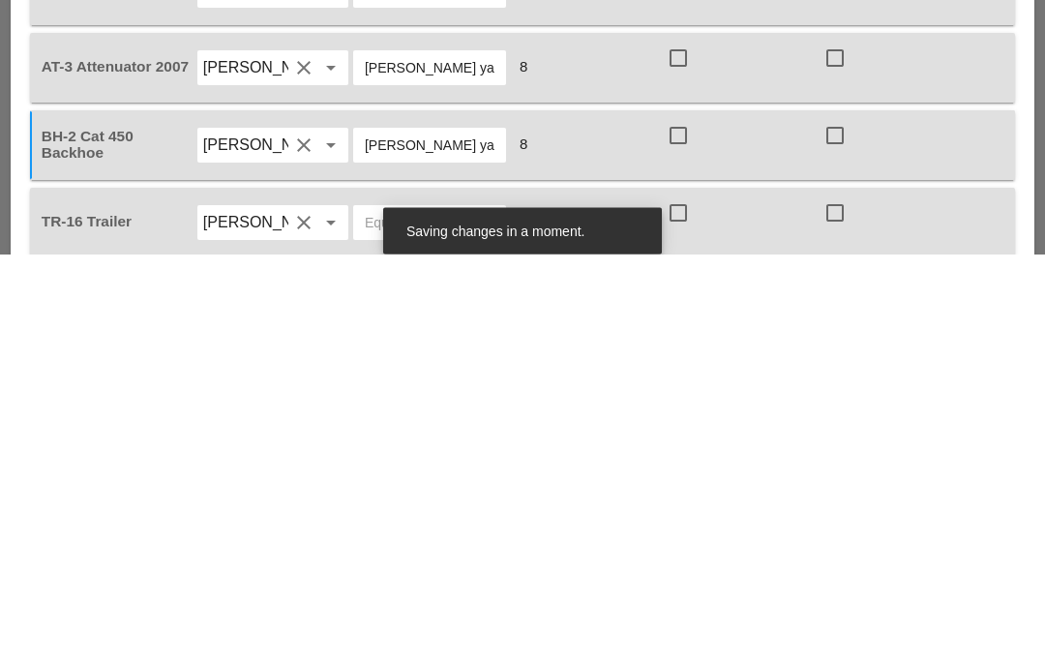
scroll to position [2027, 0]
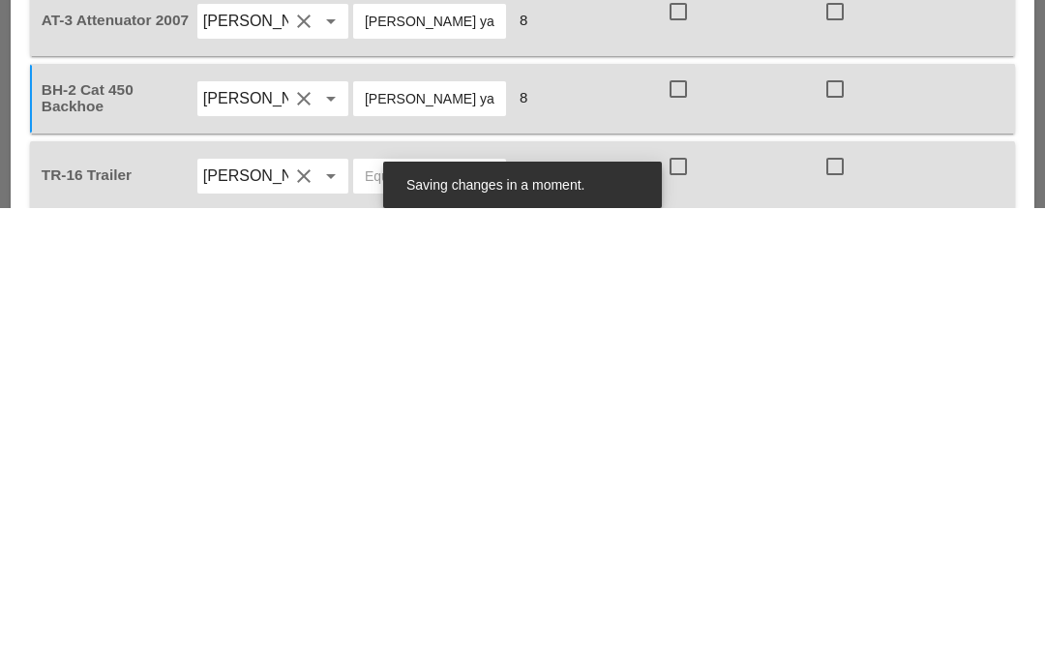
type input "[PERSON_NAME] yard"
click at [445, 612] on input "text" at bounding box center [430, 627] width 130 height 31
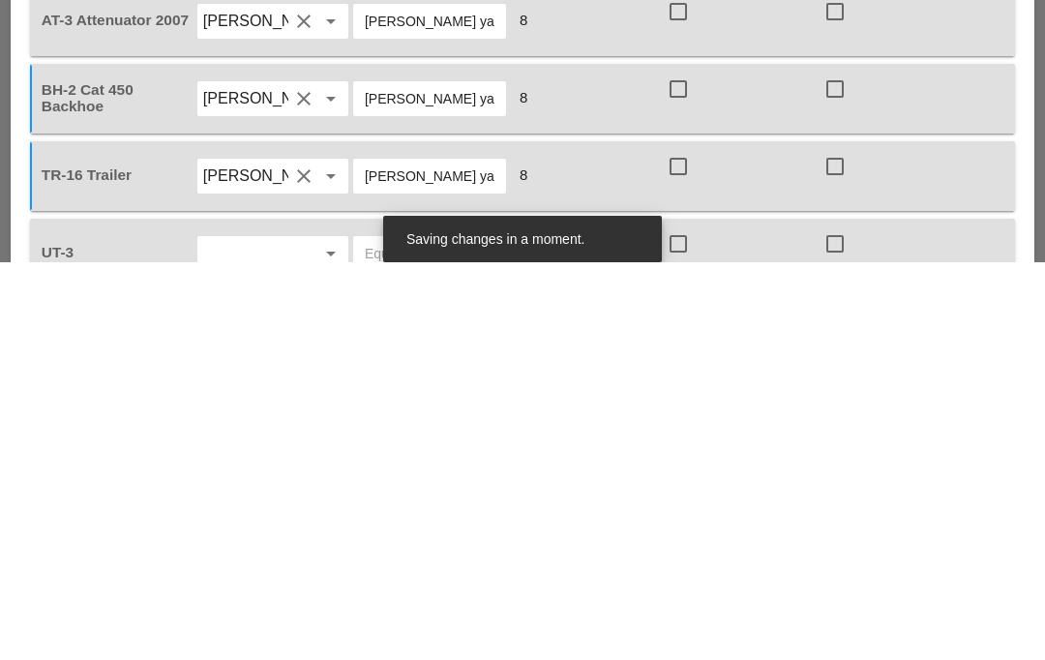
scroll to position [2086, 0]
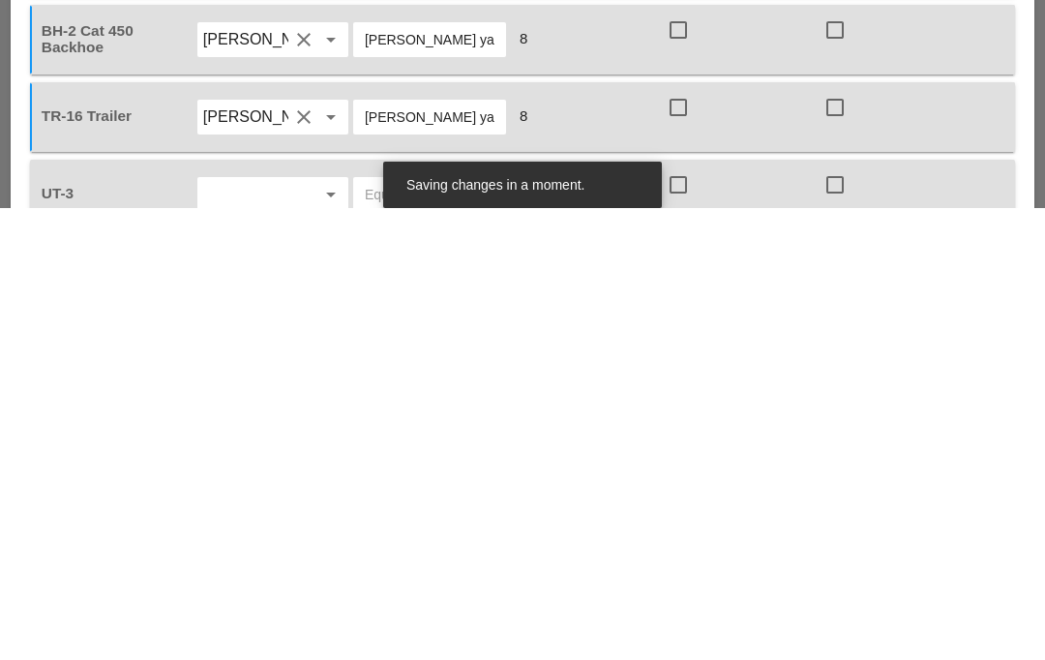
type input "[PERSON_NAME] yard"
click at [225, 631] on input "text" at bounding box center [245, 646] width 85 height 31
type input "Fr"
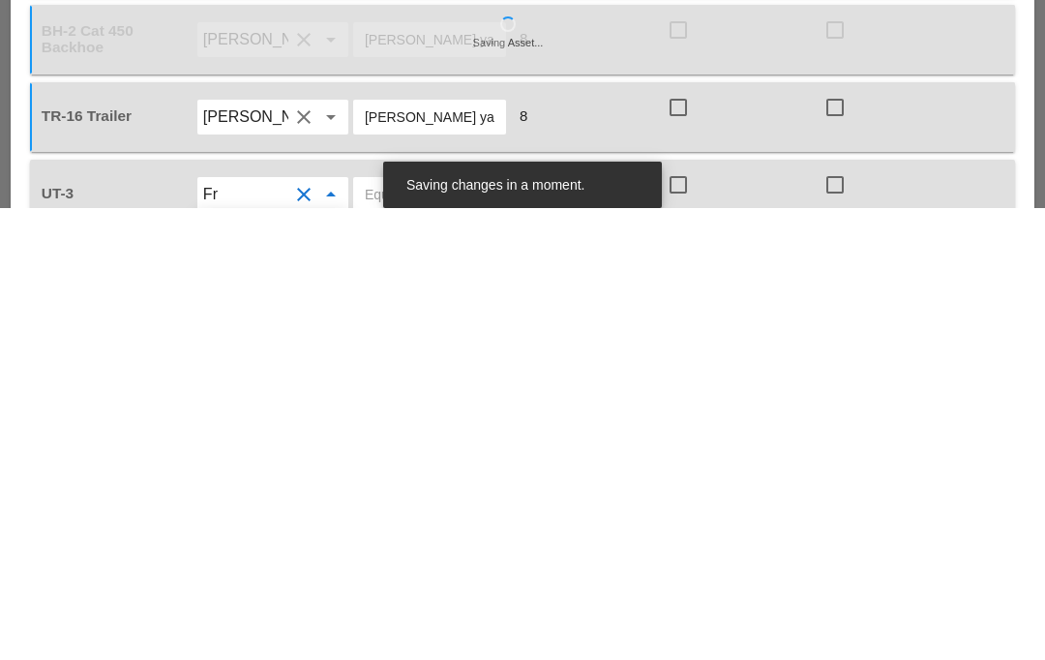
click at [412, 631] on input "text" at bounding box center [430, 646] width 130 height 31
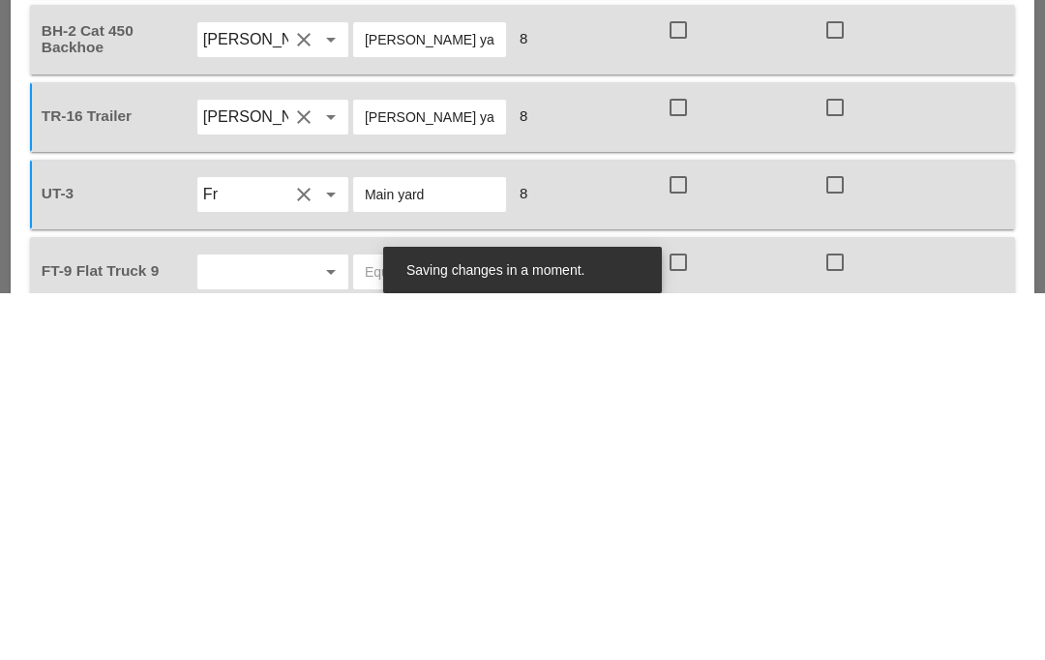
scroll to position [2171, 0]
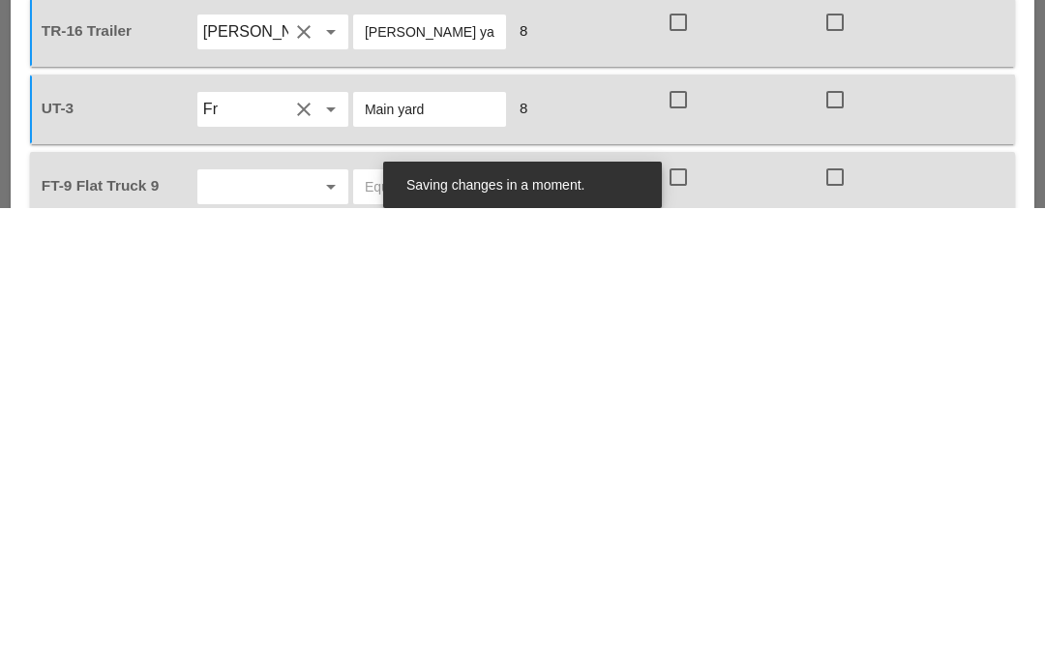
type input "Main yard"
click at [303, 627] on div at bounding box center [303, 638] width 23 height 23
type input "Salva"
click at [429, 623] on input "text" at bounding box center [430, 638] width 130 height 31
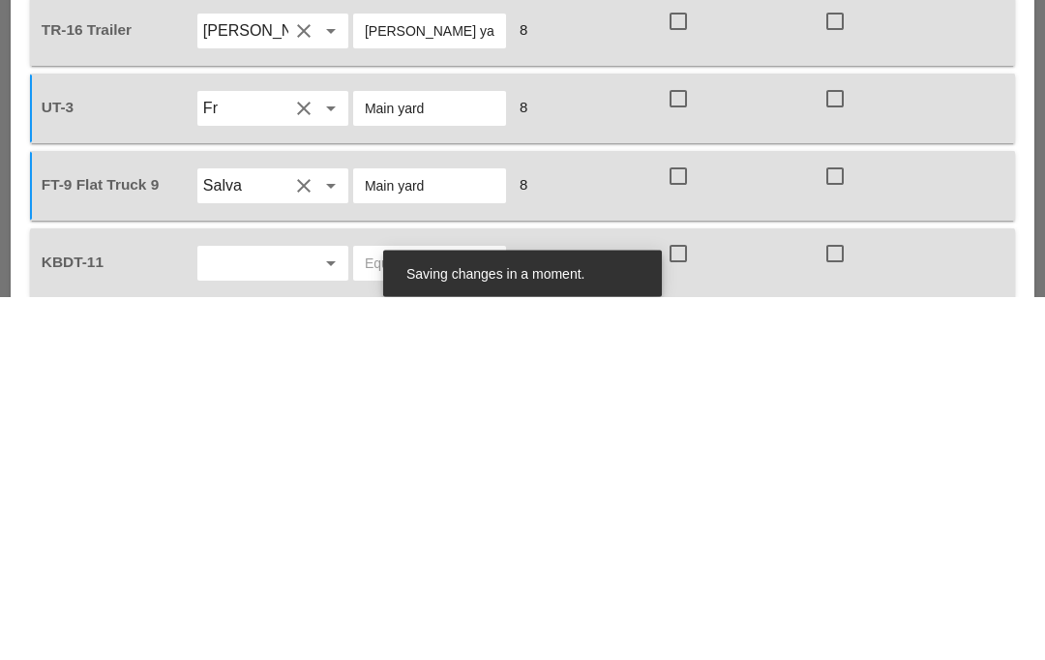
scroll to position [2264, 0]
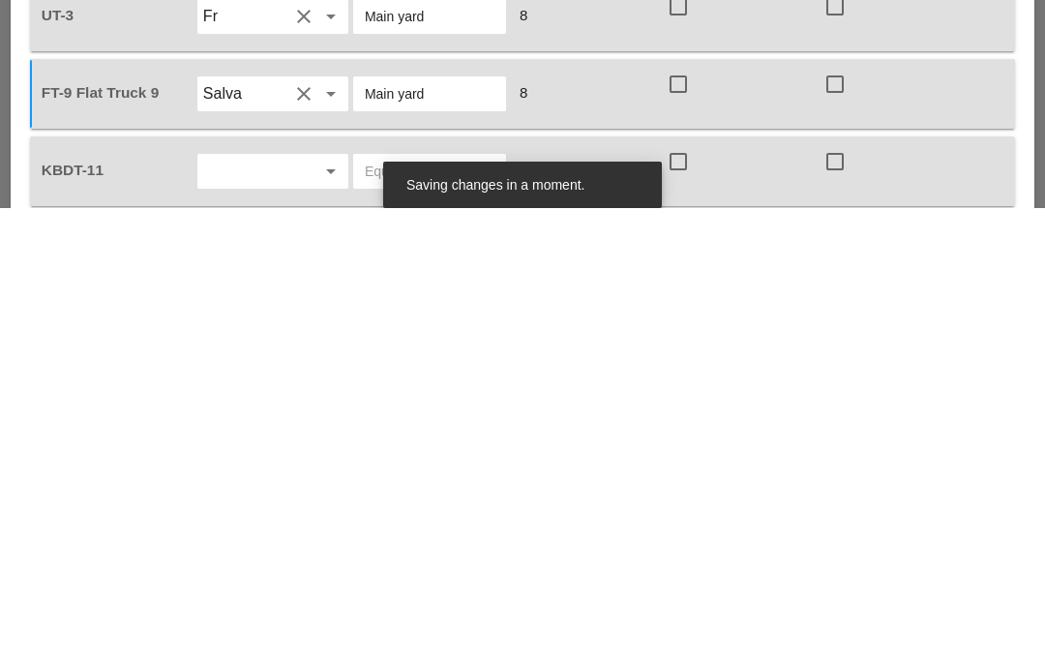
type input "Main yard"
click at [287, 607] on input "text" at bounding box center [245, 622] width 85 height 31
type input "Cej"
click at [298, 650] on div "Luis Cej a Rodriguez" at bounding box center [331, 661] width 236 height 23
click at [426, 607] on input "text" at bounding box center [430, 622] width 130 height 31
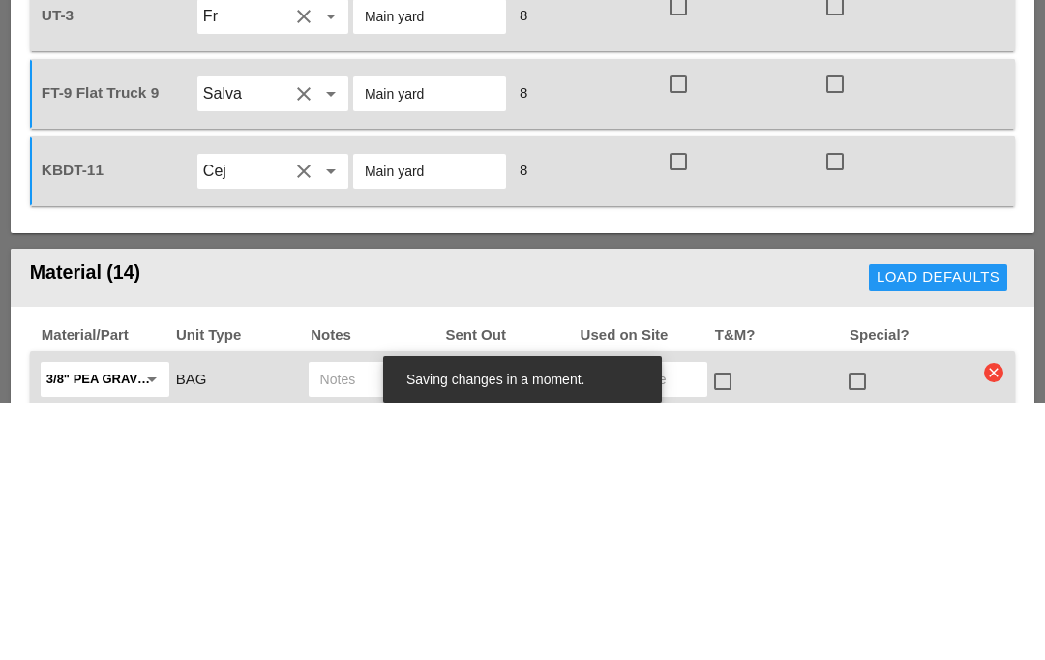
scroll to position [2459, 0]
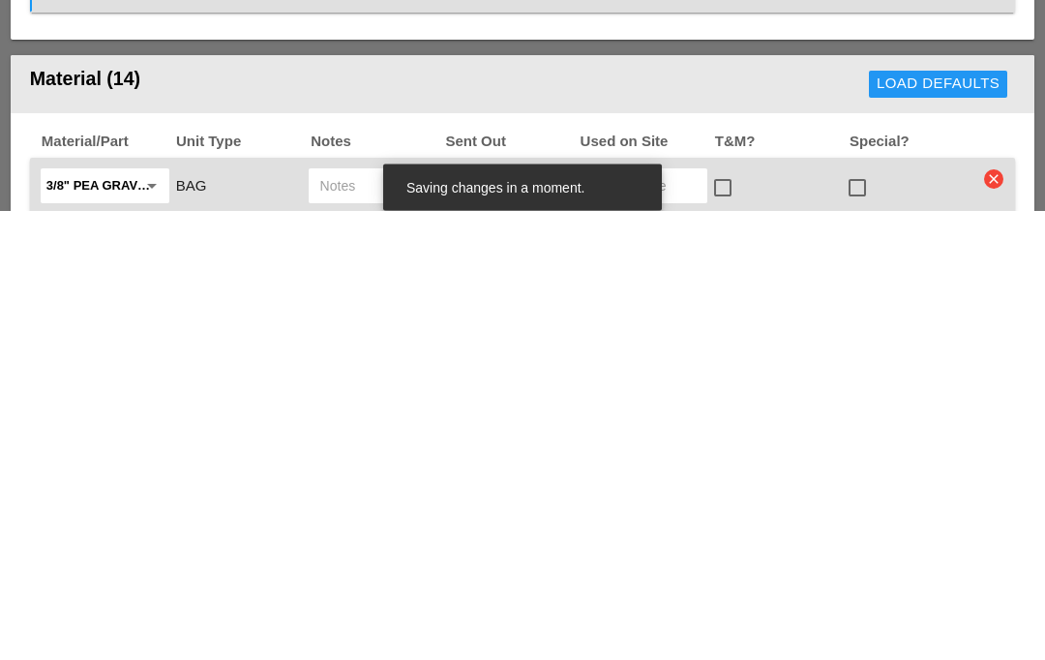
type input "Main yard"
click at [402, 620] on input "text" at bounding box center [373, 635] width 107 height 31
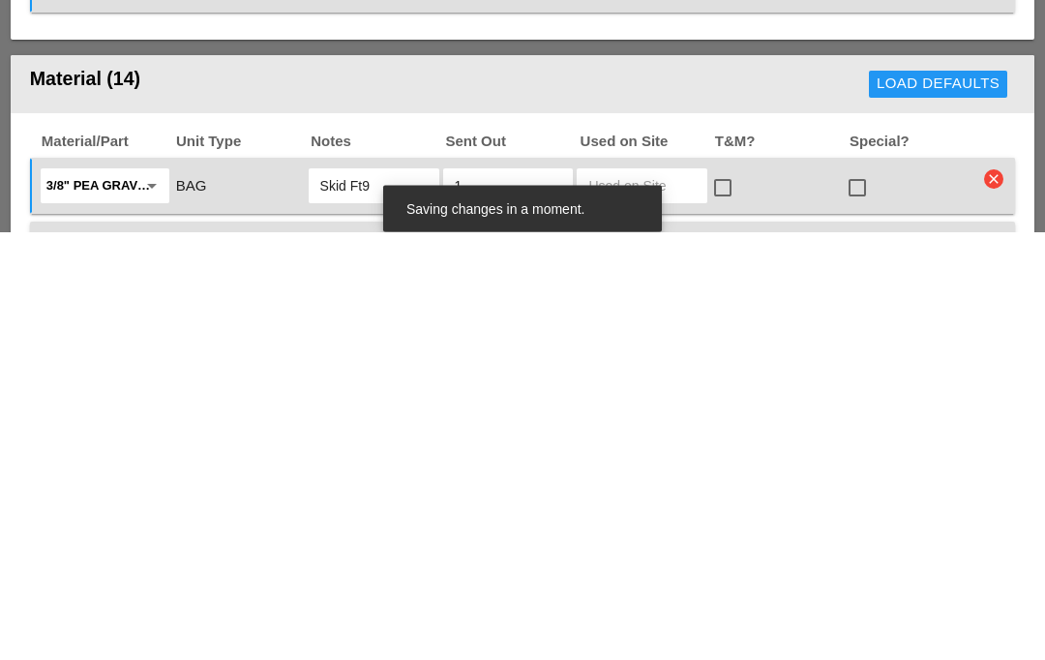
scroll to position [2501, 0]
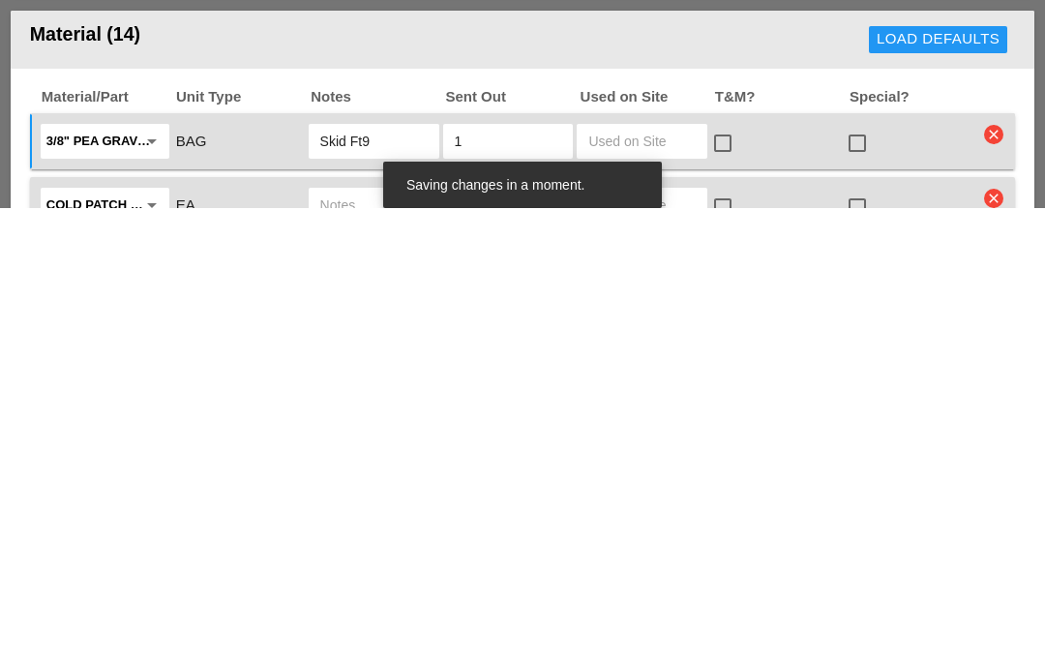
type input "Skid Ft9"
click at [388, 641] on input "text" at bounding box center [373, 656] width 107 height 31
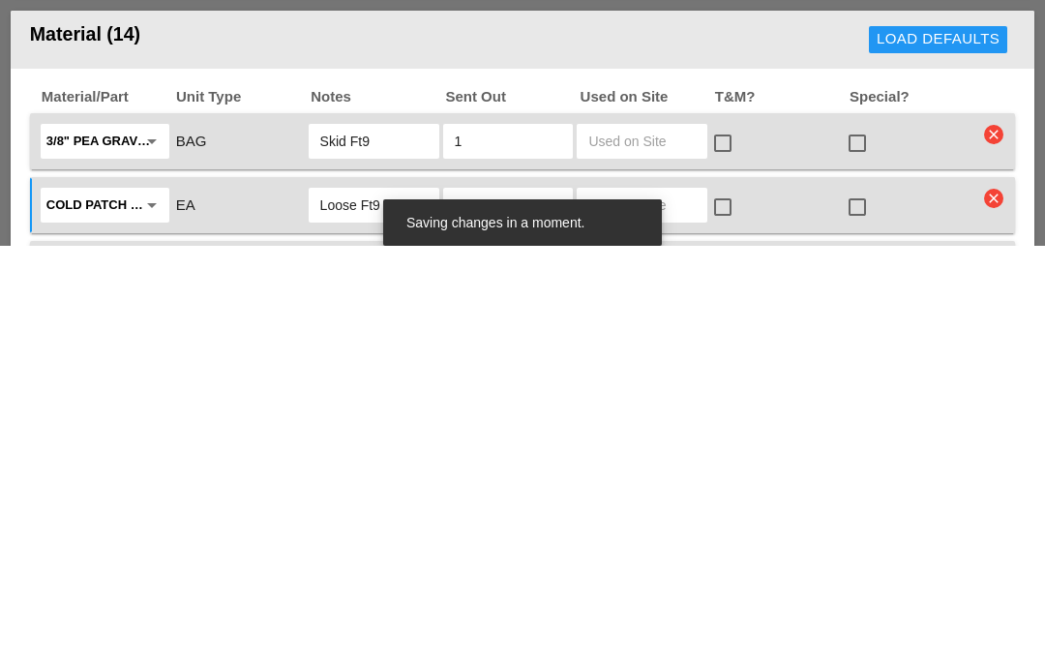
scroll to position [2547, 0]
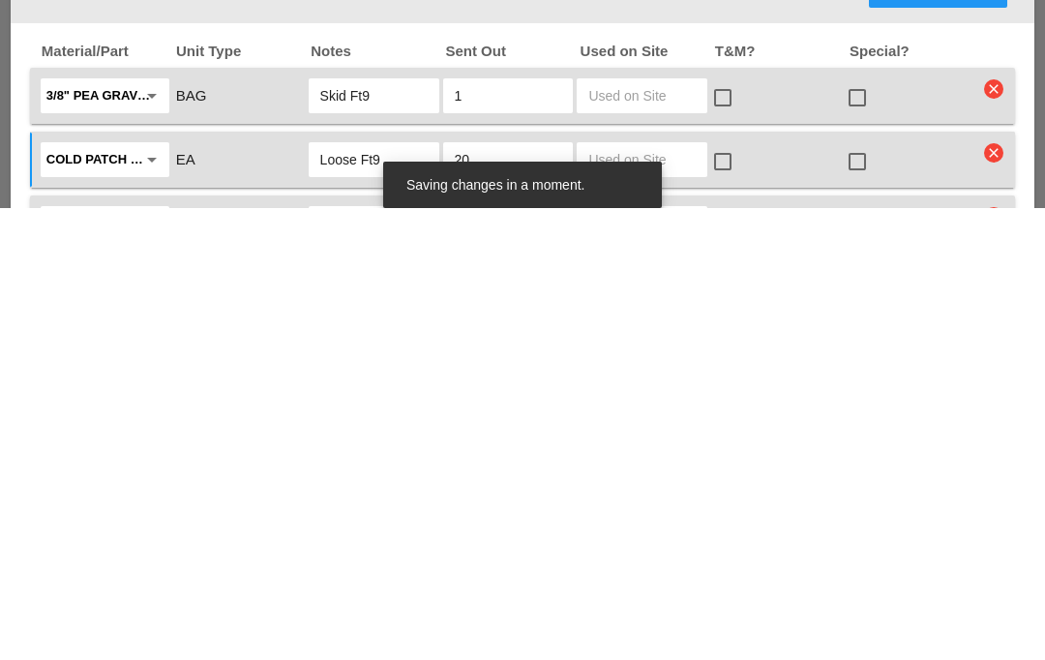
type input "Loose Ft9"
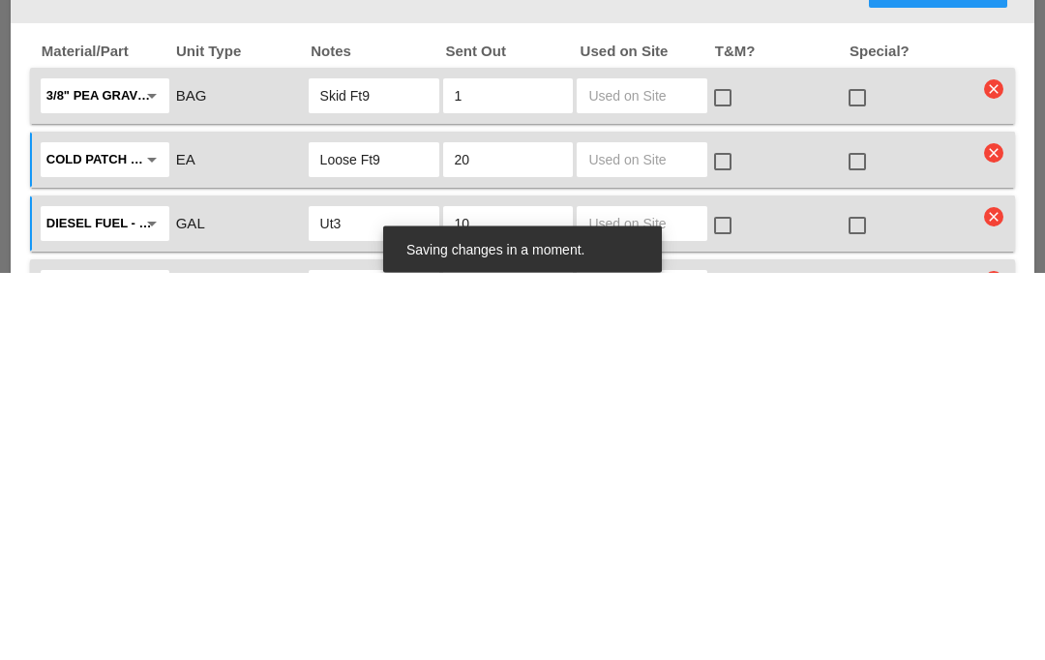
scroll to position [2616, 0]
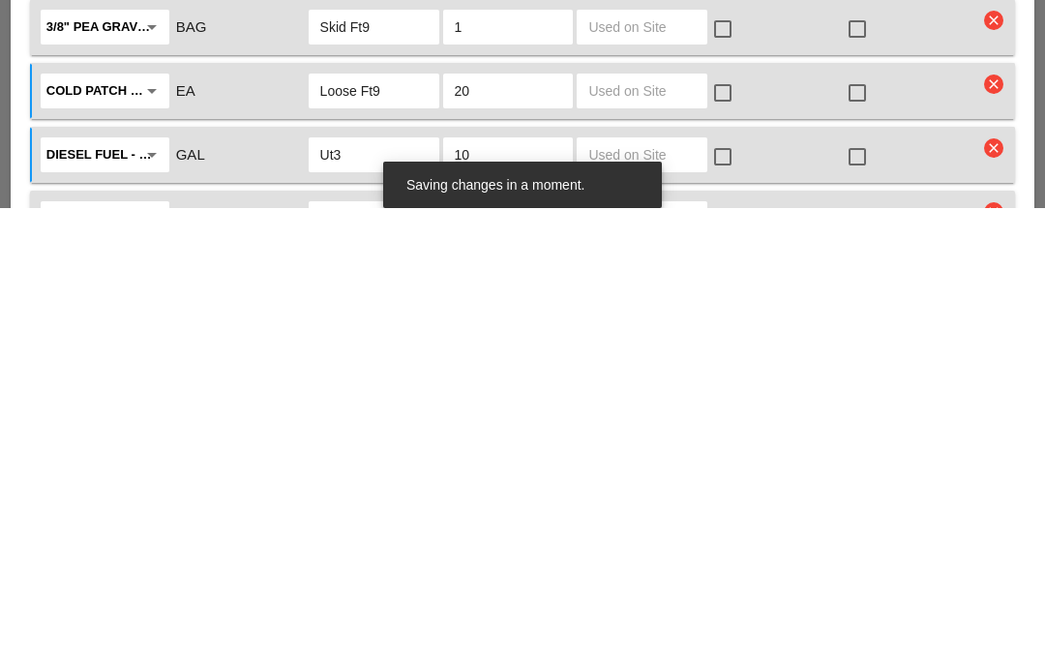
type input "Ut3"
click at [368, 655] on input "text" at bounding box center [373, 670] width 107 height 31
type input "7"
type input "u"
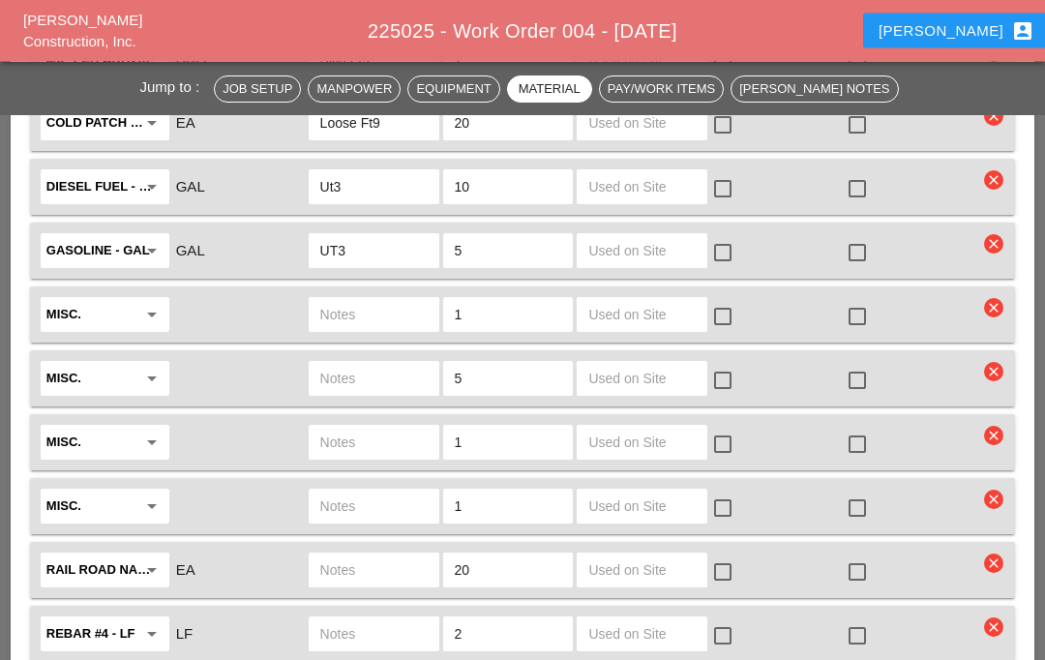
scroll to position [3035, 0]
type input "UT3"
click at [364, 312] on input "text" at bounding box center [373, 314] width 107 height 31
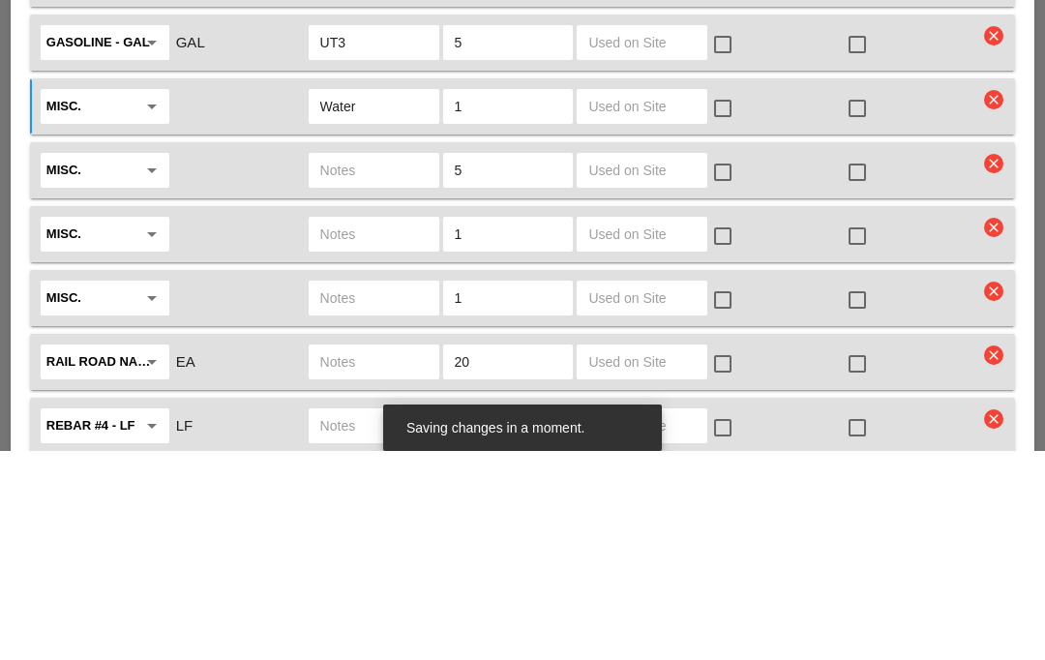
type input "Water"
click at [145, 304] on icon "arrow_drop_down" at bounding box center [151, 315] width 23 height 23
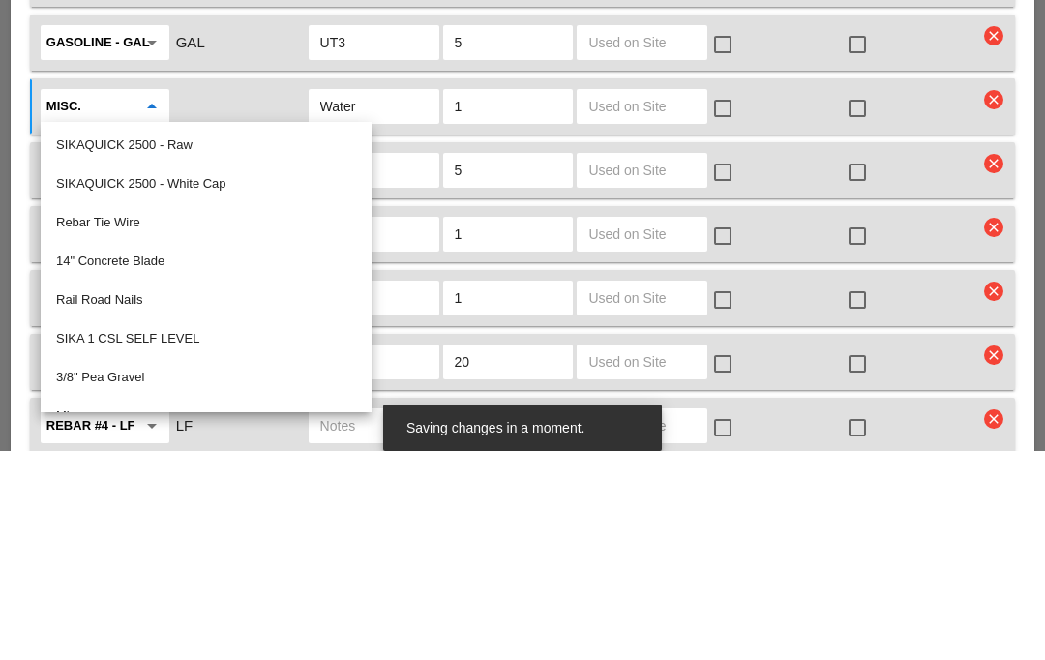
click at [151, 304] on icon "arrow_drop_down" at bounding box center [151, 315] width 23 height 23
click at [126, 300] on input "Misc." at bounding box center [91, 315] width 90 height 31
click at [106, 300] on input "Misc." at bounding box center [91, 315] width 90 height 31
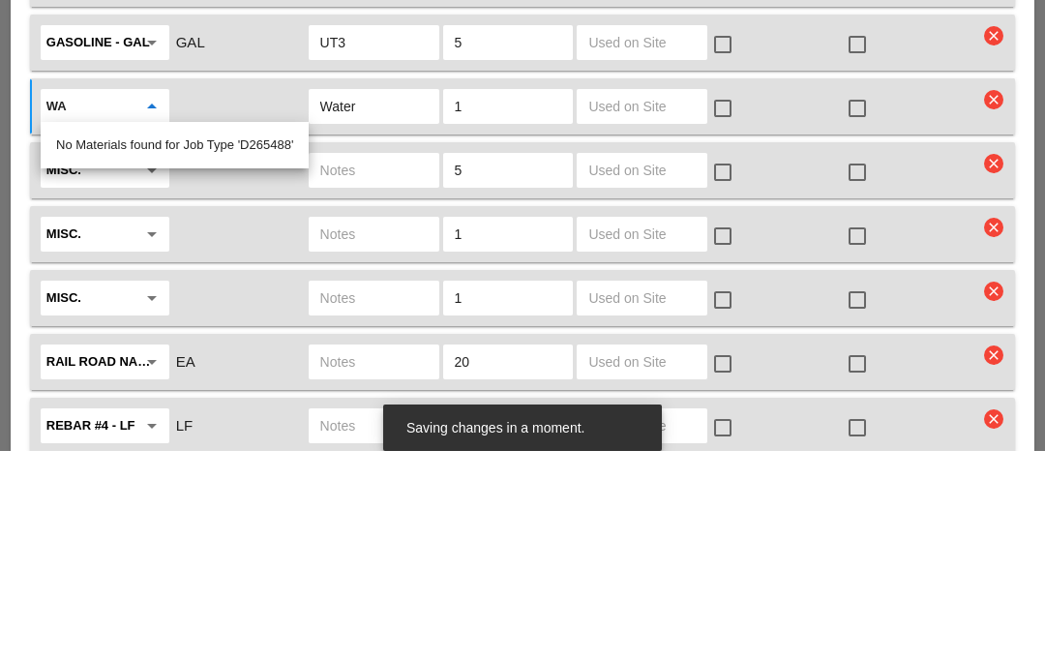
type input "W"
type input "M"
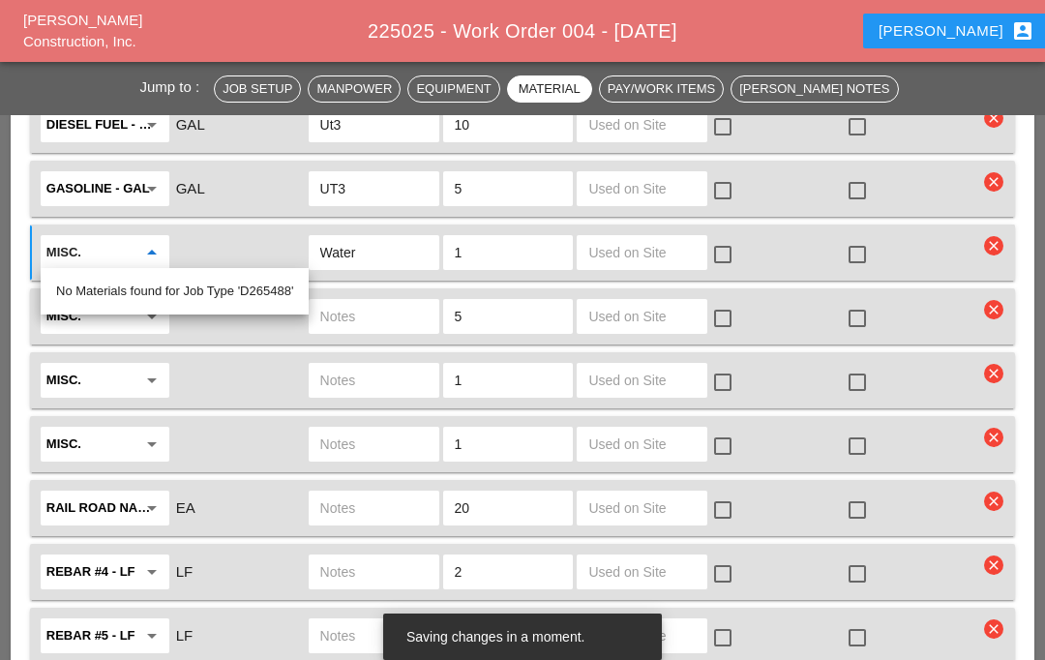
scroll to position [3093, 0]
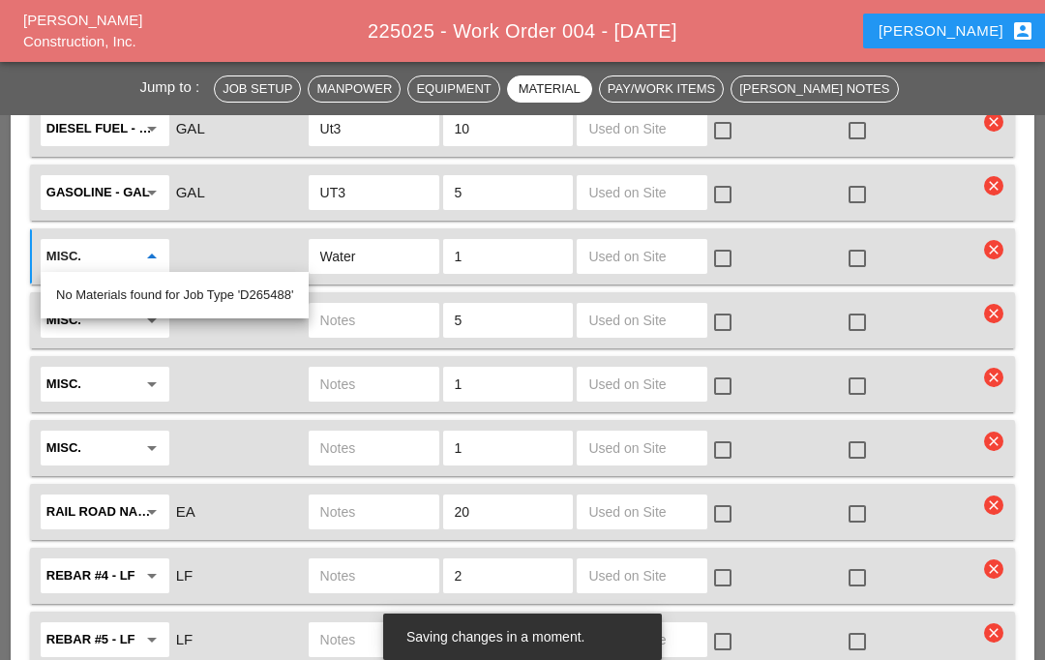
type input "Misc."
click at [500, 319] on input "5" at bounding box center [508, 320] width 107 height 31
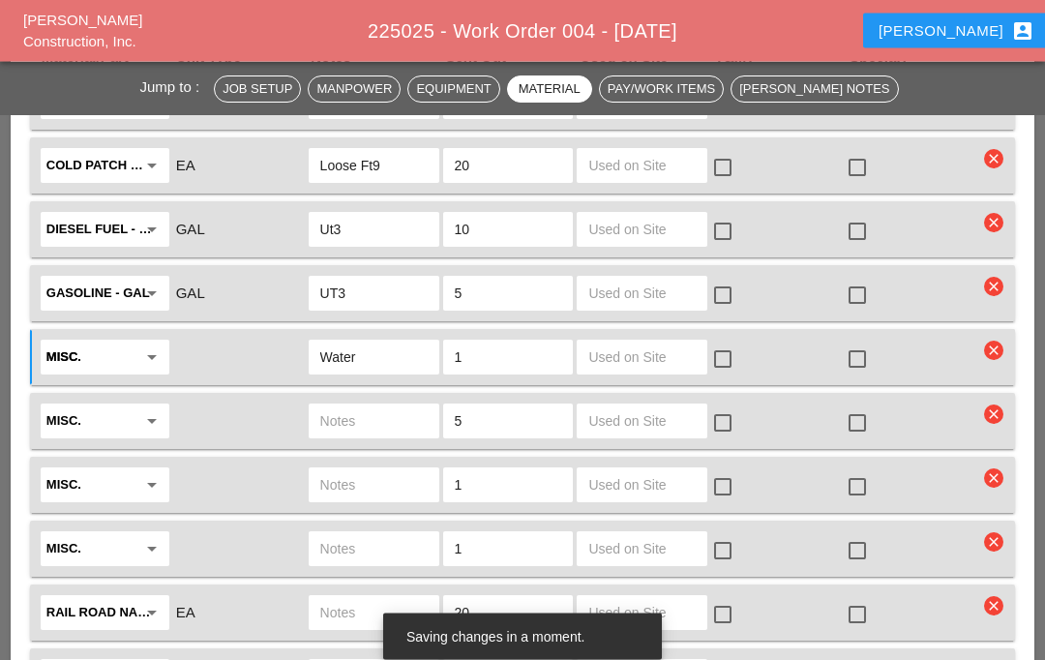
scroll to position [2987, 0]
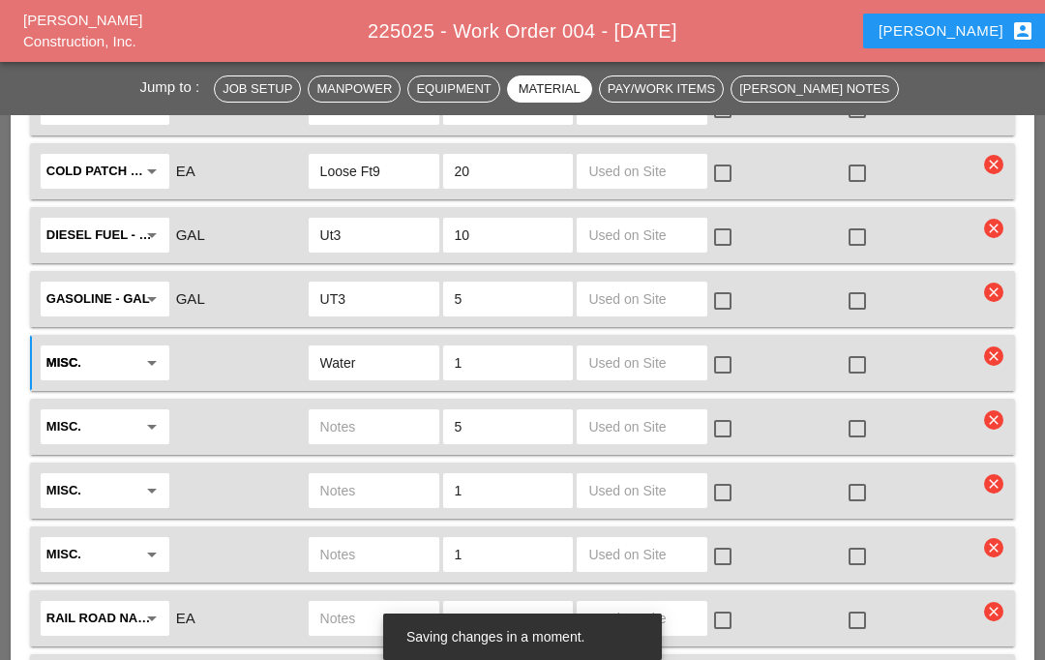
click at [395, 360] on input "Water" at bounding box center [373, 362] width 107 height 31
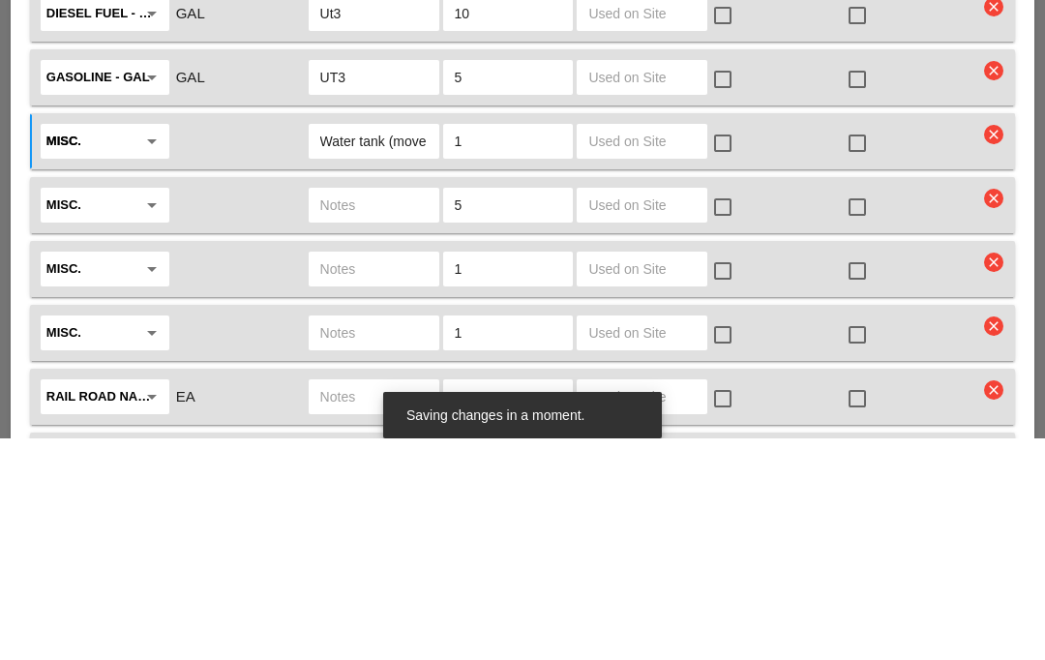
type input "Water tank (move to one side) FULL"
click at [374, 411] on input "text" at bounding box center [373, 426] width 107 height 31
click at [999, 410] on icon "clear" at bounding box center [993, 419] width 19 height 19
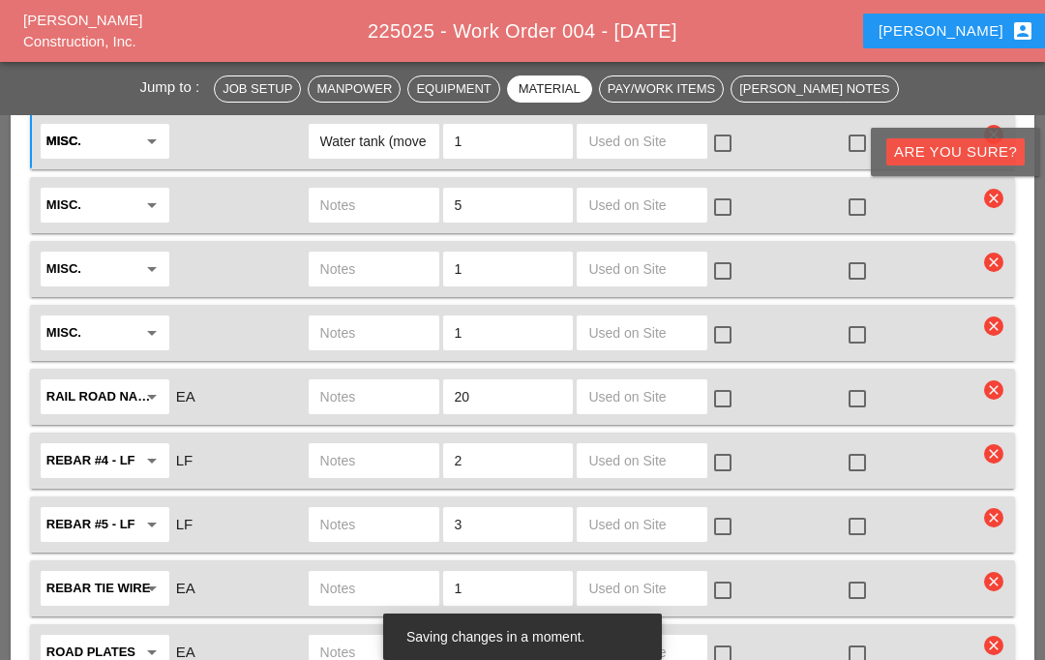
click at [946, 162] on div "Are you Sure?" at bounding box center [955, 152] width 123 height 22
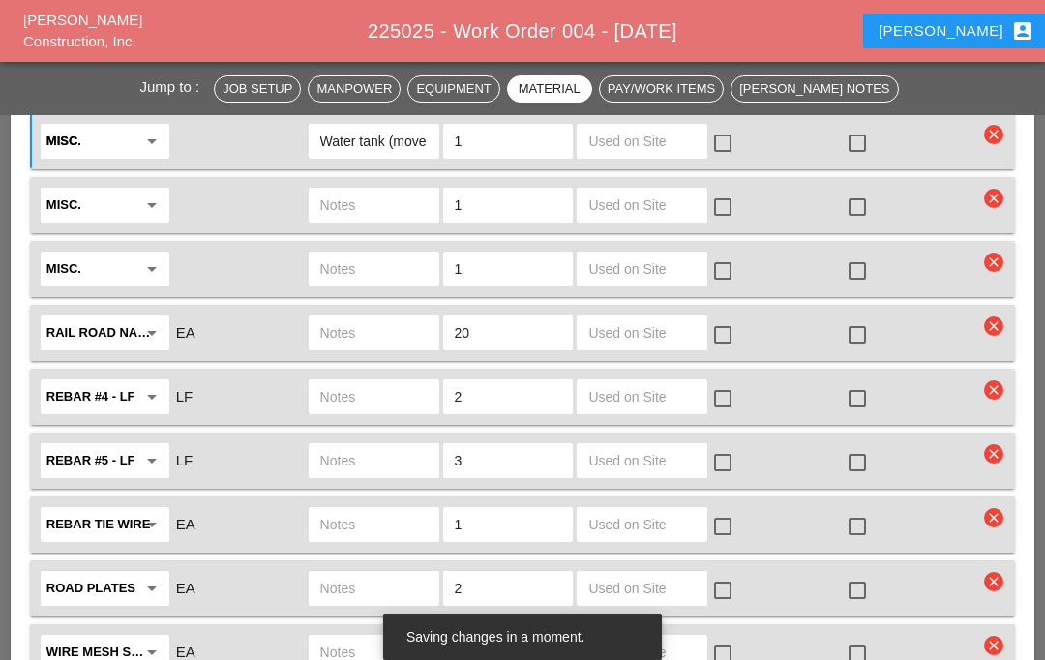
click at [993, 202] on icon "clear" at bounding box center [993, 198] width 19 height 19
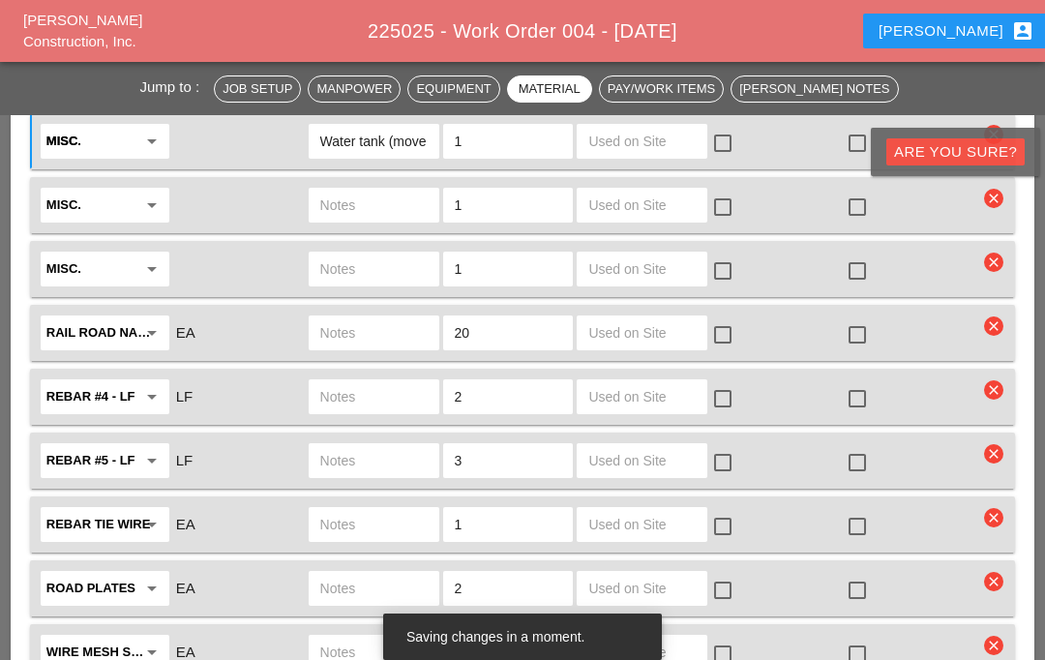
click at [947, 163] on button "Are you Sure?" at bounding box center [955, 151] width 138 height 27
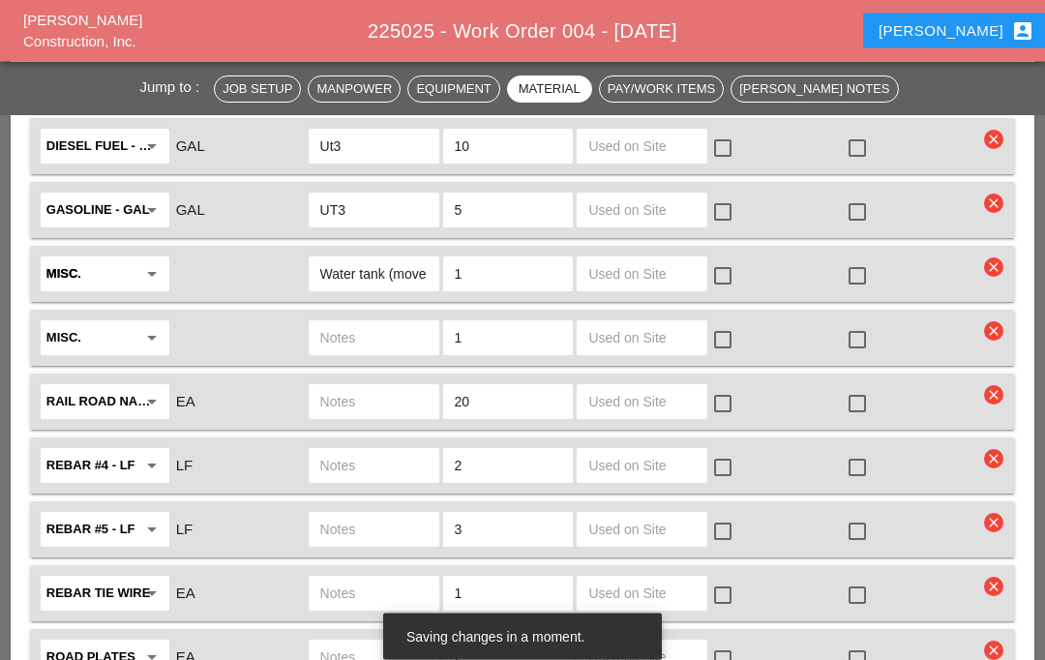
scroll to position [3072, 0]
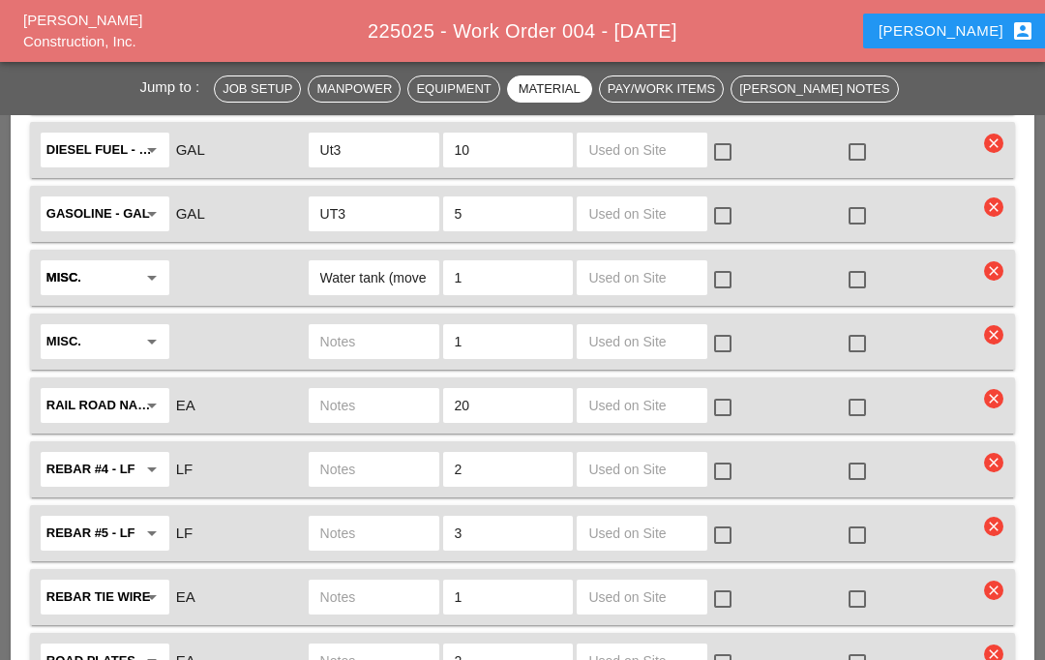
click at [148, 347] on icon "arrow_drop_down" at bounding box center [151, 341] width 23 height 23
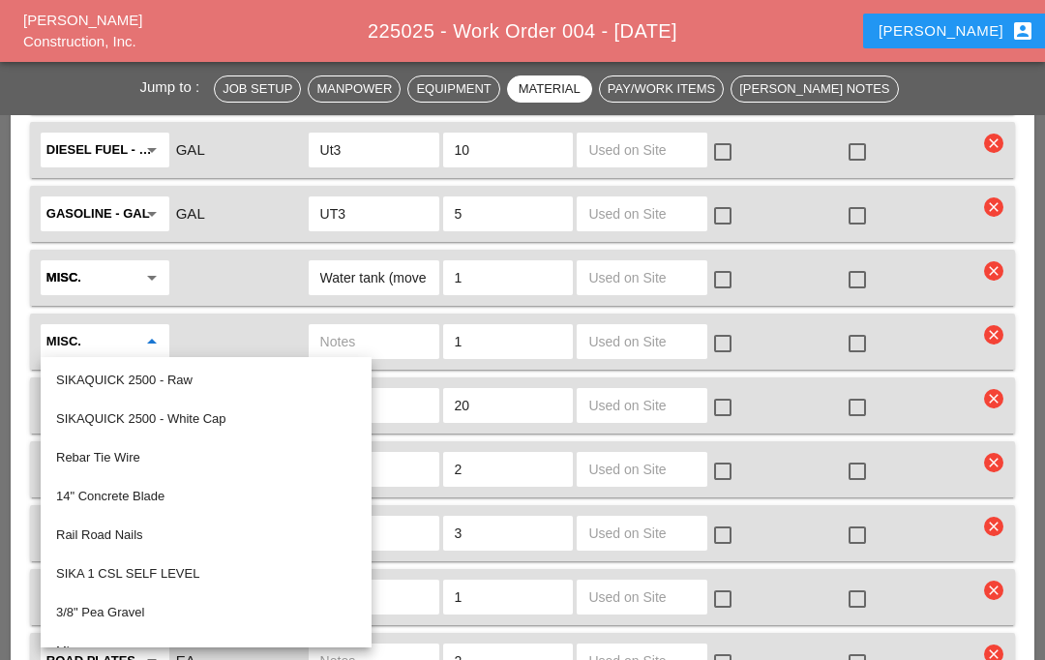
scroll to position [3071, 0]
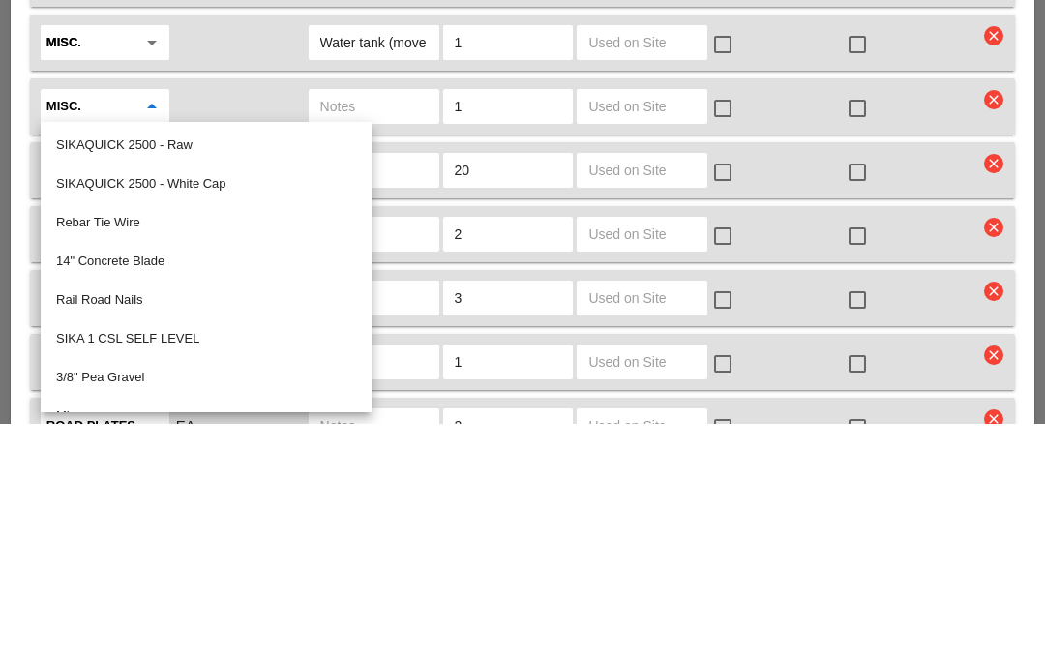
type input "S"
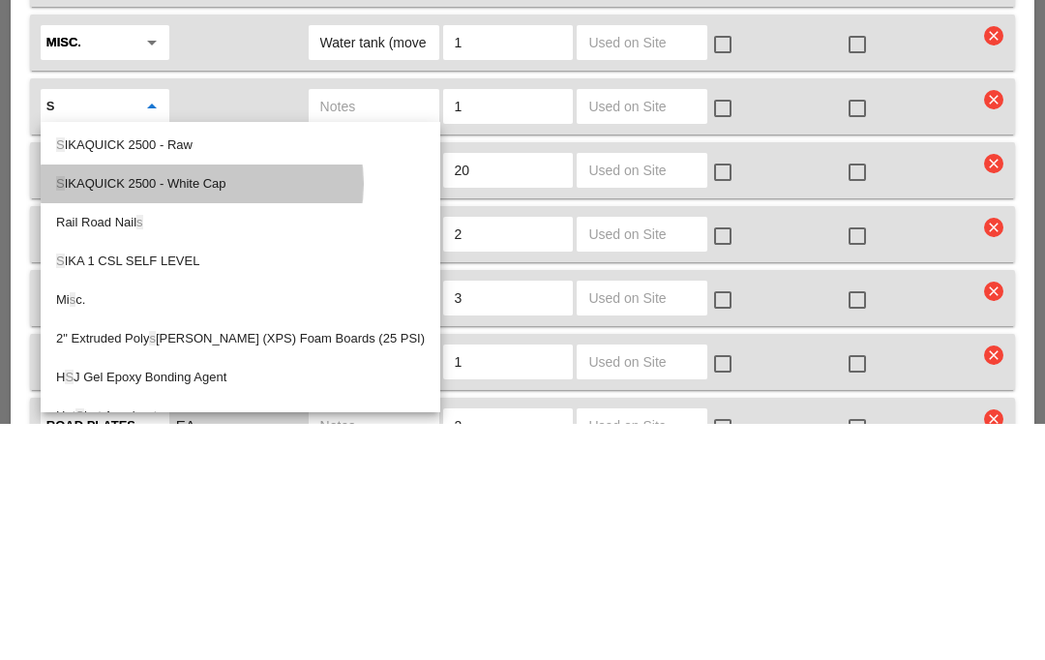
click at [191, 408] on div "S IKAQUICK 2500 - White Cap" at bounding box center [240, 419] width 369 height 23
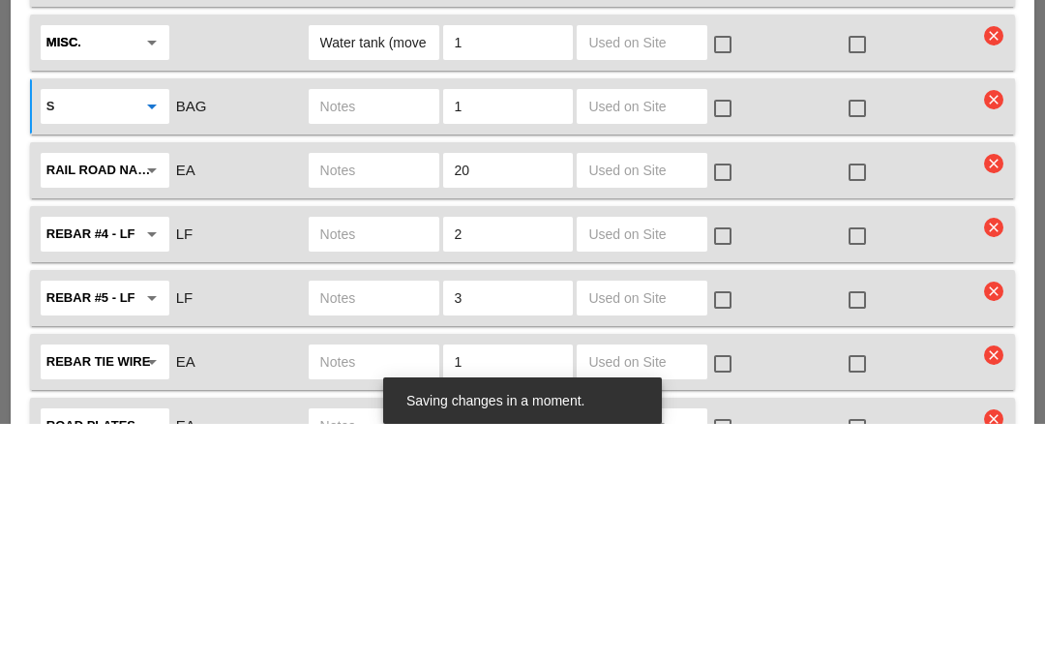
click at [392, 327] on input "text" at bounding box center [373, 342] width 107 height 31
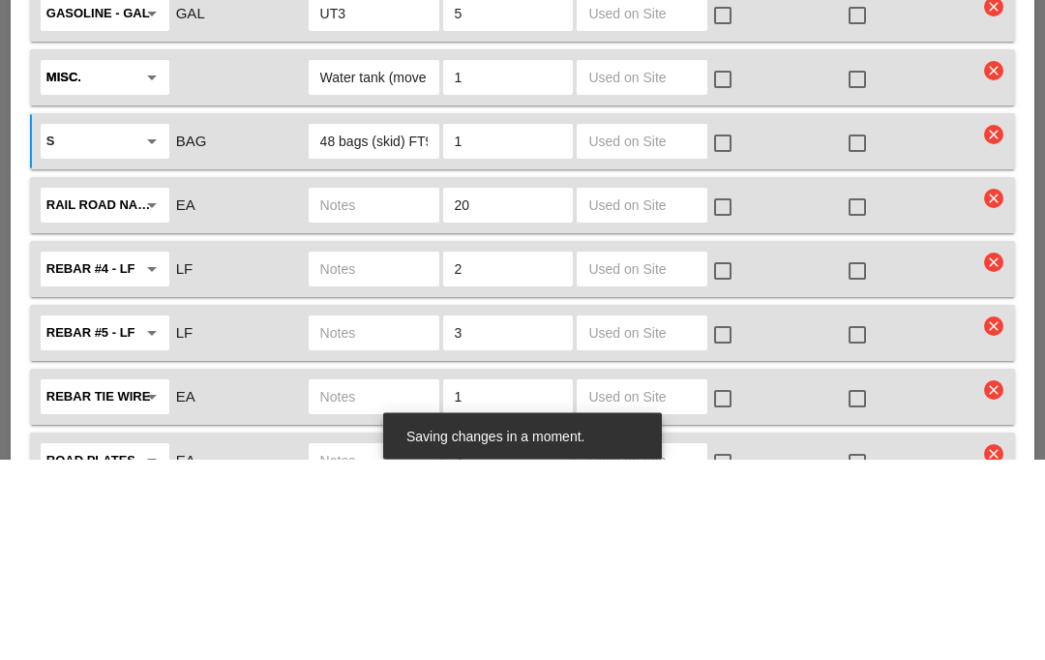
type input "48 bags (skid) FT9"
click at [366, 391] on input "text" at bounding box center [373, 406] width 107 height 31
type input "A"
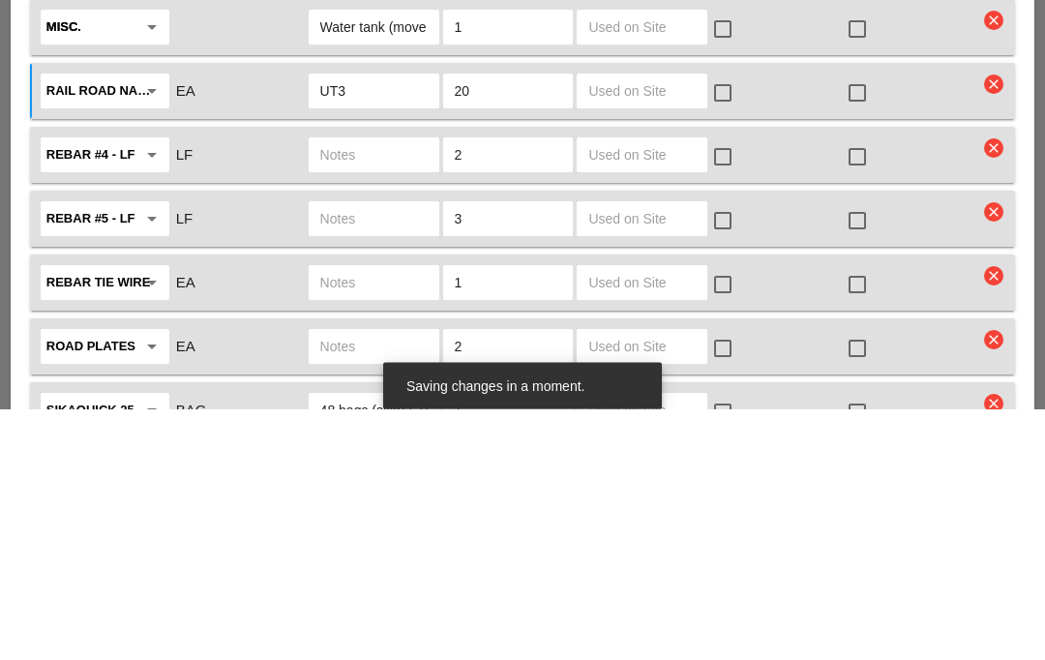
type input "UT3"
click at [388, 455] on input "text" at bounding box center [373, 470] width 107 height 31
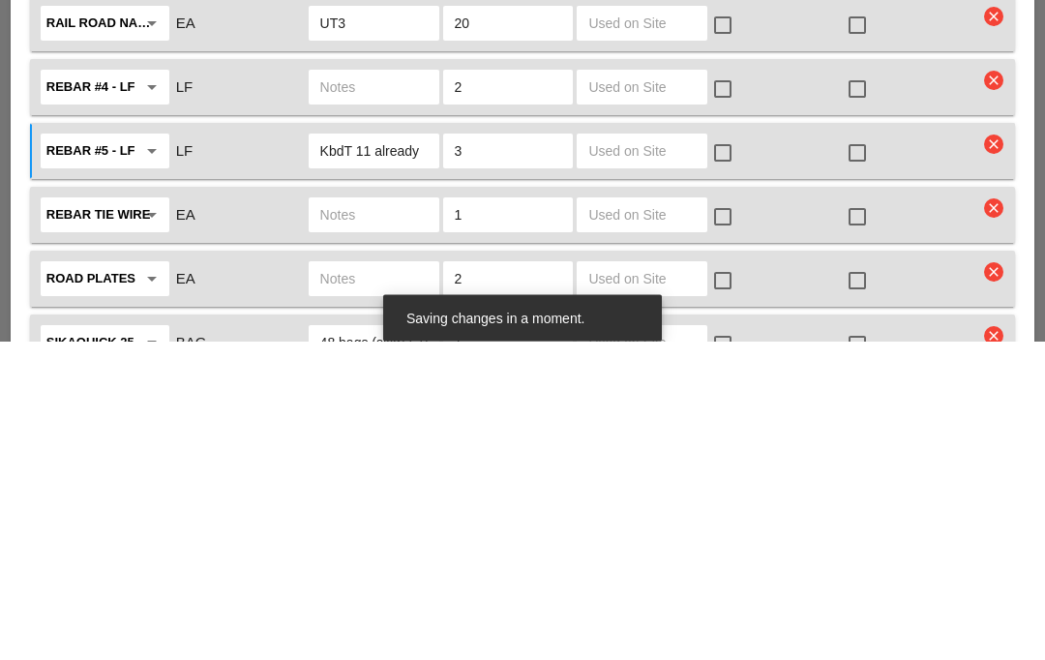
type input "KbdT 11 already"
click at [380, 518] on input "text" at bounding box center [373, 533] width 107 height 31
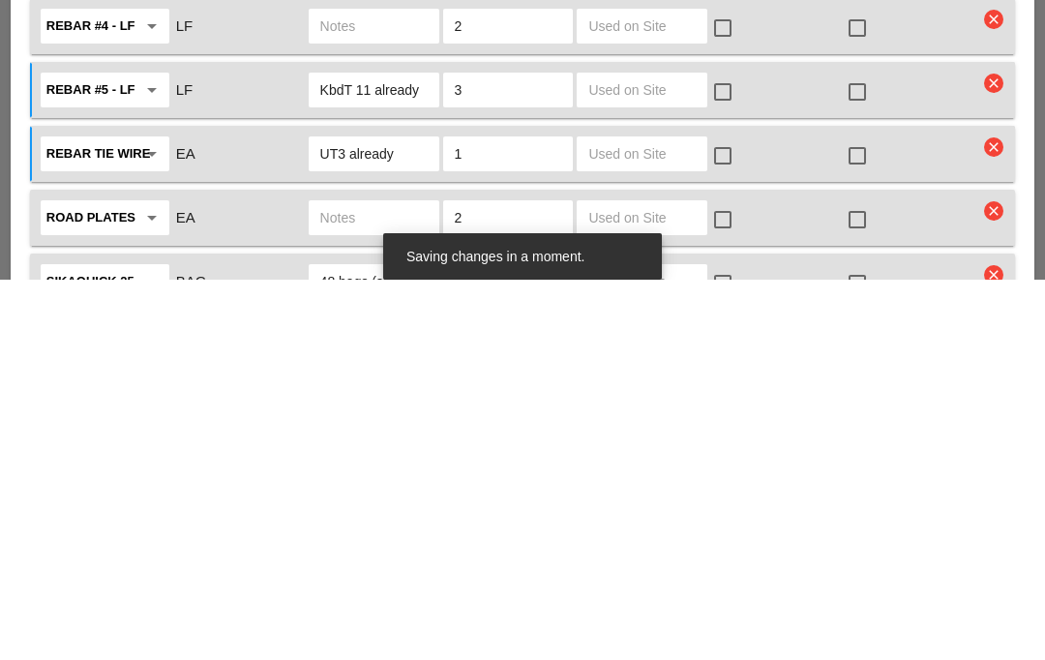
type input "UT3 already"
click at [374, 582] on input "text" at bounding box center [373, 597] width 107 height 31
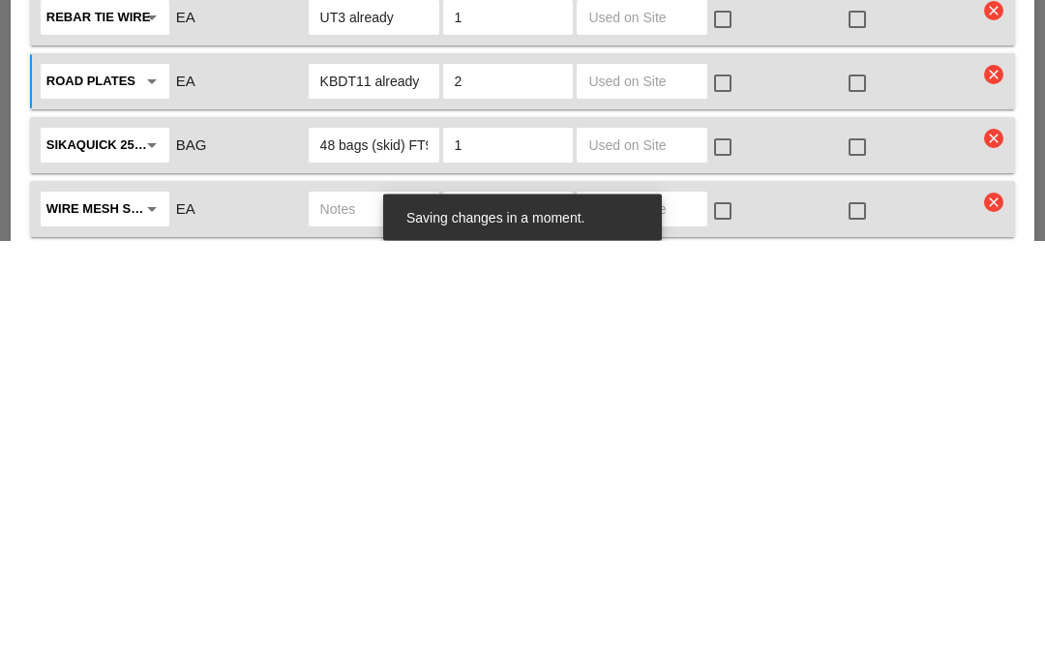
scroll to position [3169, 0]
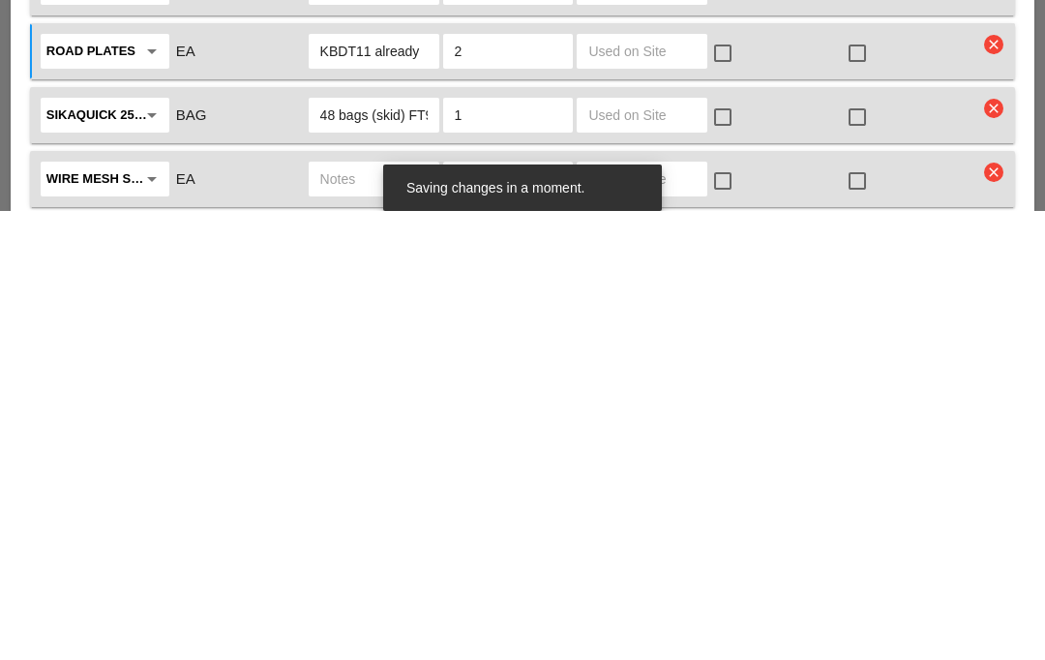
type input "KBDT11 already"
click at [998, 611] on icon "clear" at bounding box center [993, 620] width 19 height 19
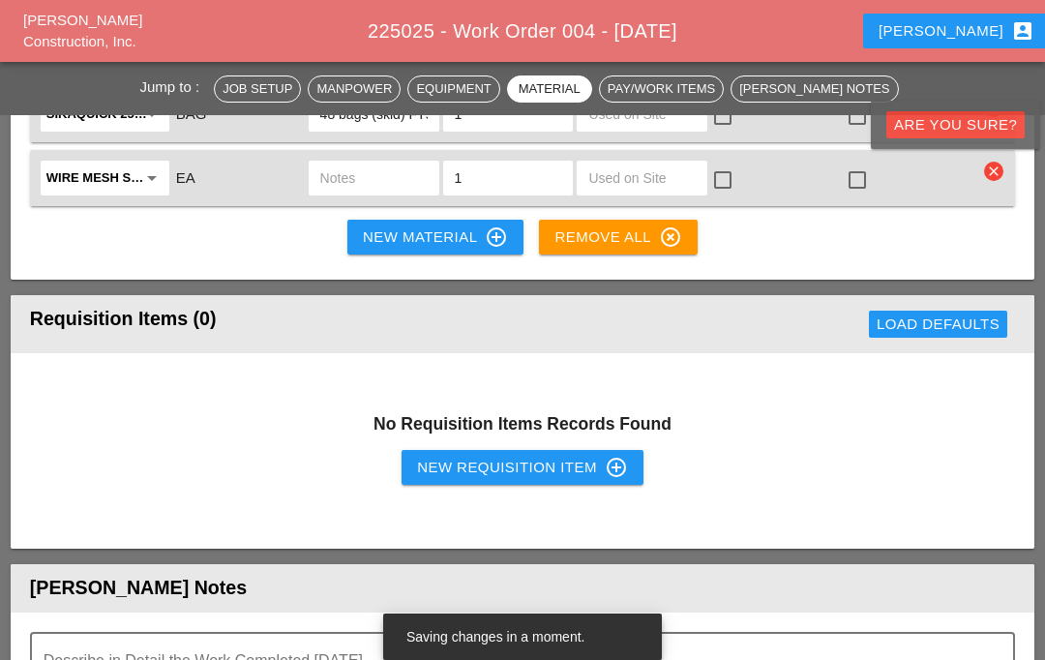
click at [953, 133] on div "Are you Sure?" at bounding box center [955, 125] width 123 height 22
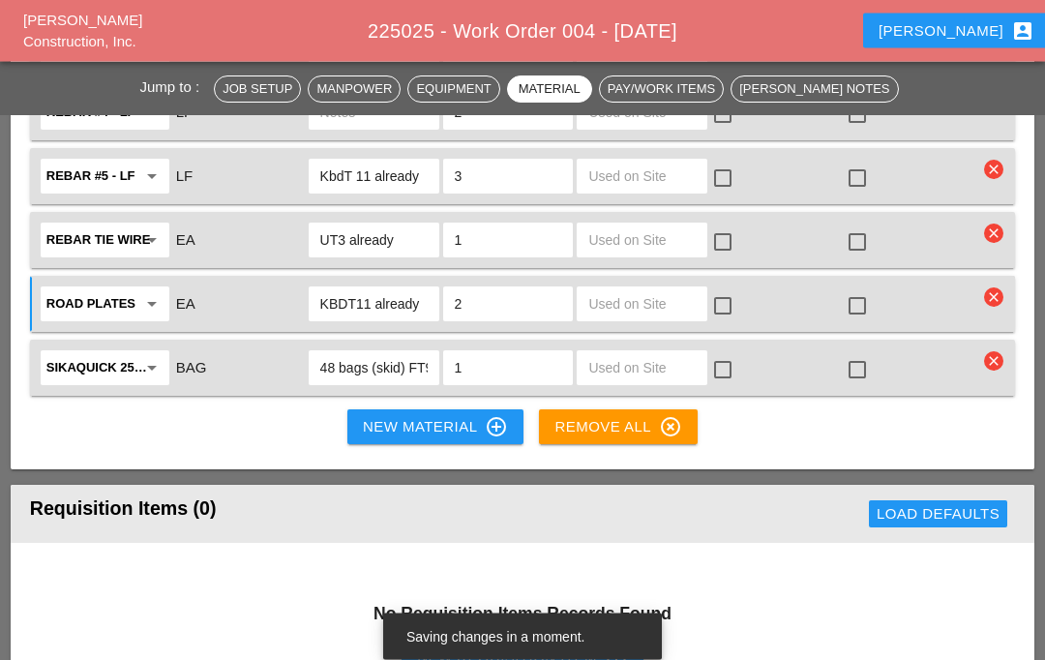
scroll to position [3370, 0]
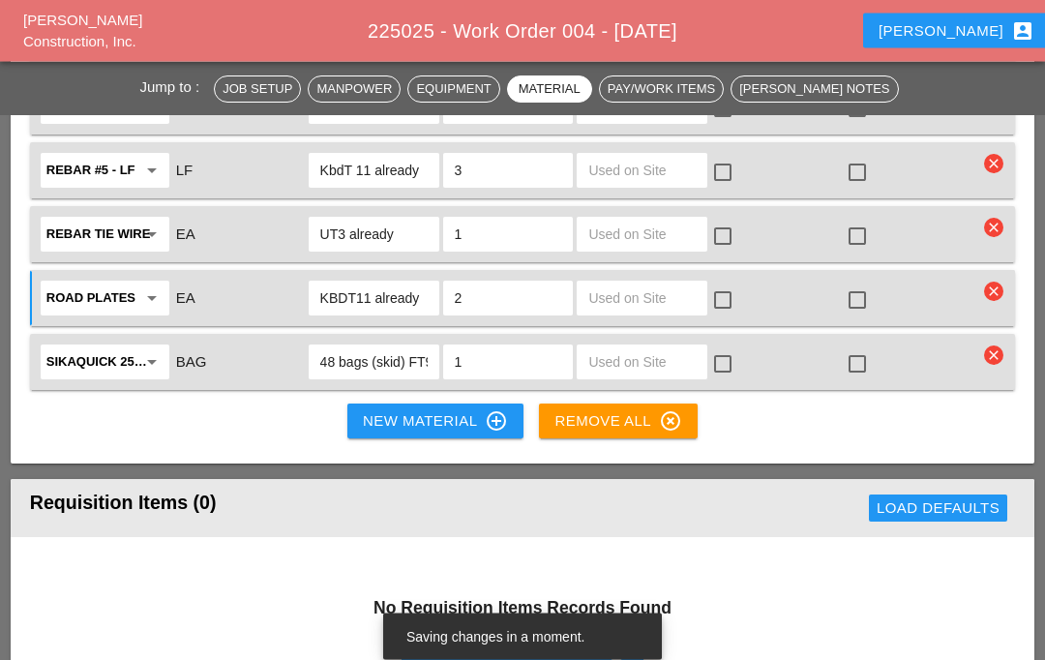
click at [438, 432] on button "New Material control_point" at bounding box center [435, 421] width 176 height 35
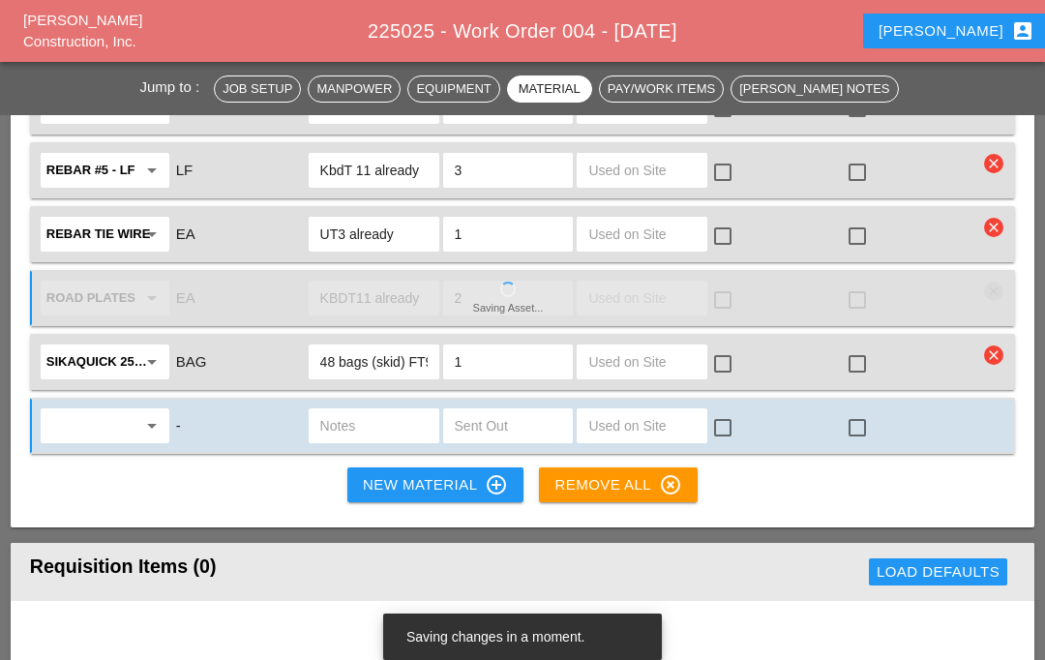
click at [119, 422] on input "text" at bounding box center [91, 425] width 90 height 31
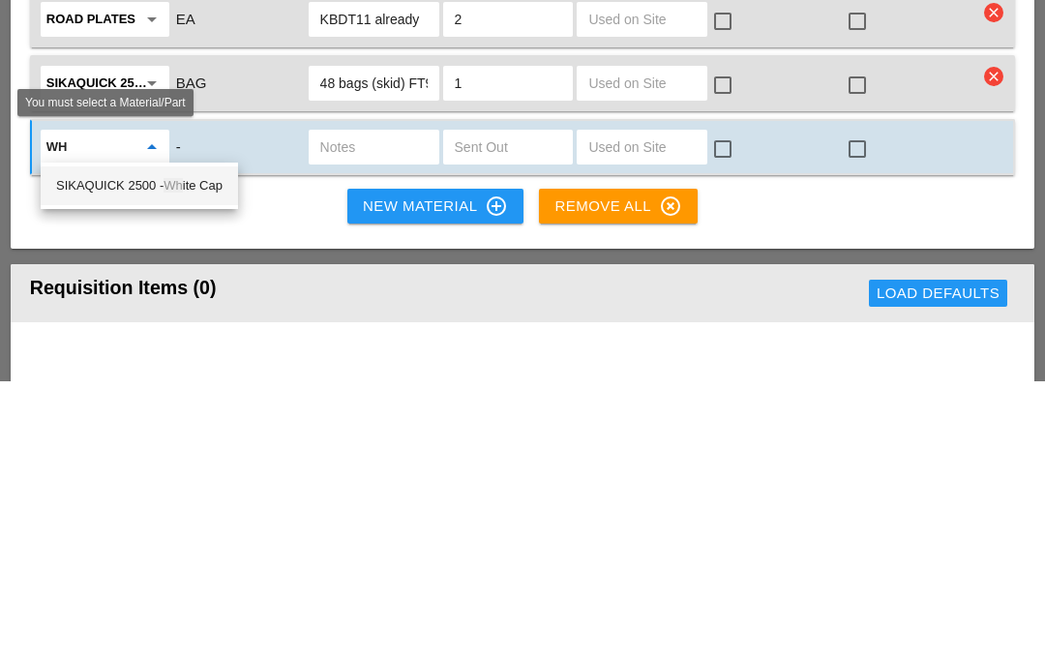
type input "W"
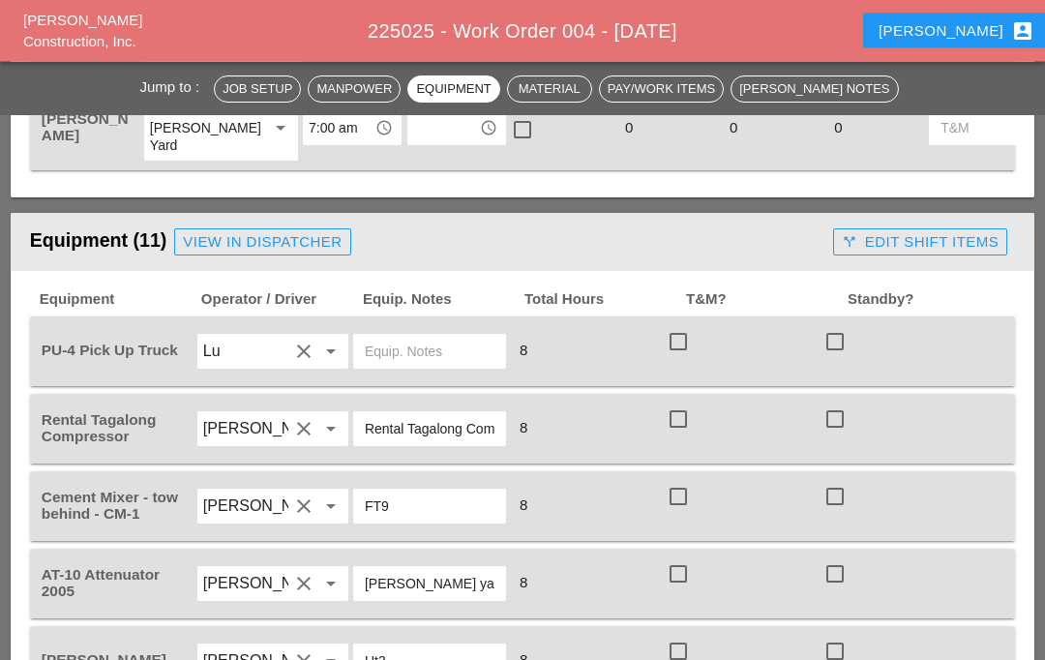
click at [344, 250] on link "View in Dispatcher" at bounding box center [262, 242] width 176 height 27
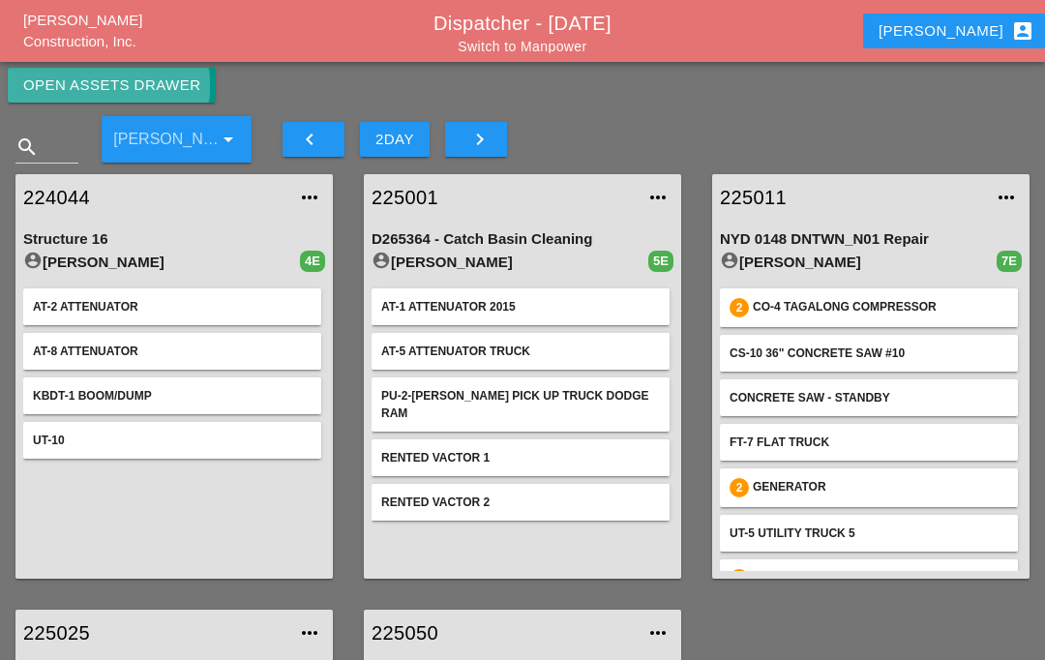
click at [199, 95] on button "Open Assets Drawer" at bounding box center [112, 85] width 208 height 35
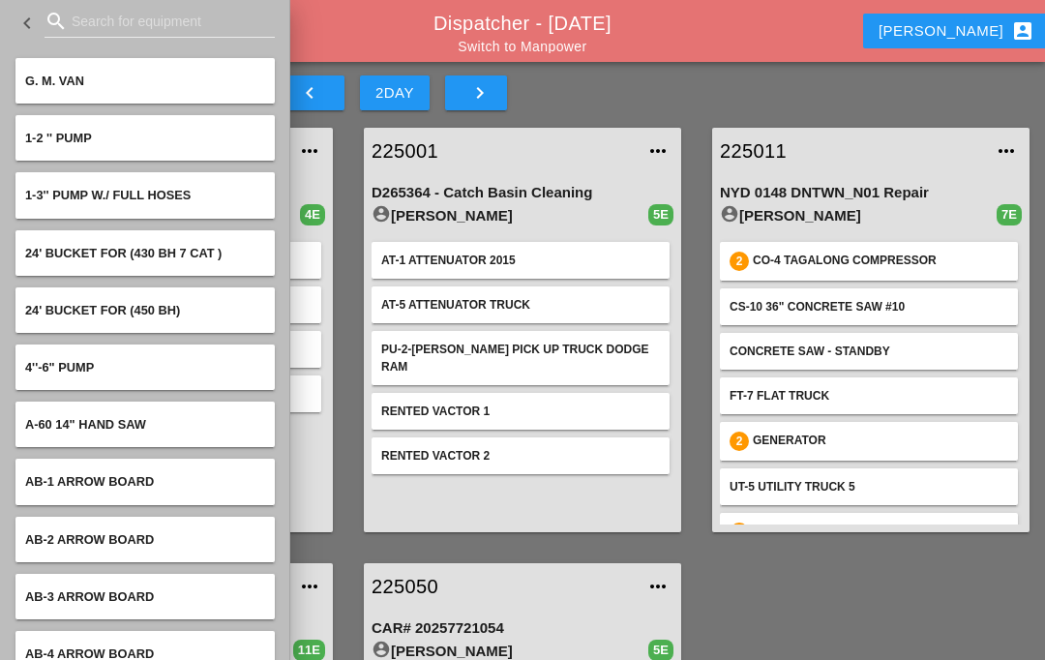
click at [163, 32] on input "Search for equipment" at bounding box center [160, 21] width 176 height 31
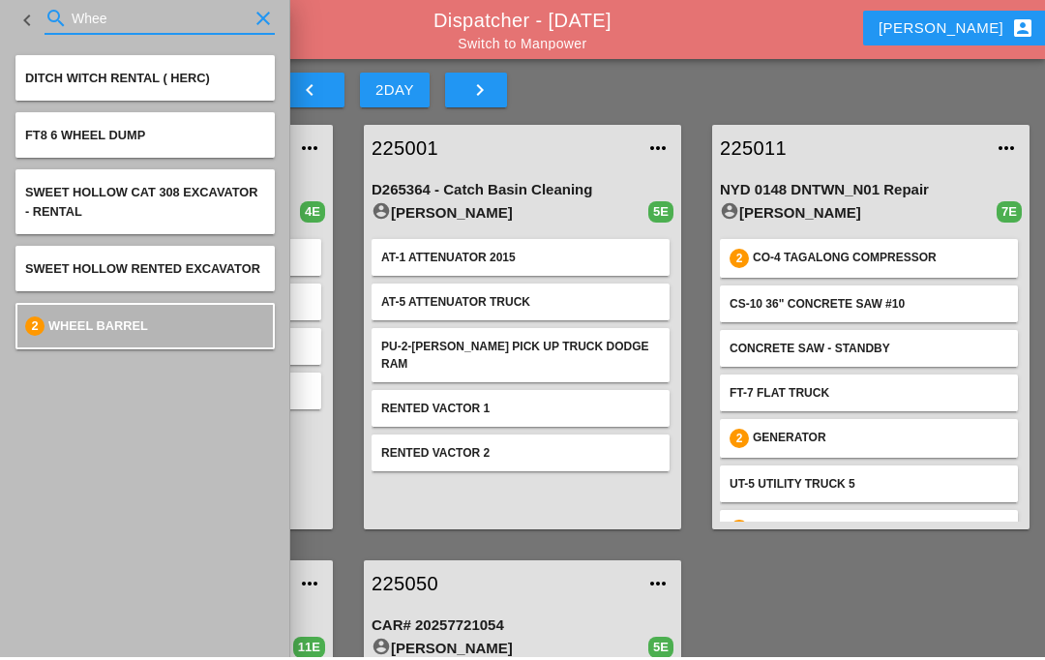
click at [160, 21] on input "Whee" at bounding box center [160, 21] width 176 height 31
type input "Wheel"
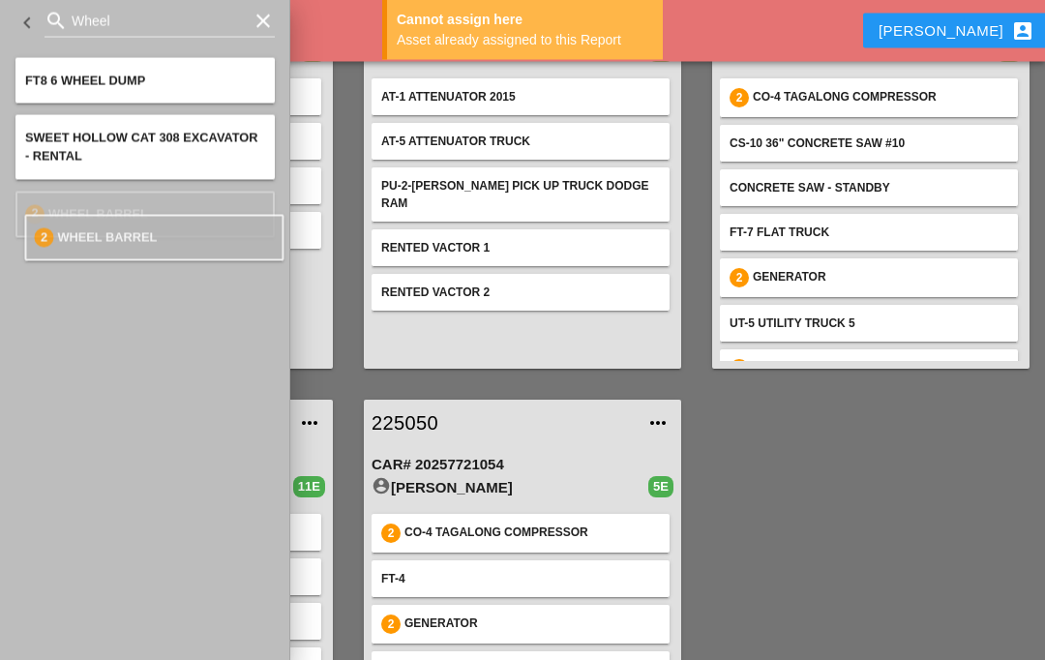
scroll to position [163, 0]
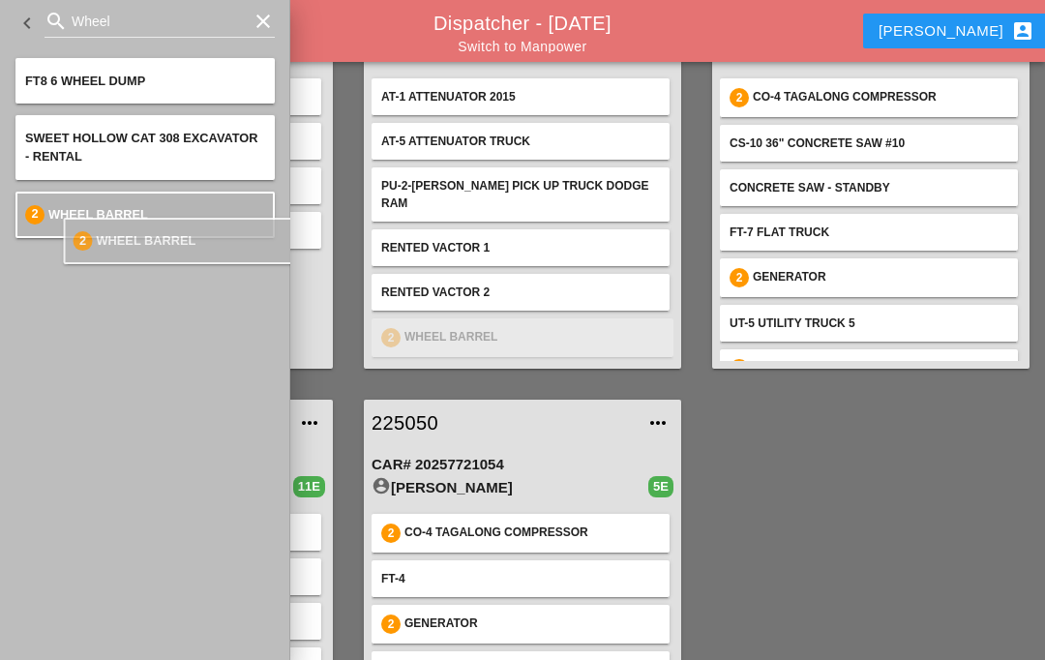
type input "Wheel"
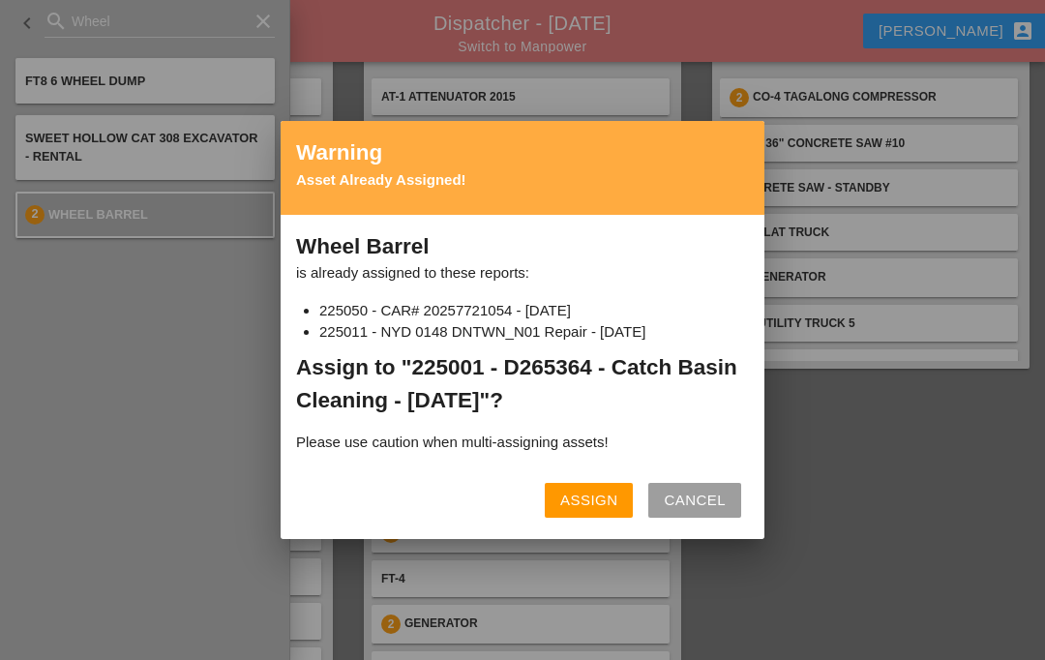
click at [602, 497] on div "Assign" at bounding box center [588, 500] width 57 height 22
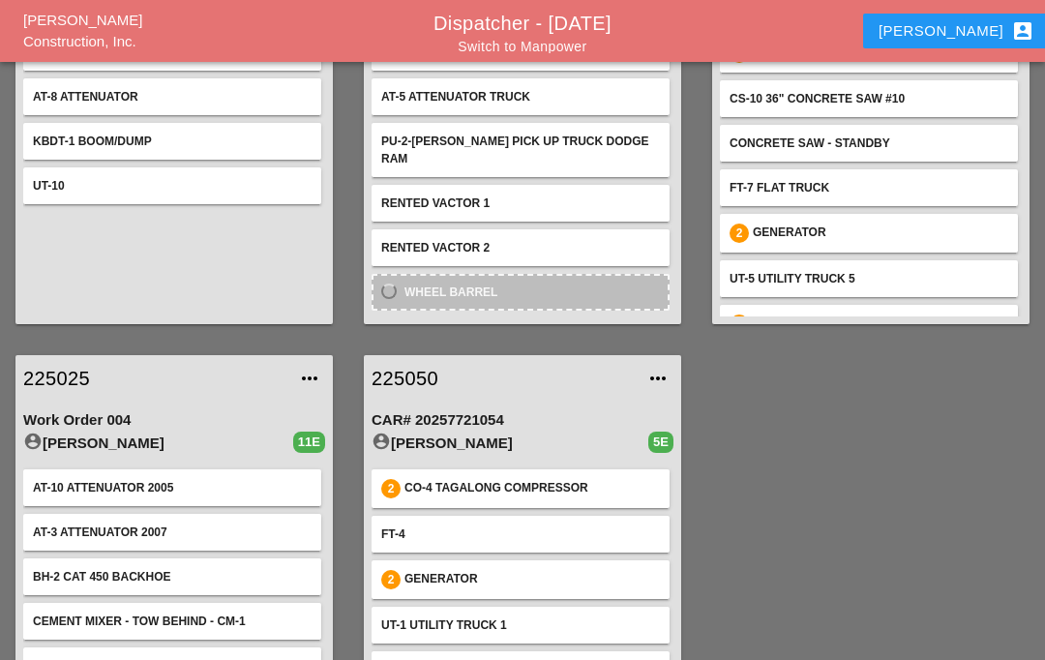
scroll to position [284, 0]
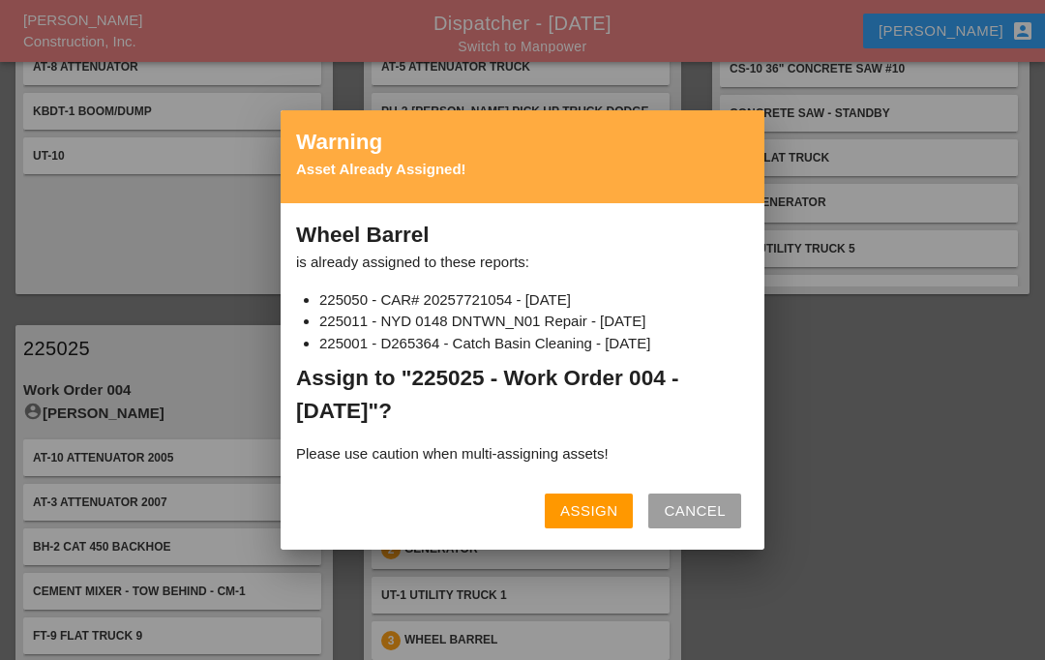
click at [602, 522] on div "Assign" at bounding box center [588, 511] width 57 height 22
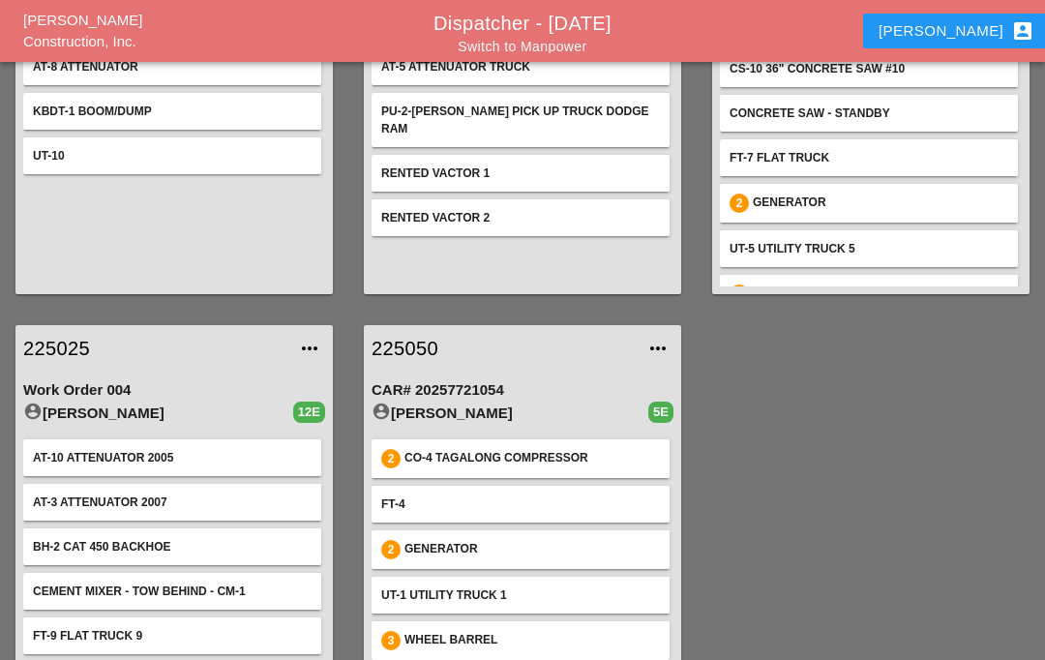
click at [74, 340] on link "225025" at bounding box center [154, 348] width 263 height 29
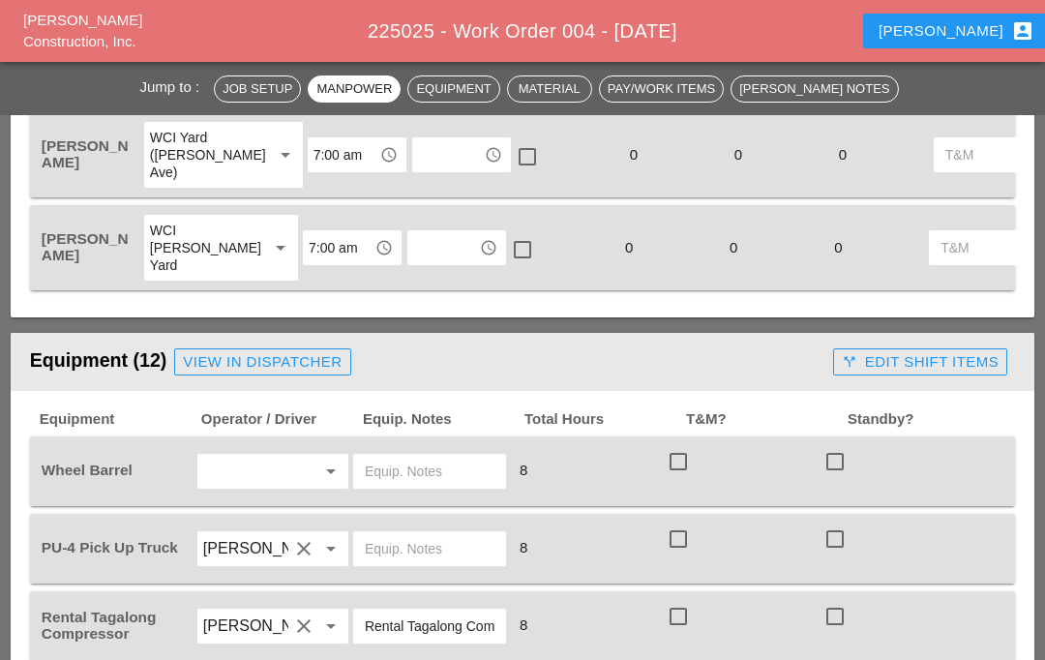
scroll to position [1683, 0]
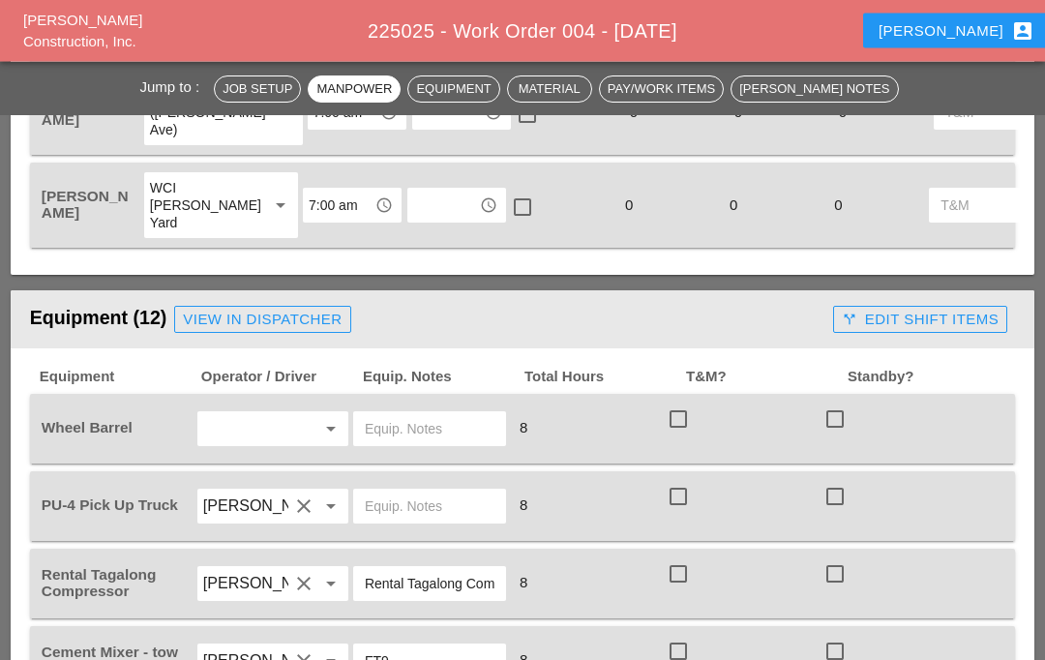
click at [259, 434] on input "text" at bounding box center [245, 429] width 85 height 31
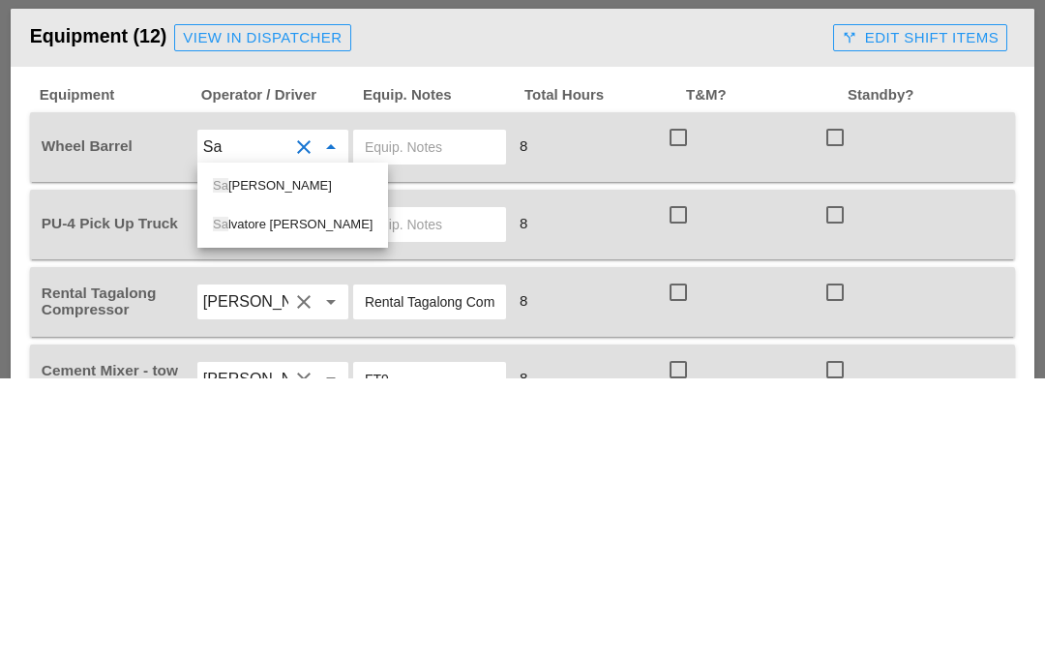
type input "Sal"
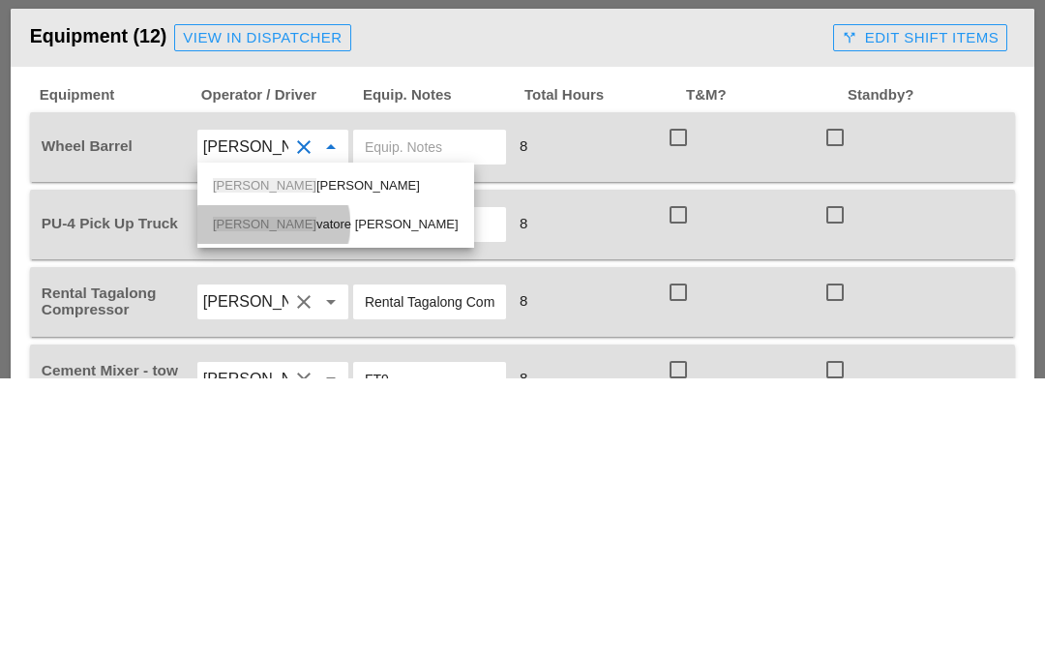
click at [297, 495] on div "Sal vatore Gambino" at bounding box center [336, 506] width 246 height 23
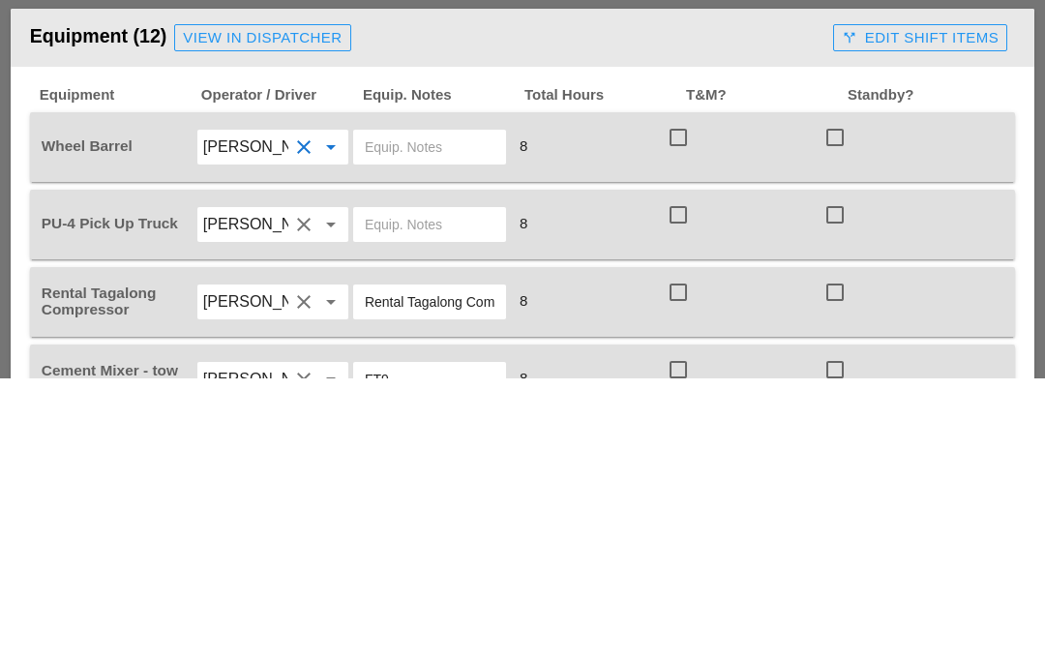
click at [420, 414] on input "text" at bounding box center [430, 429] width 130 height 31
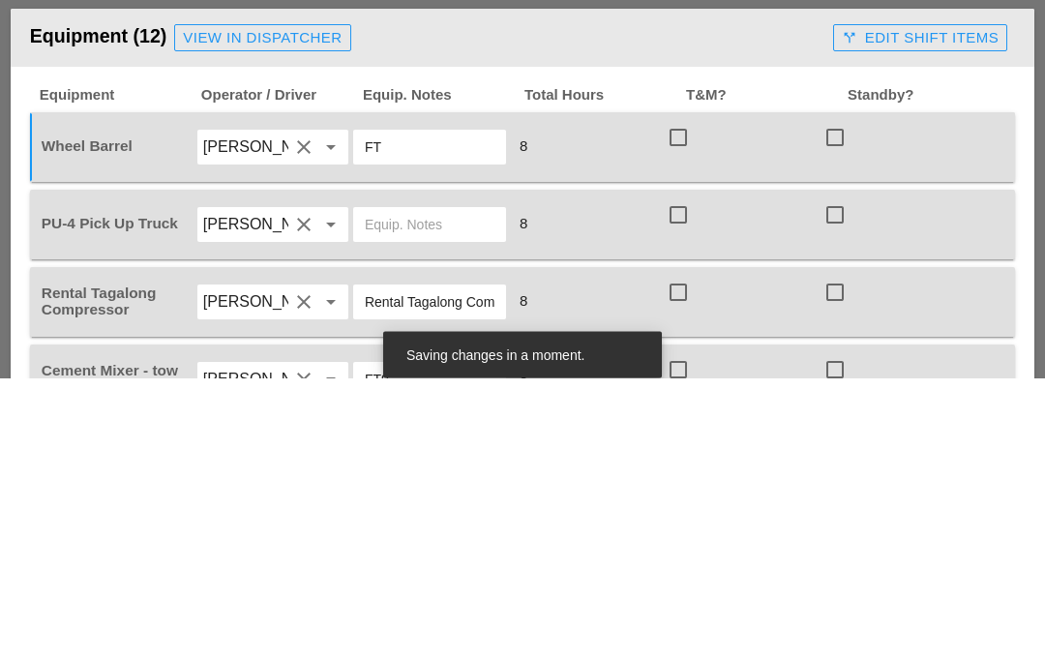
type input "FT9"
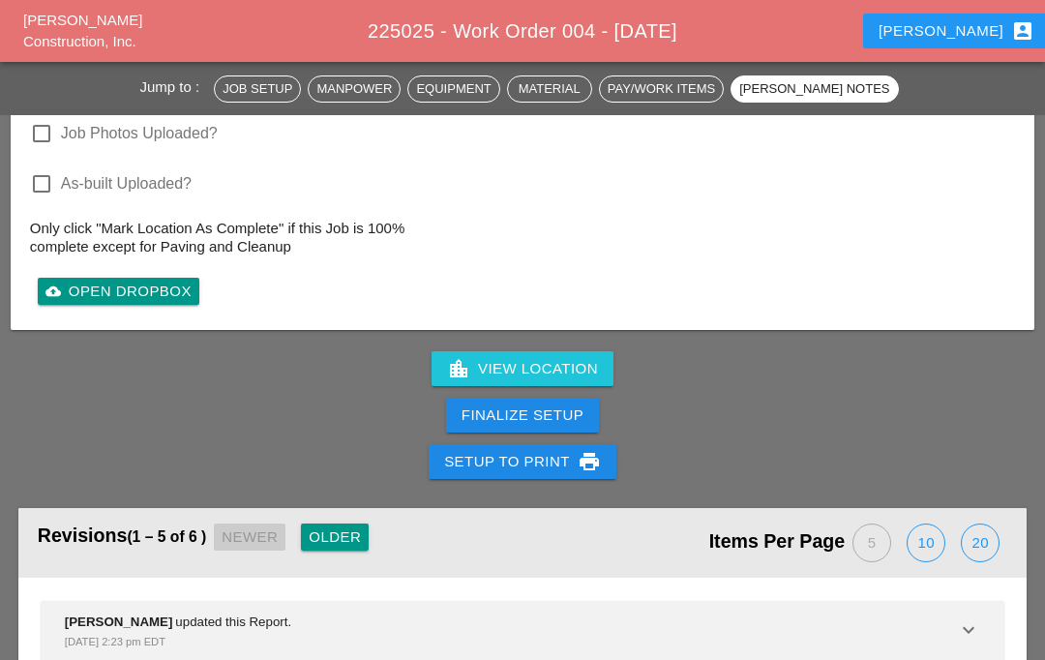
scroll to position [4631, 0]
